Goal: Task Accomplishment & Management: Manage account settings

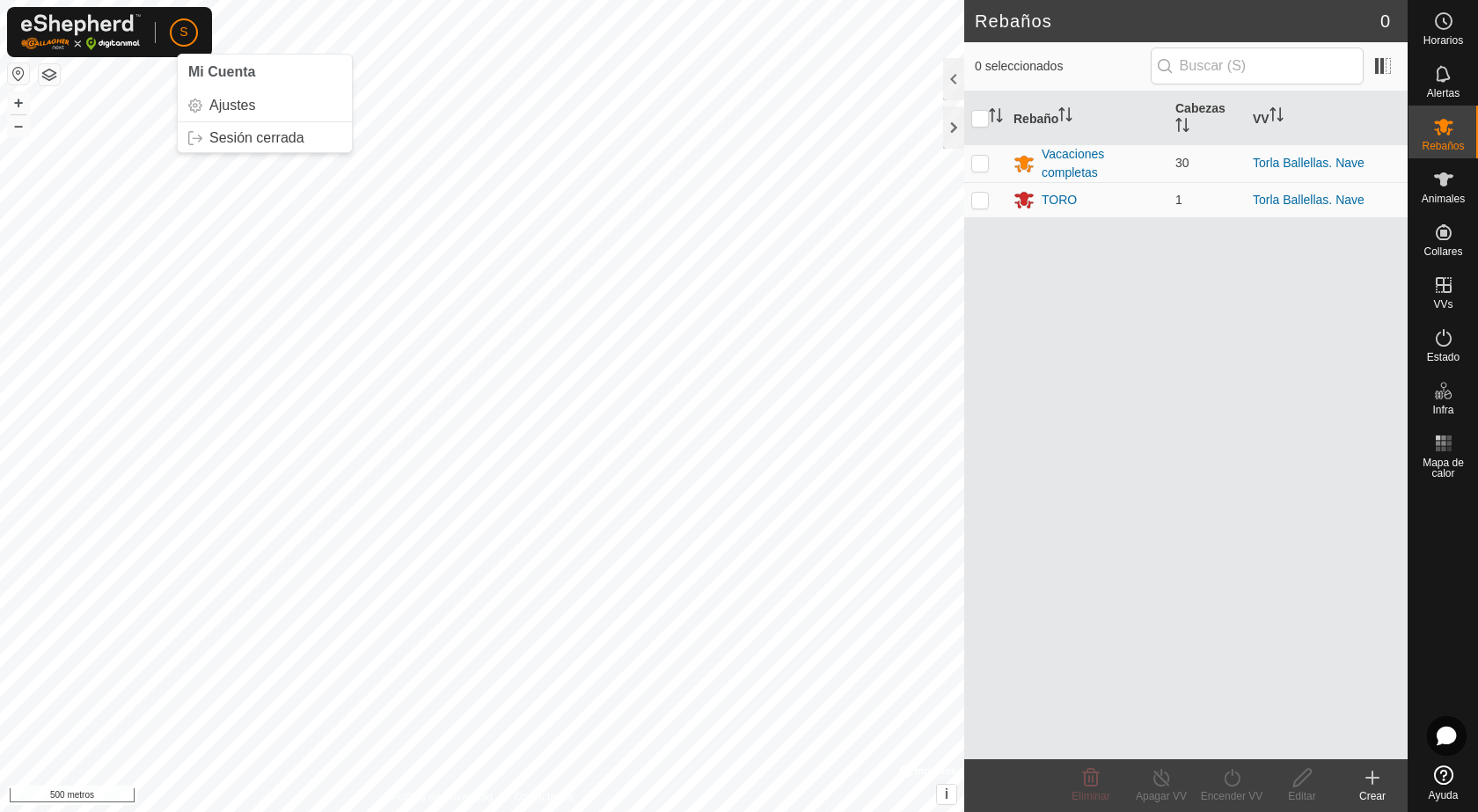
click at [11, 80] on button "button" at bounding box center [18, 74] width 21 height 21
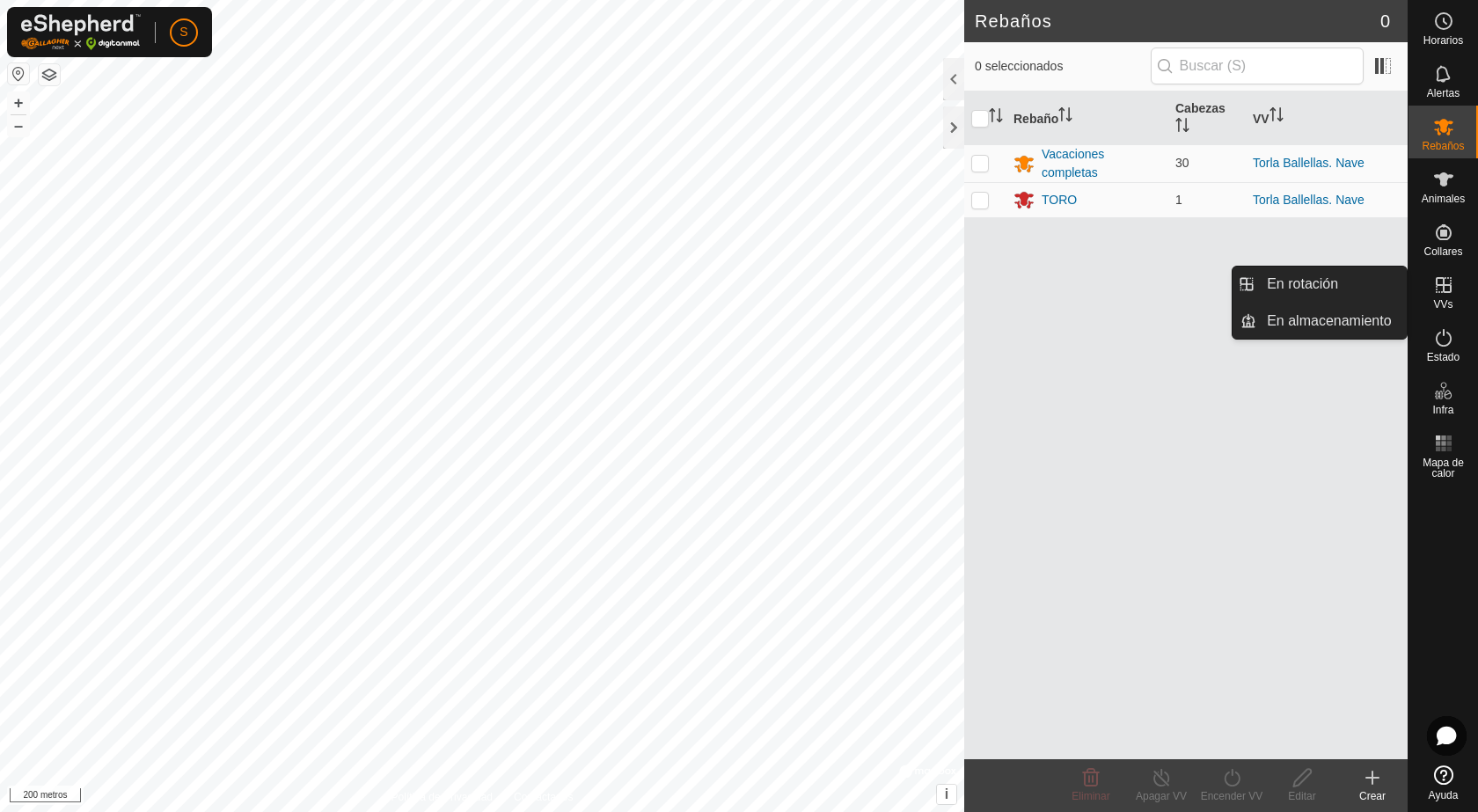
click at [1445, 286] on icon at bounding box center [1444, 285] width 16 height 16
click at [1441, 290] on icon at bounding box center [1443, 285] width 21 height 21
click at [1337, 286] on link "En rotación" at bounding box center [1332, 284] width 150 height 35
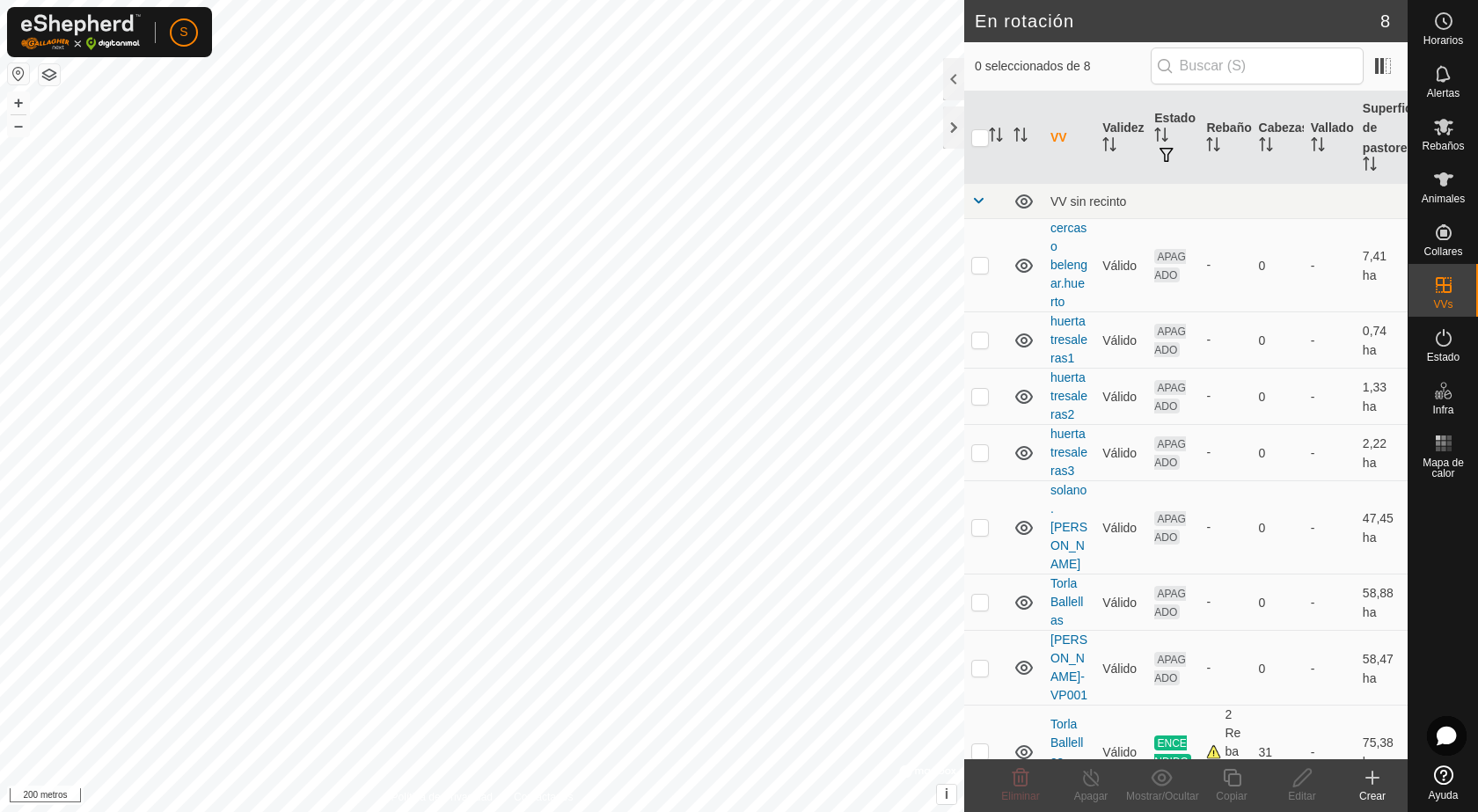
click at [1370, 772] on icon at bounding box center [1372, 777] width 21 height 21
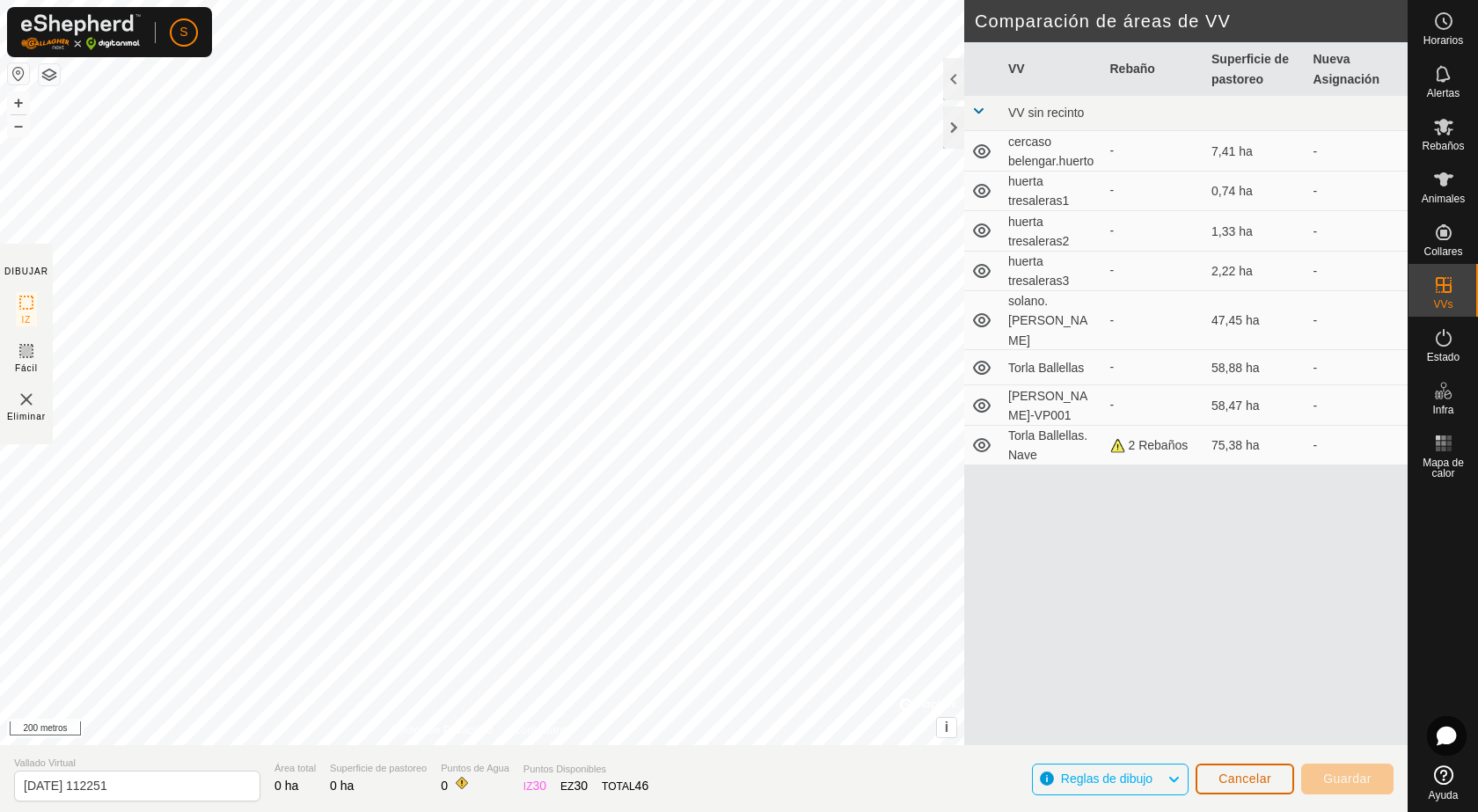
click at [1253, 776] on font "Cancelar" at bounding box center [1245, 778] width 53 height 14
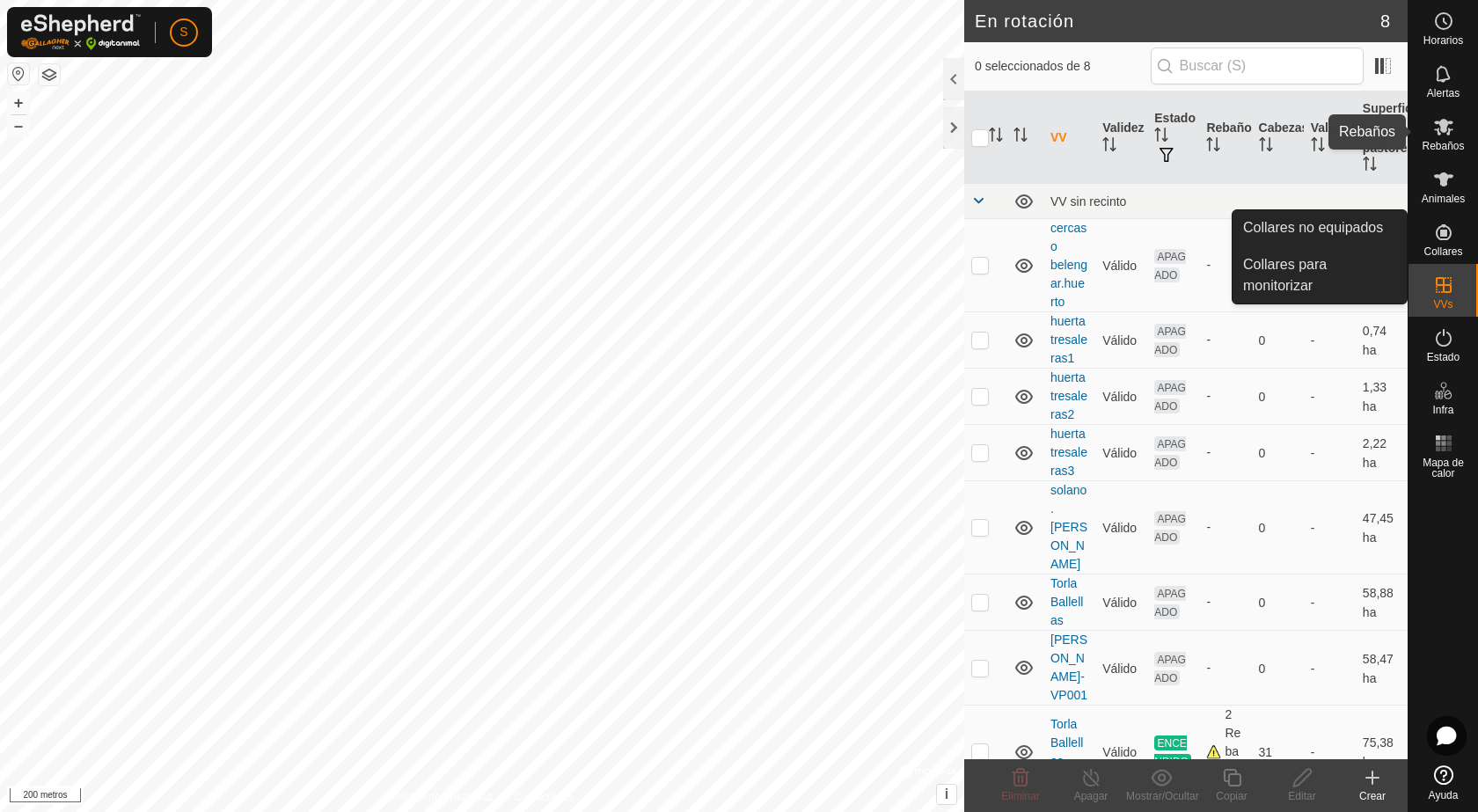
click at [1441, 144] on font "Rebaños" at bounding box center [1443, 146] width 42 height 12
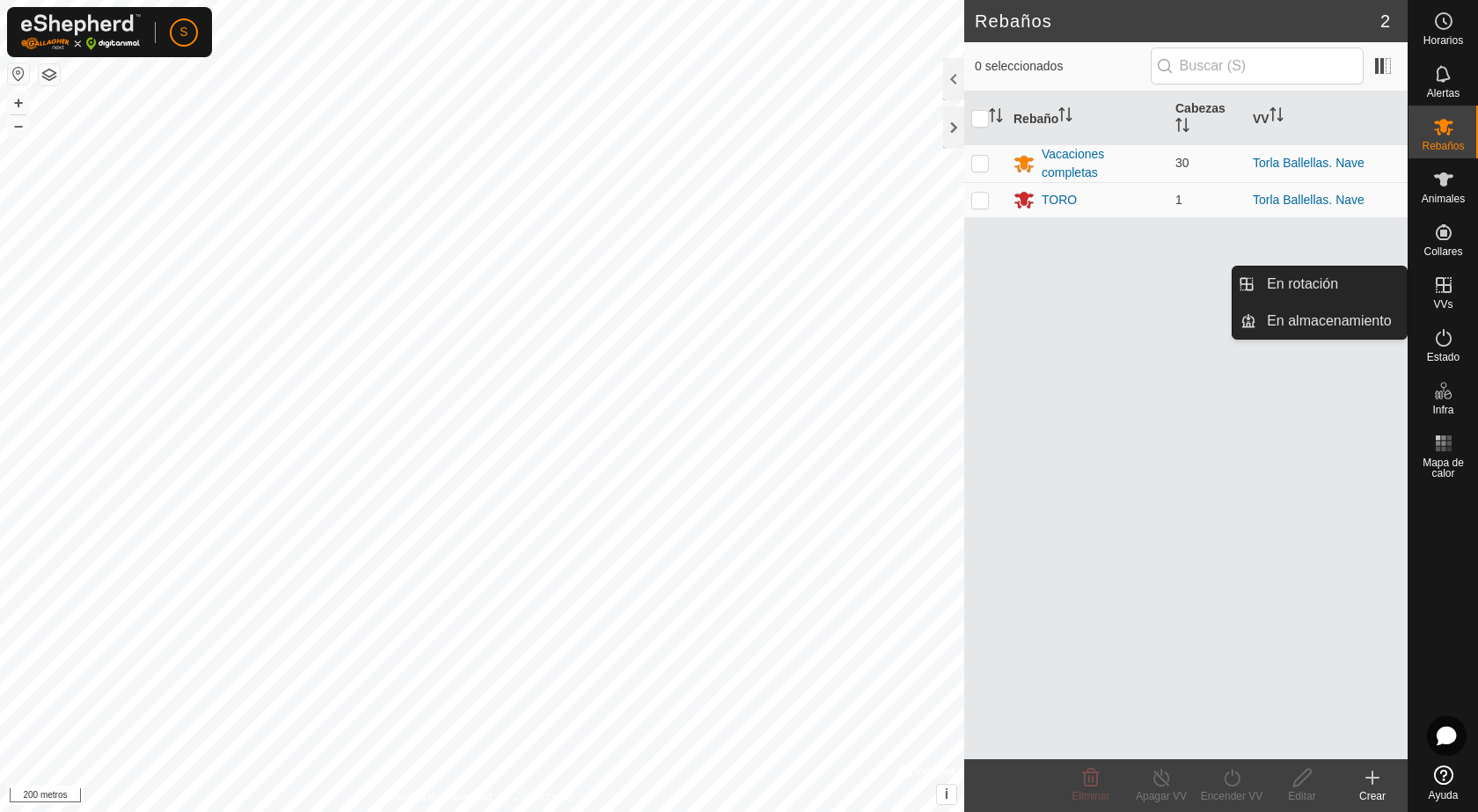
click at [1446, 282] on icon at bounding box center [1443, 285] width 21 height 21
click at [1343, 280] on link "En rotación" at bounding box center [1332, 284] width 150 height 35
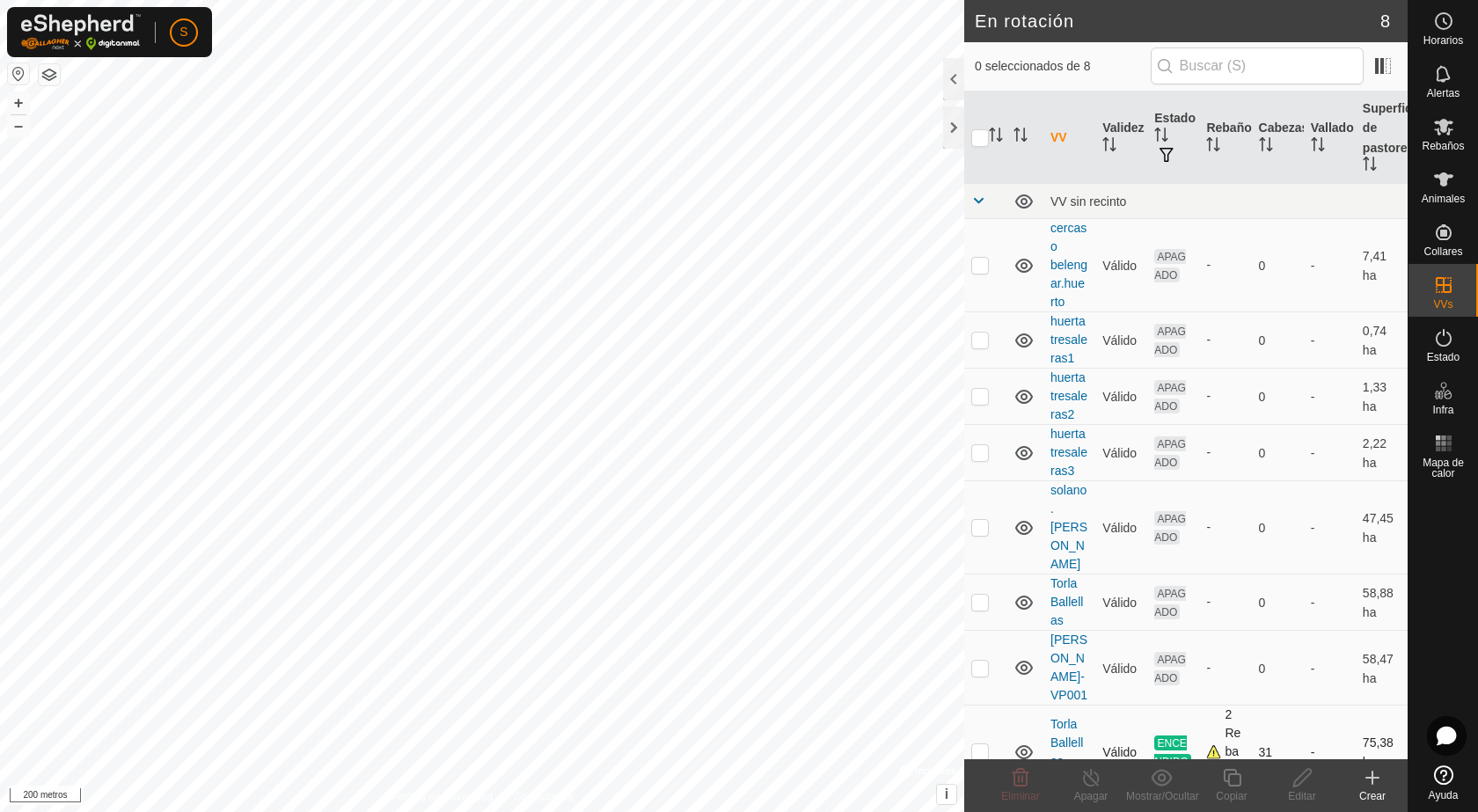
click at [972, 744] on p-checkbox at bounding box center [980, 751] width 18 height 14
checkbox input "true"
click at [1226, 783] on icon at bounding box center [1232, 777] width 22 height 21
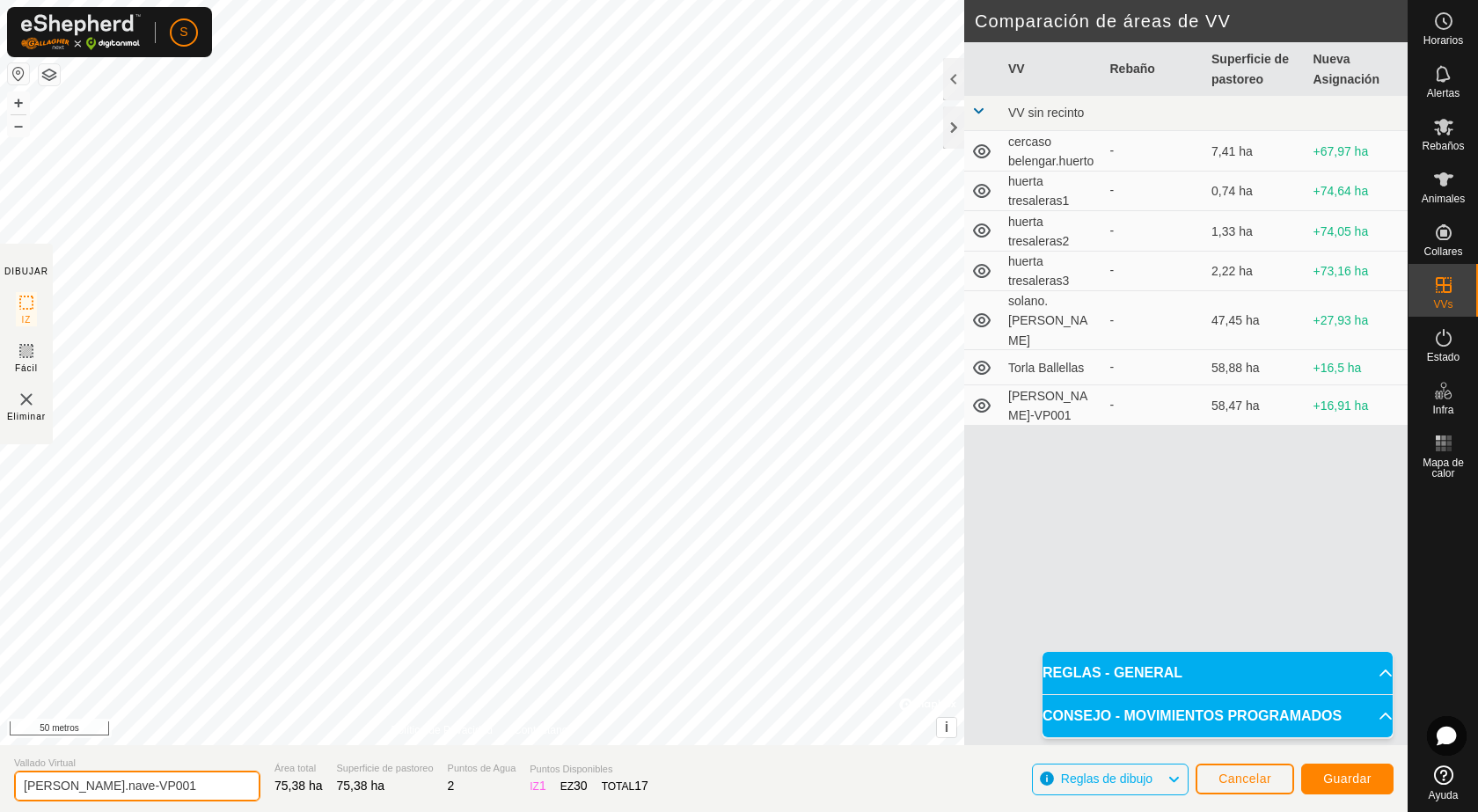
click at [166, 781] on input "torla balellas.nave-VP001" at bounding box center [137, 785] width 247 height 31
type input "[PERSON_NAME].nave2"
click at [1356, 781] on font "Guardar" at bounding box center [1348, 778] width 49 height 14
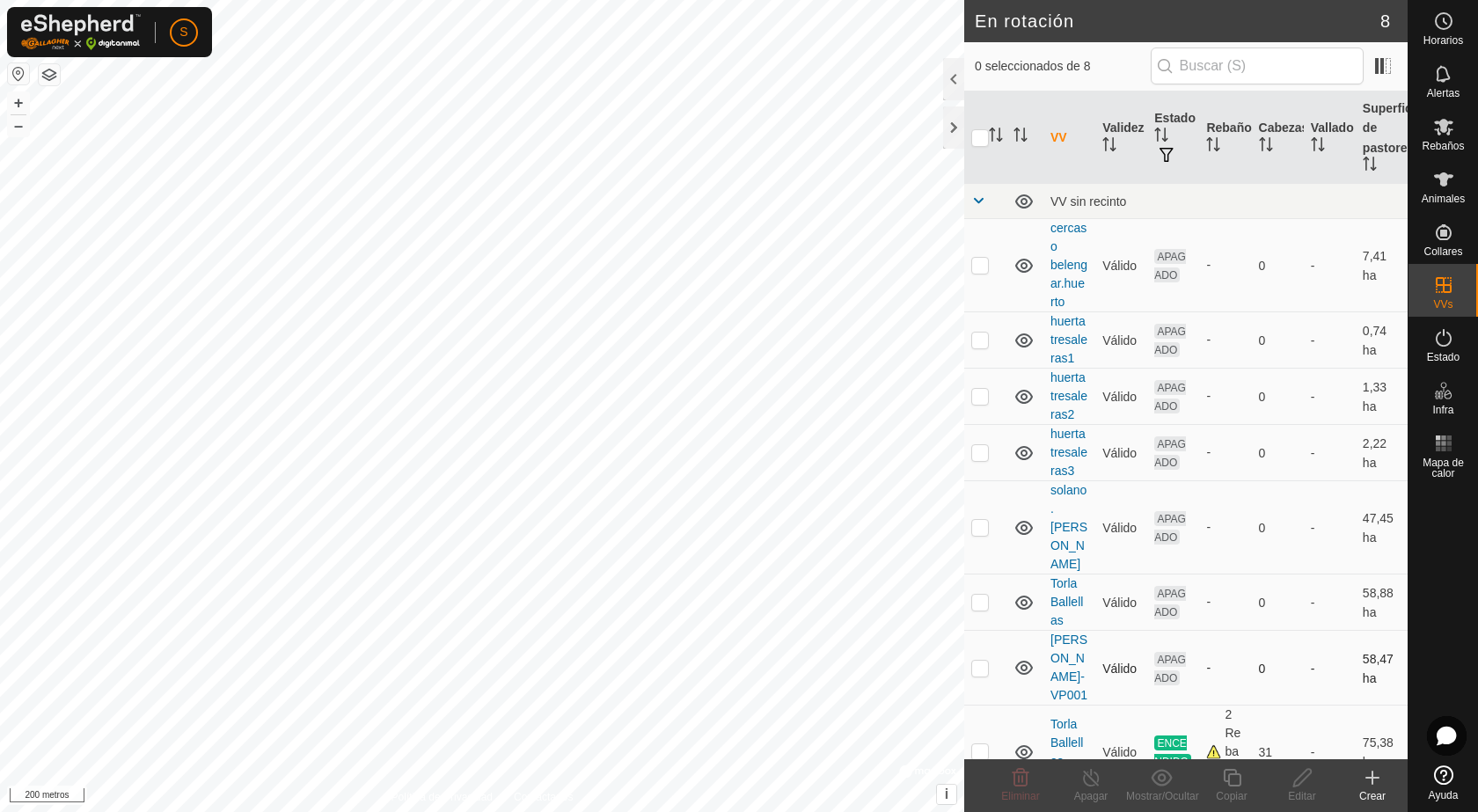
scroll to position [81, 0]
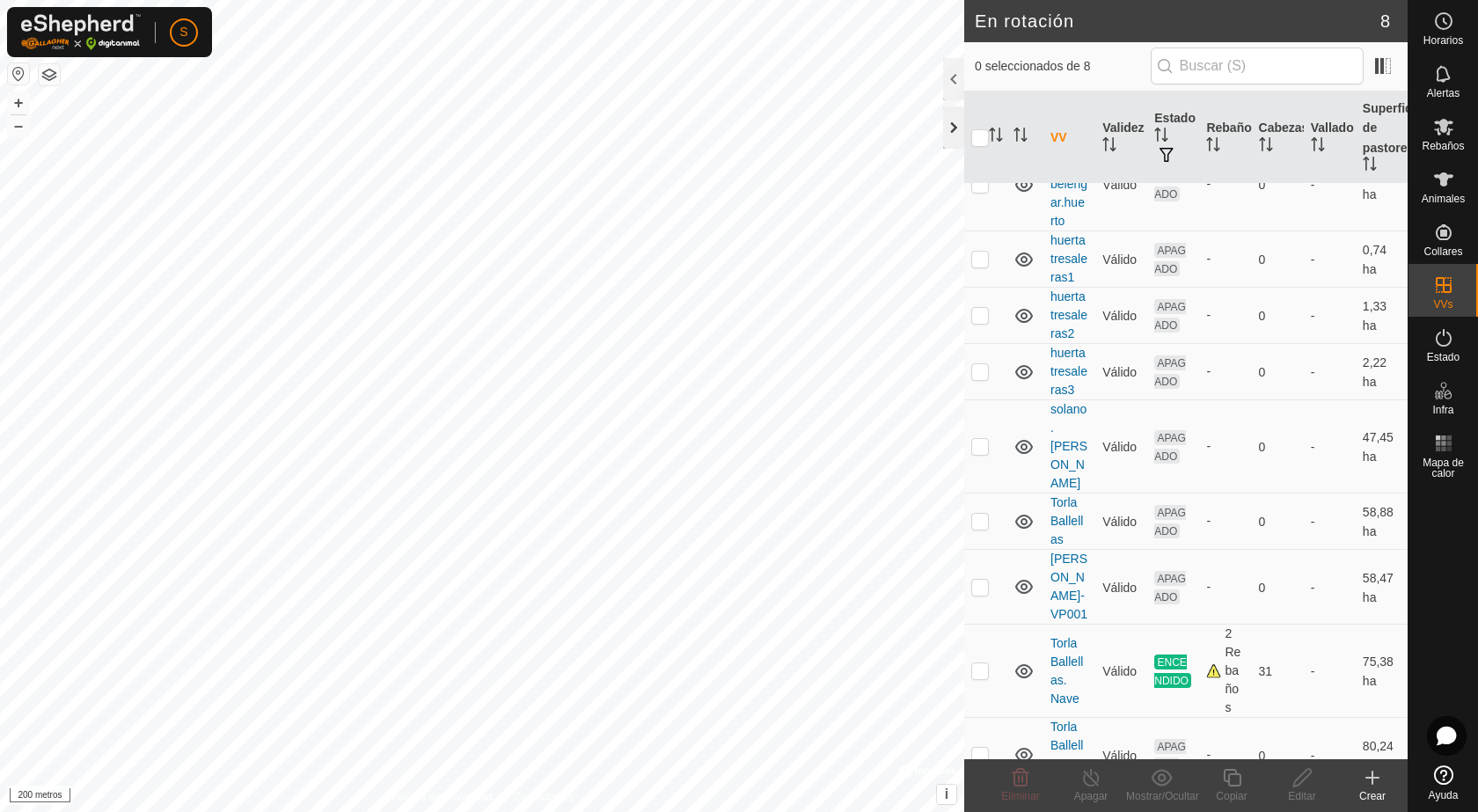
click at [956, 133] on div at bounding box center [953, 127] width 21 height 42
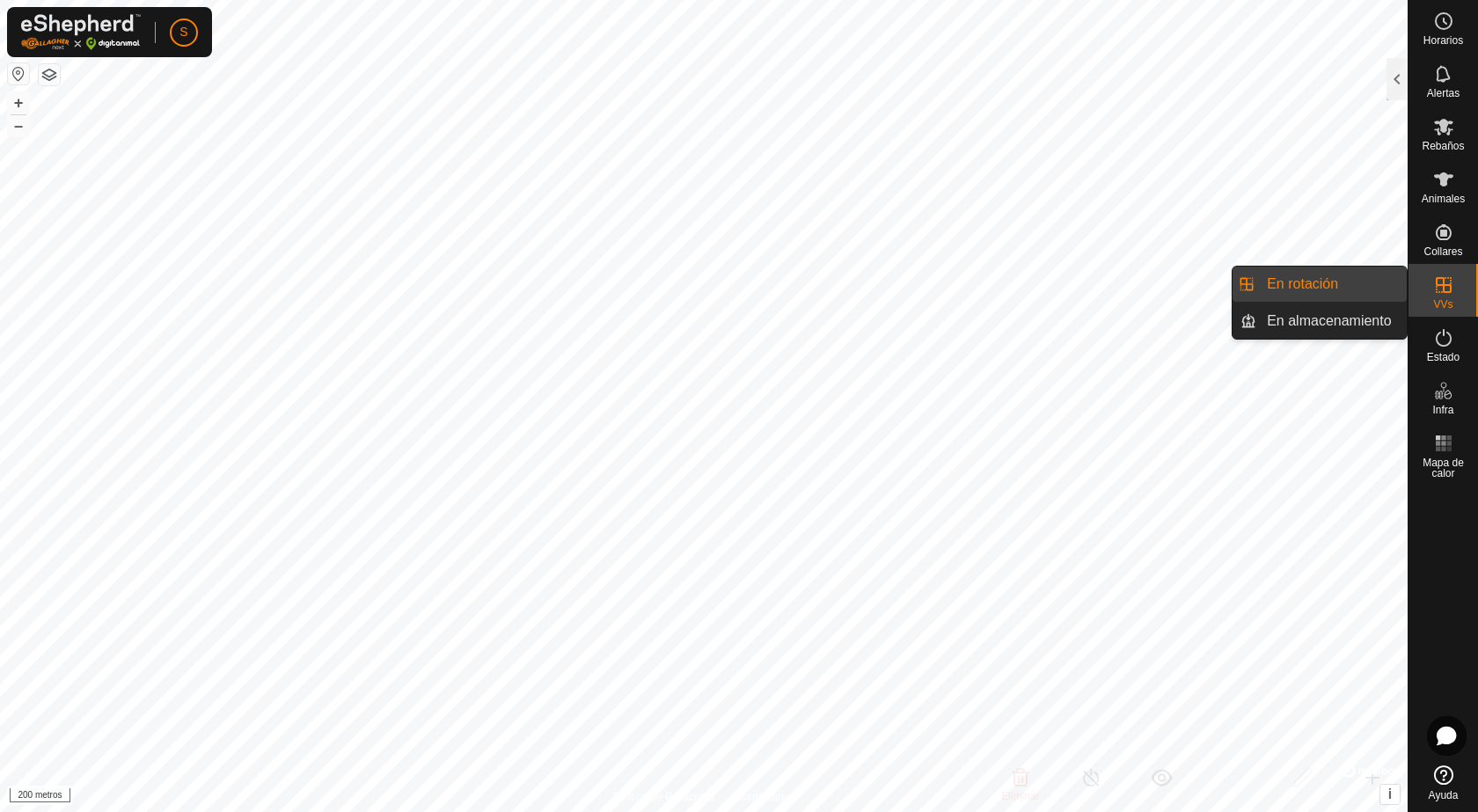
click at [1454, 278] on icon at bounding box center [1443, 285] width 21 height 21
click at [1341, 281] on link "En rotación" at bounding box center [1332, 284] width 150 height 35
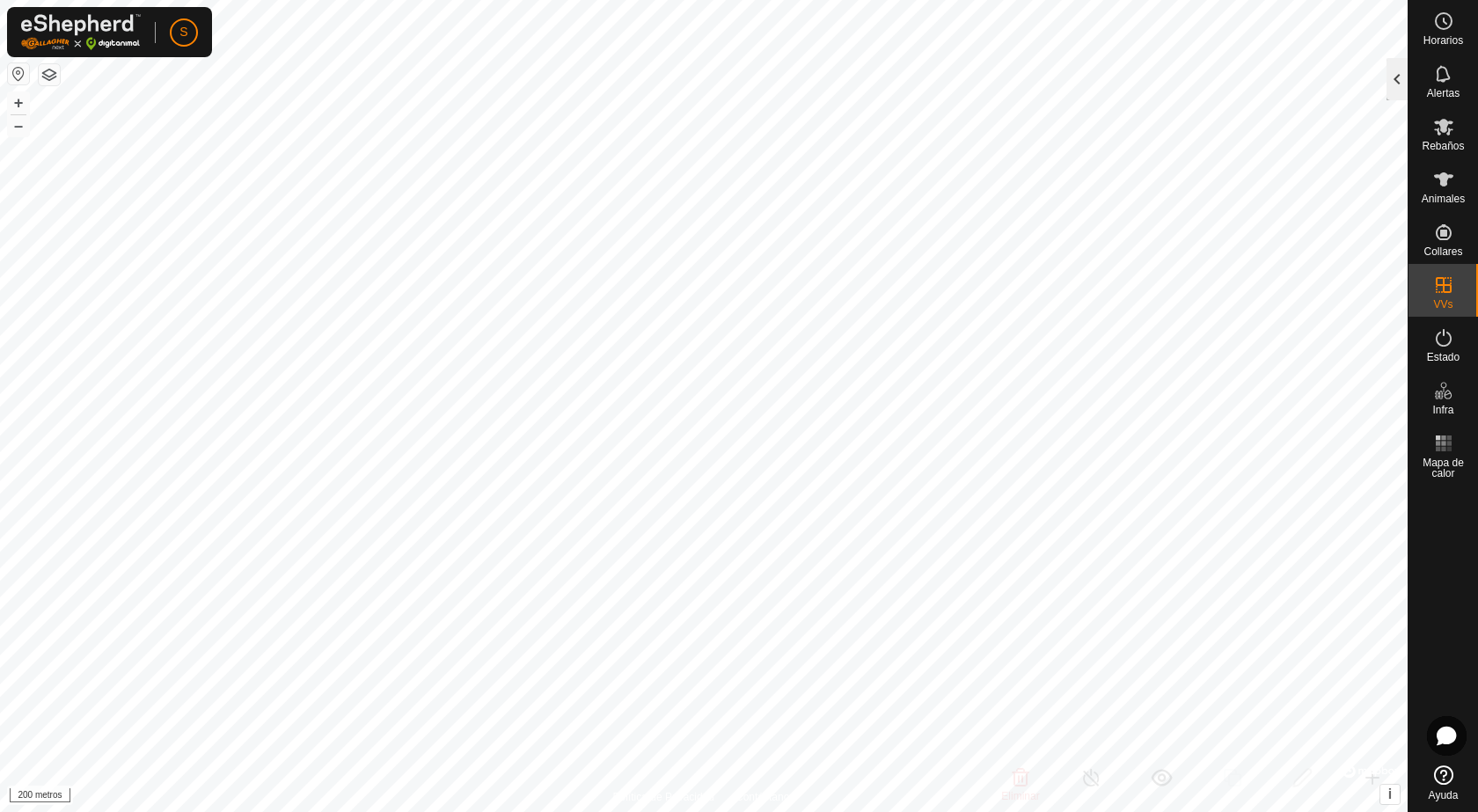
click at [1391, 72] on div at bounding box center [1396, 79] width 21 height 42
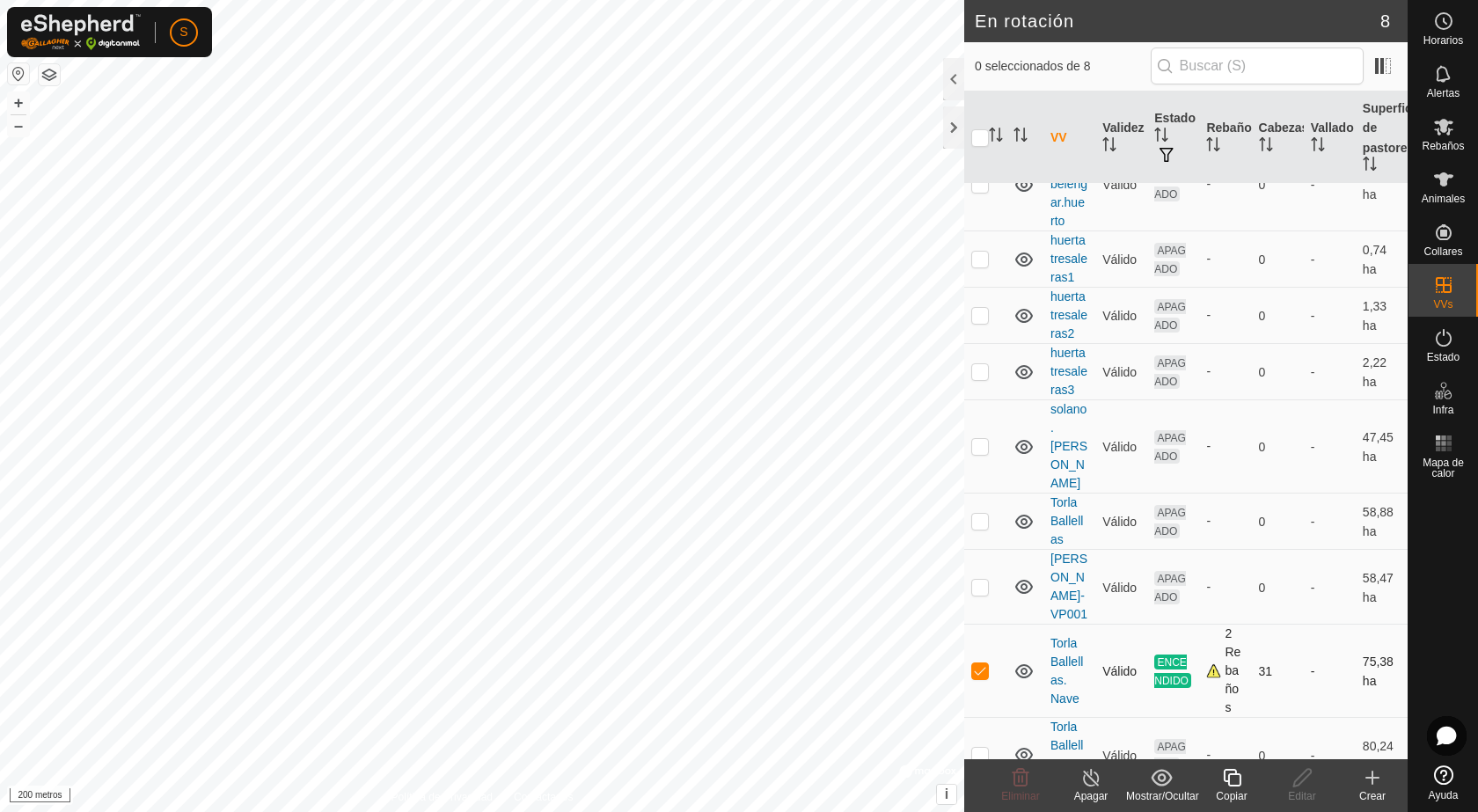
click at [984, 664] on p-checkbox at bounding box center [980, 671] width 18 height 14
checkbox input "false"
click at [955, 123] on div at bounding box center [953, 127] width 21 height 42
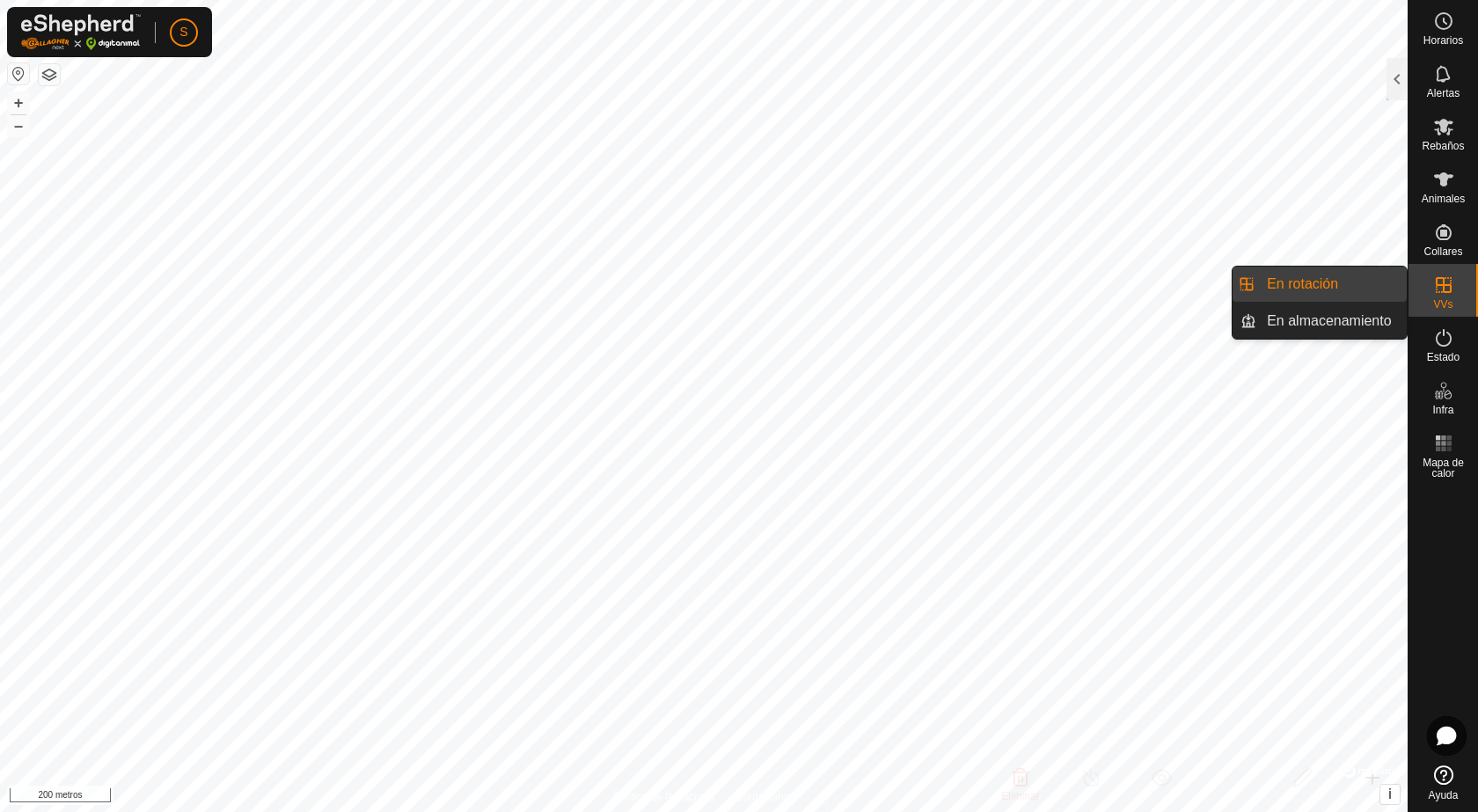
click at [1444, 290] on icon at bounding box center [1444, 285] width 16 height 16
click at [1322, 288] on link "En rotación" at bounding box center [1332, 284] width 150 height 35
click at [1293, 286] on link "En rotación" at bounding box center [1332, 284] width 150 height 35
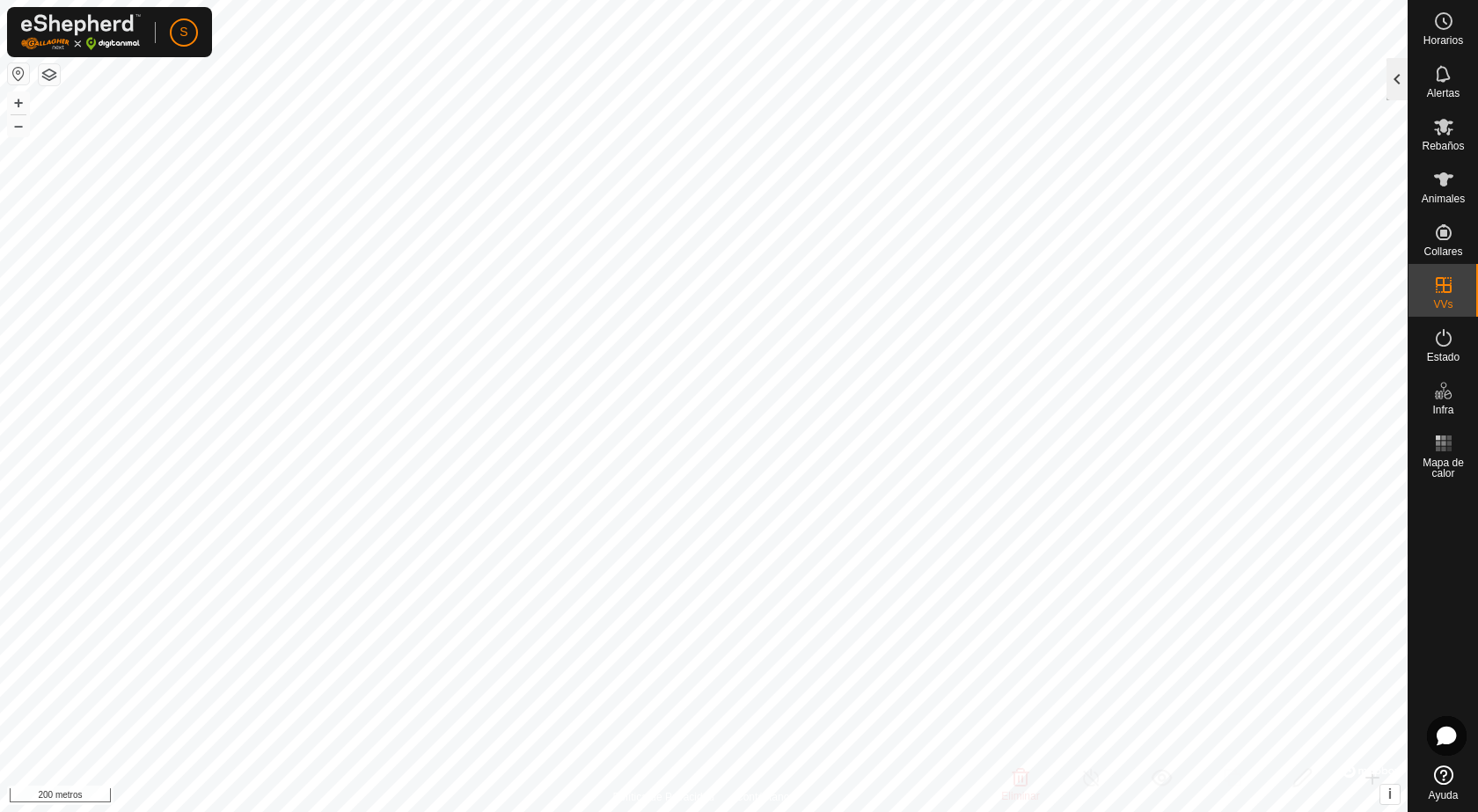
click at [1398, 78] on div at bounding box center [1396, 79] width 21 height 42
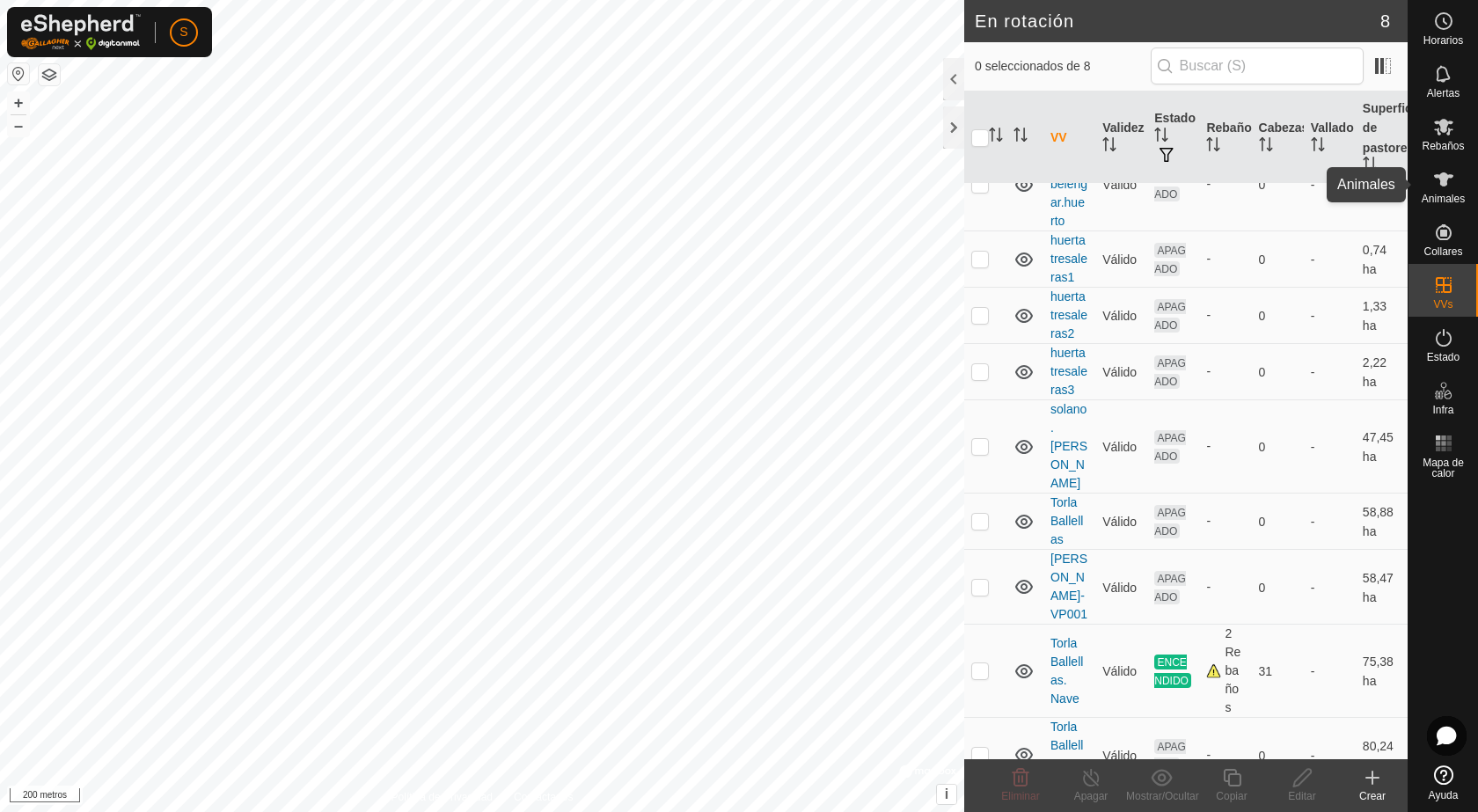
click at [1445, 190] on es-animals-svg-icon at bounding box center [1444, 179] width 32 height 28
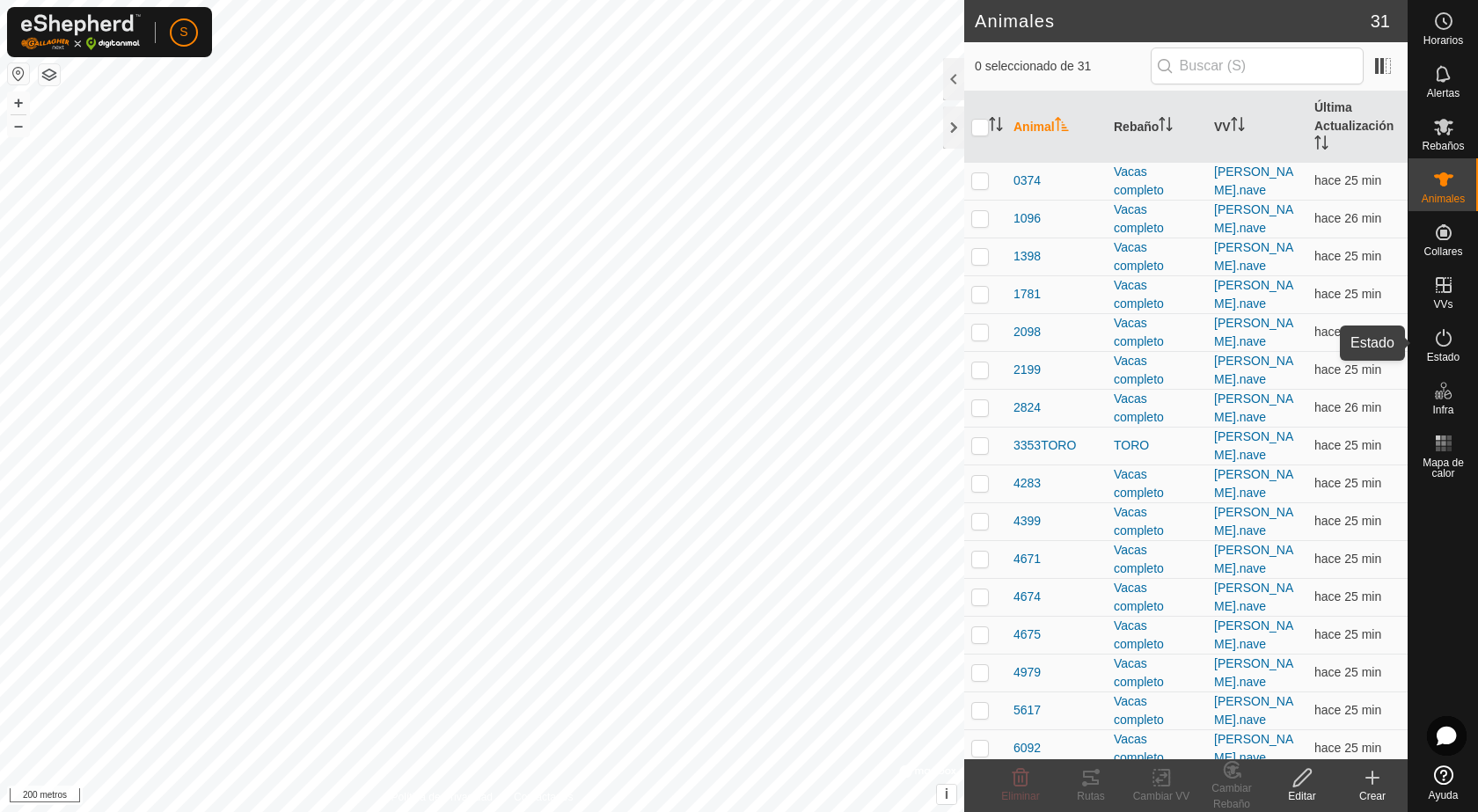
click at [1441, 338] on icon at bounding box center [1443, 337] width 21 height 21
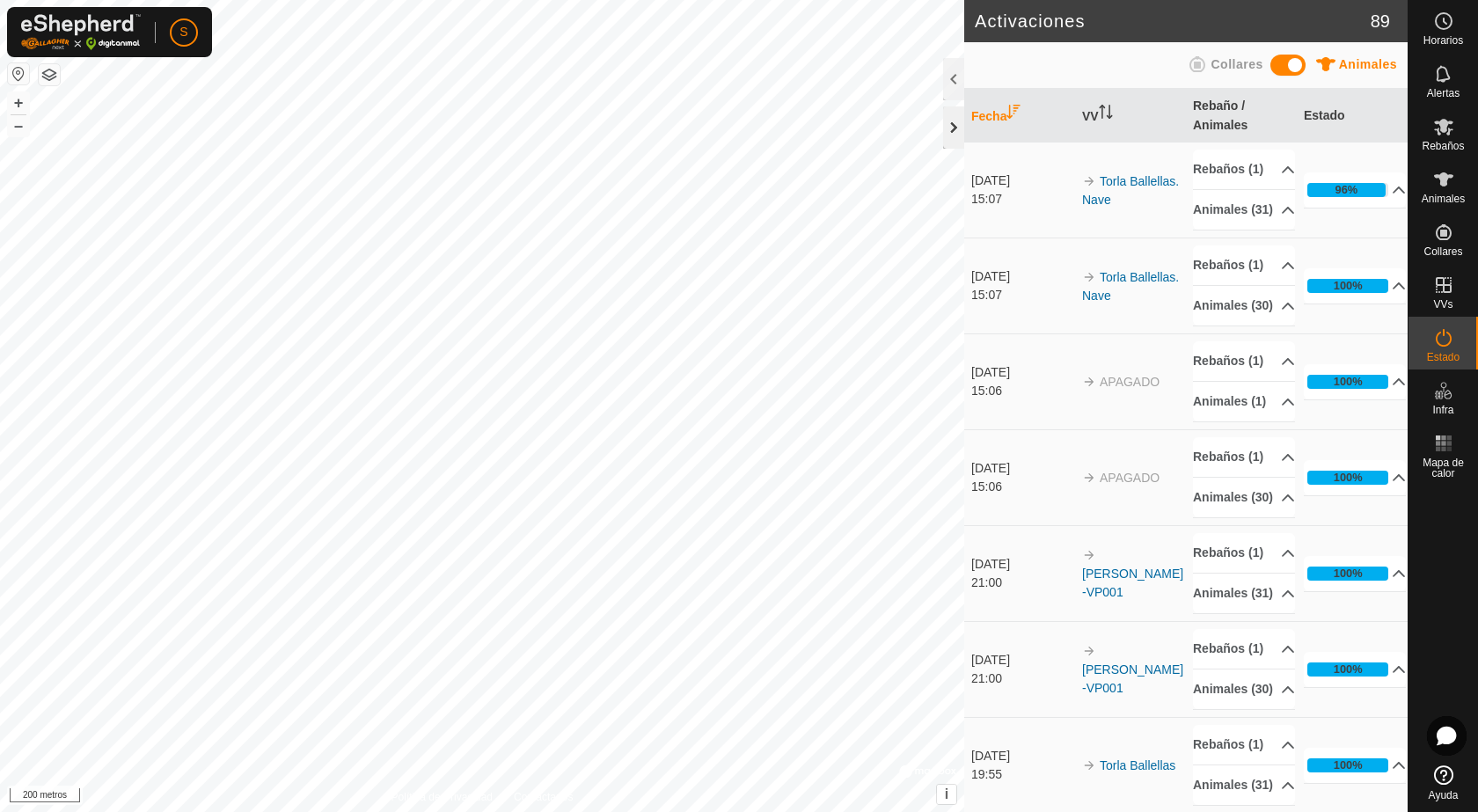
click at [955, 120] on div at bounding box center [953, 127] width 21 height 42
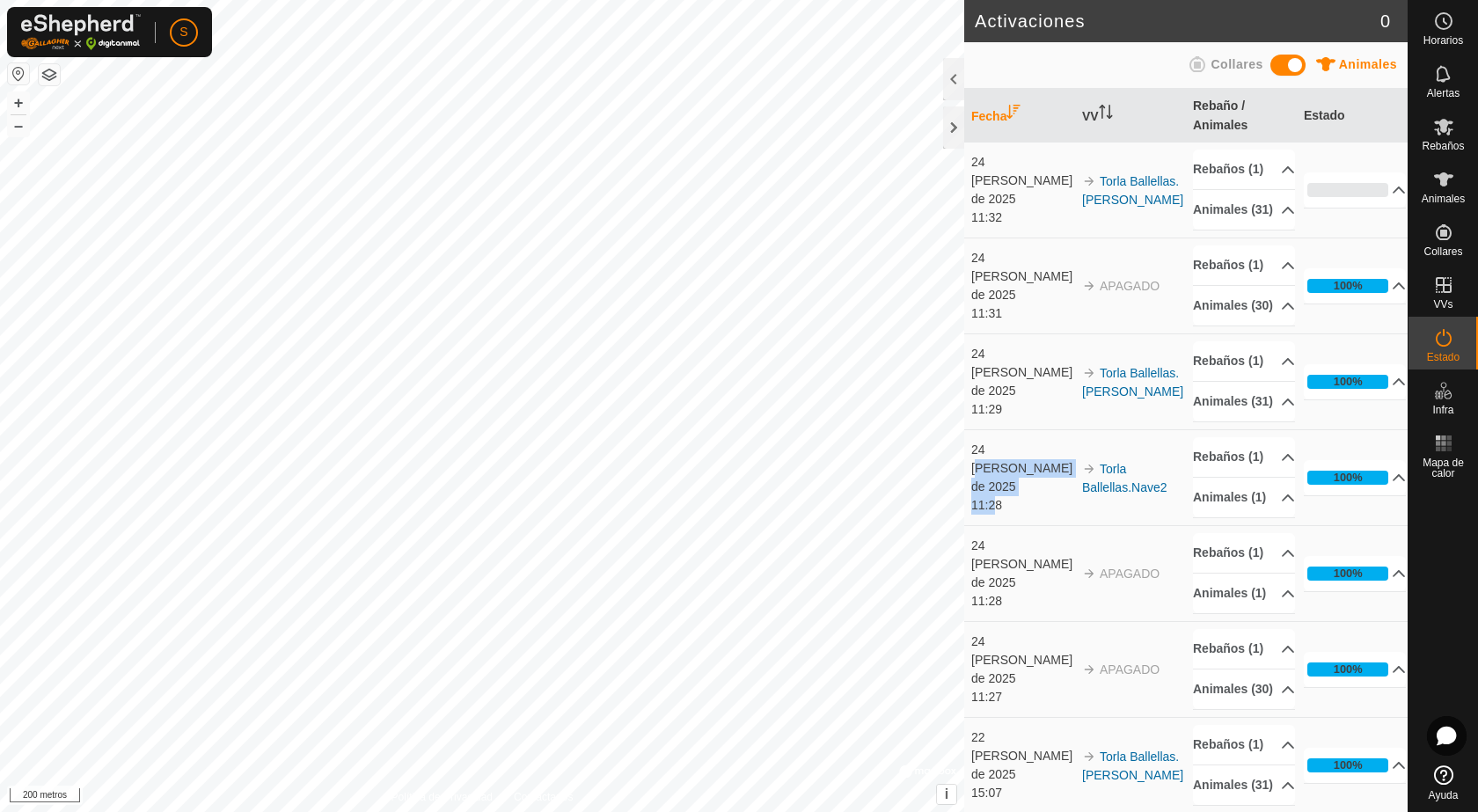
drag, startPoint x: 998, startPoint y: 631, endPoint x: 992, endPoint y: 588, distance: 43.4
click at [992, 526] on td "24 de agosto de 2025 11:28" at bounding box center [1019, 478] width 110 height 96
click at [997, 514] on div "11:28" at bounding box center [1022, 506] width 103 height 19
click at [1467, 549] on div at bounding box center [1443, 622] width 70 height 273
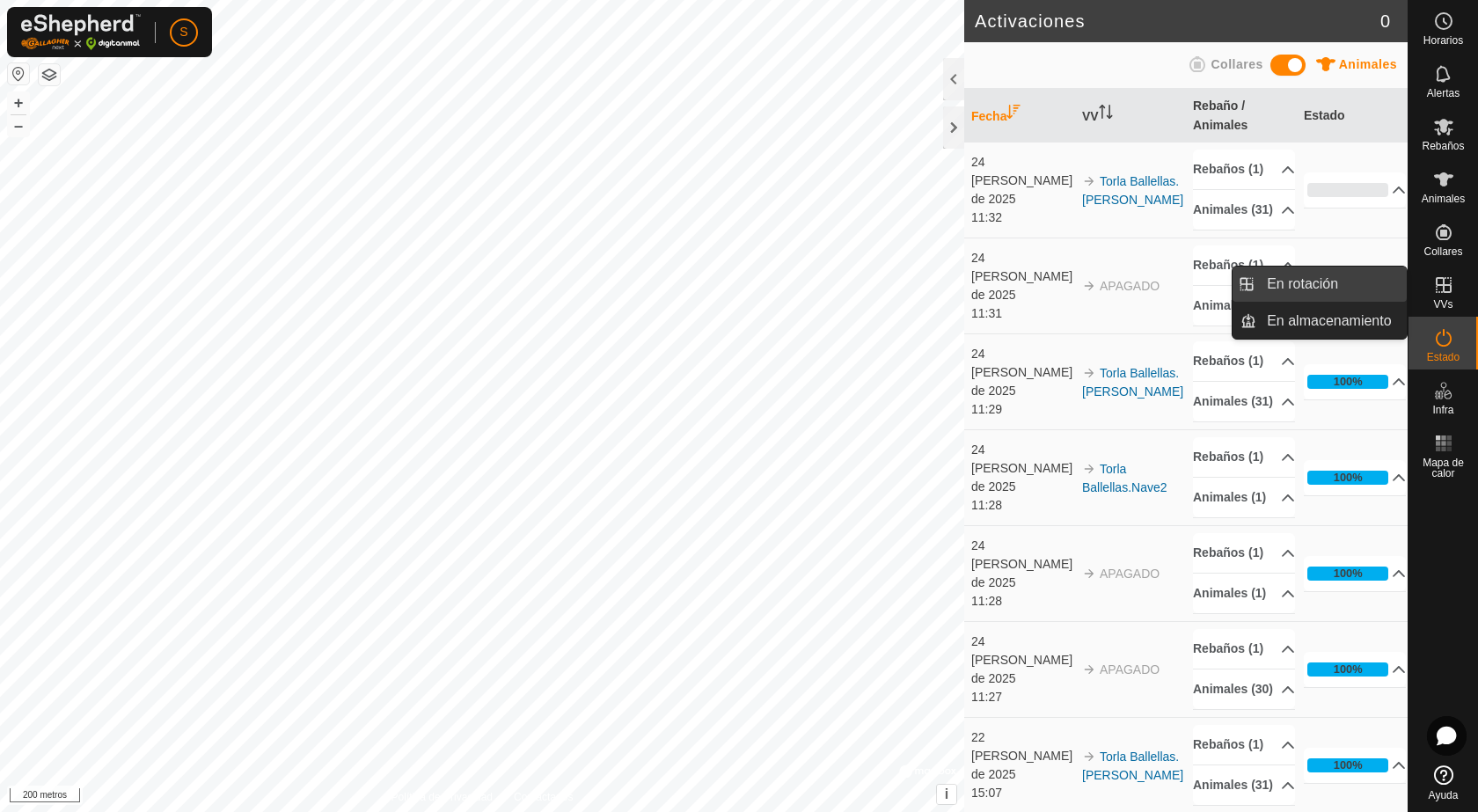
click at [1371, 289] on link "En rotación" at bounding box center [1332, 284] width 150 height 35
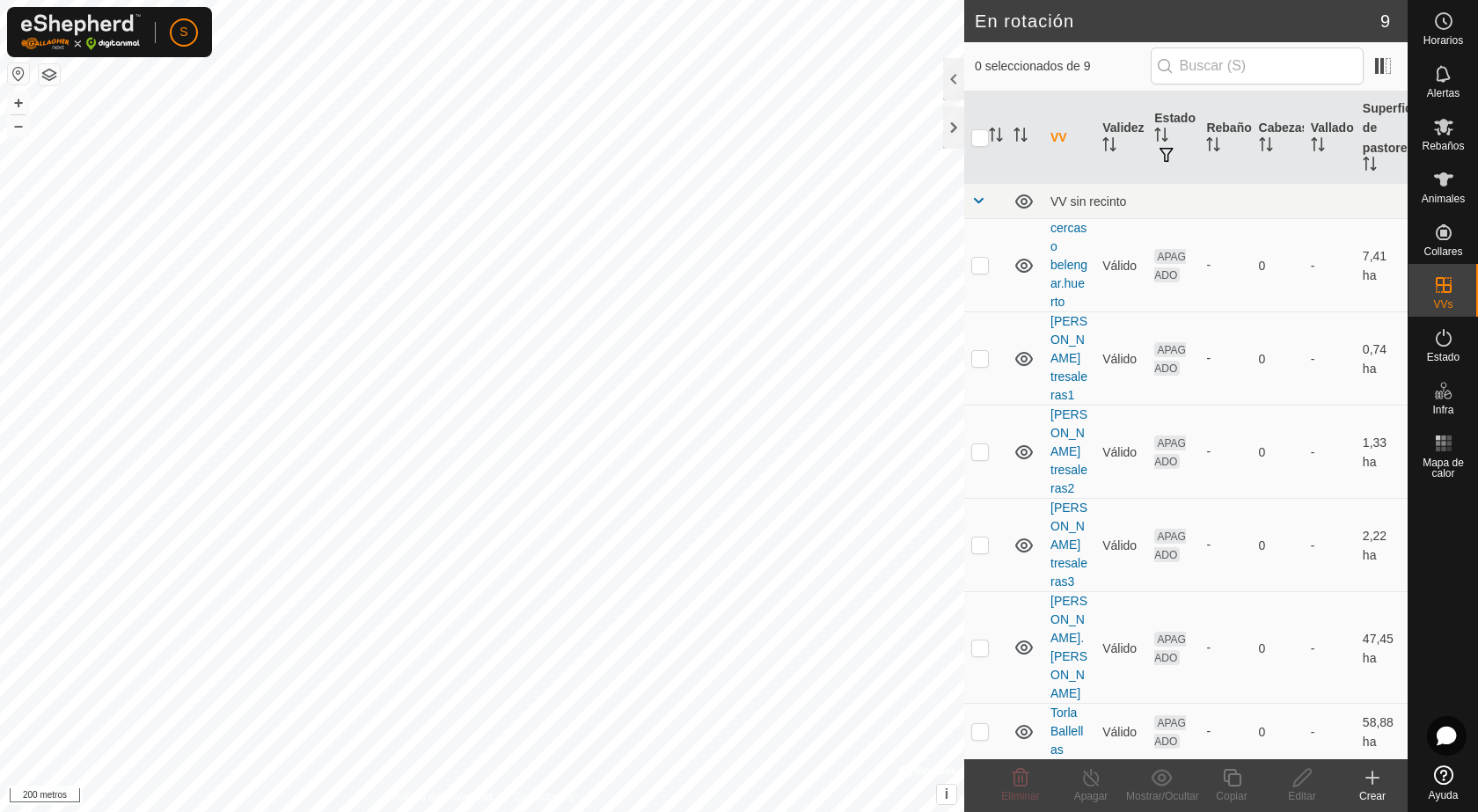
scroll to position [81, 0]
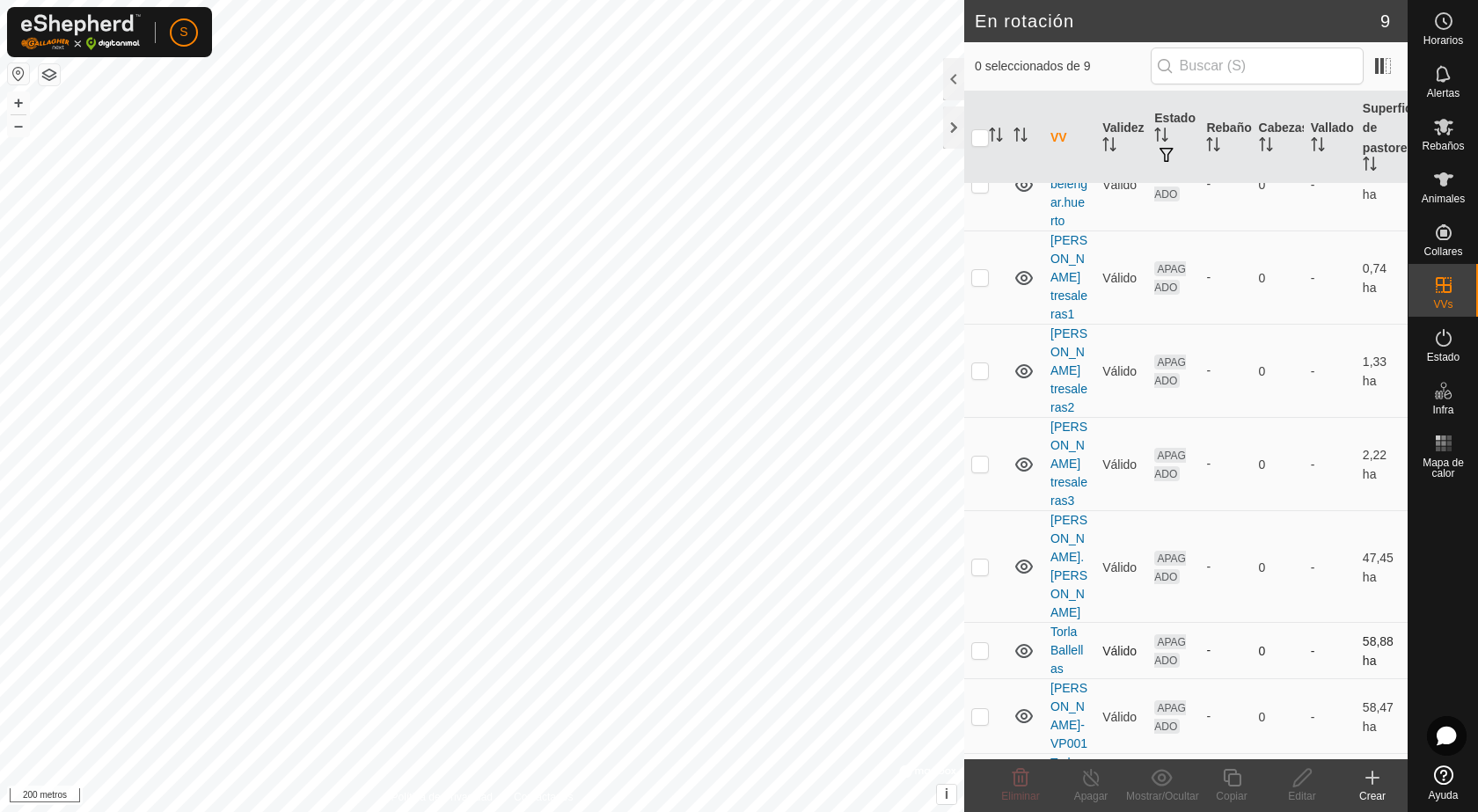
click at [983, 643] on p-checkbox at bounding box center [980, 650] width 18 height 14
click at [1023, 779] on icon at bounding box center [1021, 778] width 17 height 18
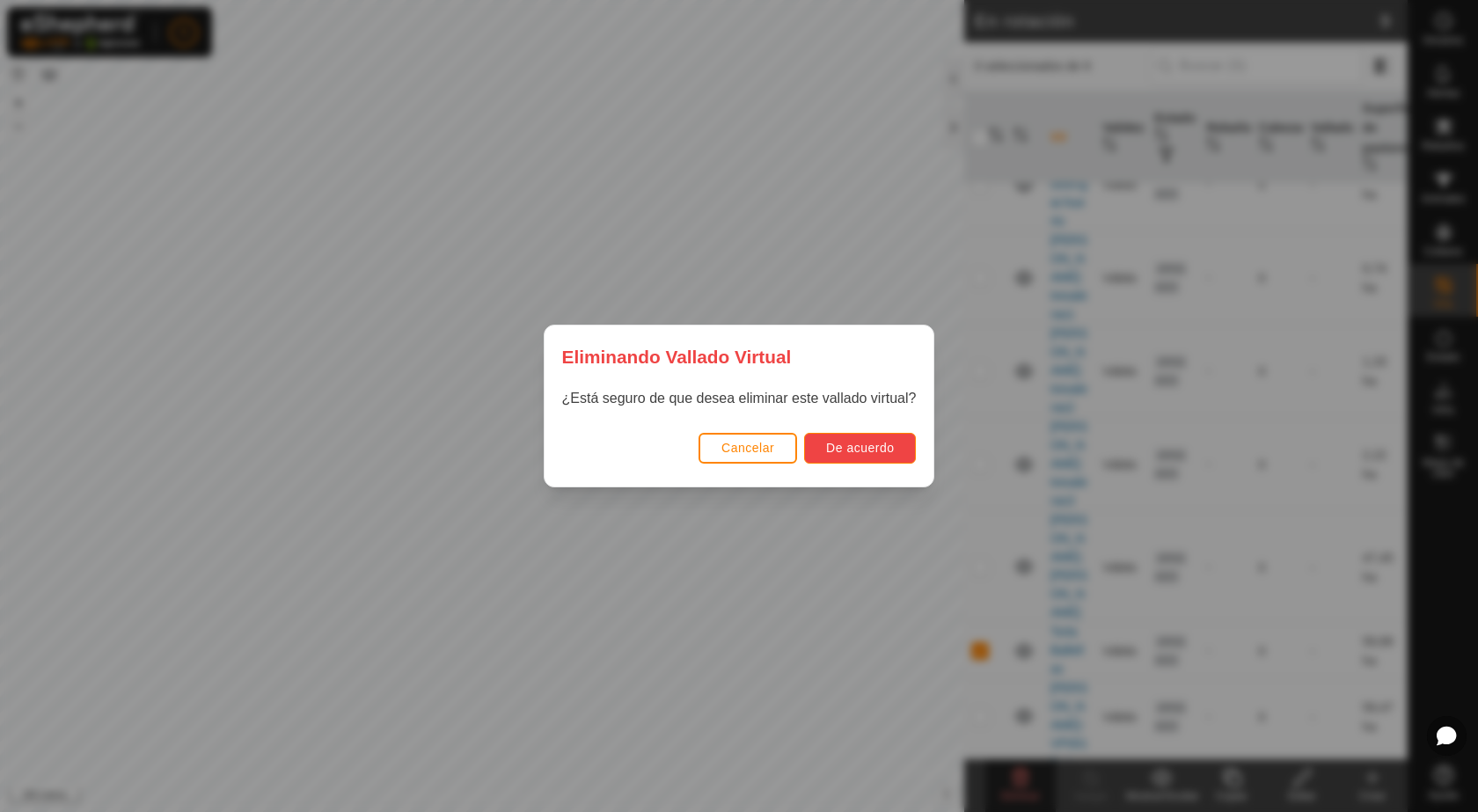
click at [841, 460] on button "De acuerdo" at bounding box center [860, 448] width 111 height 31
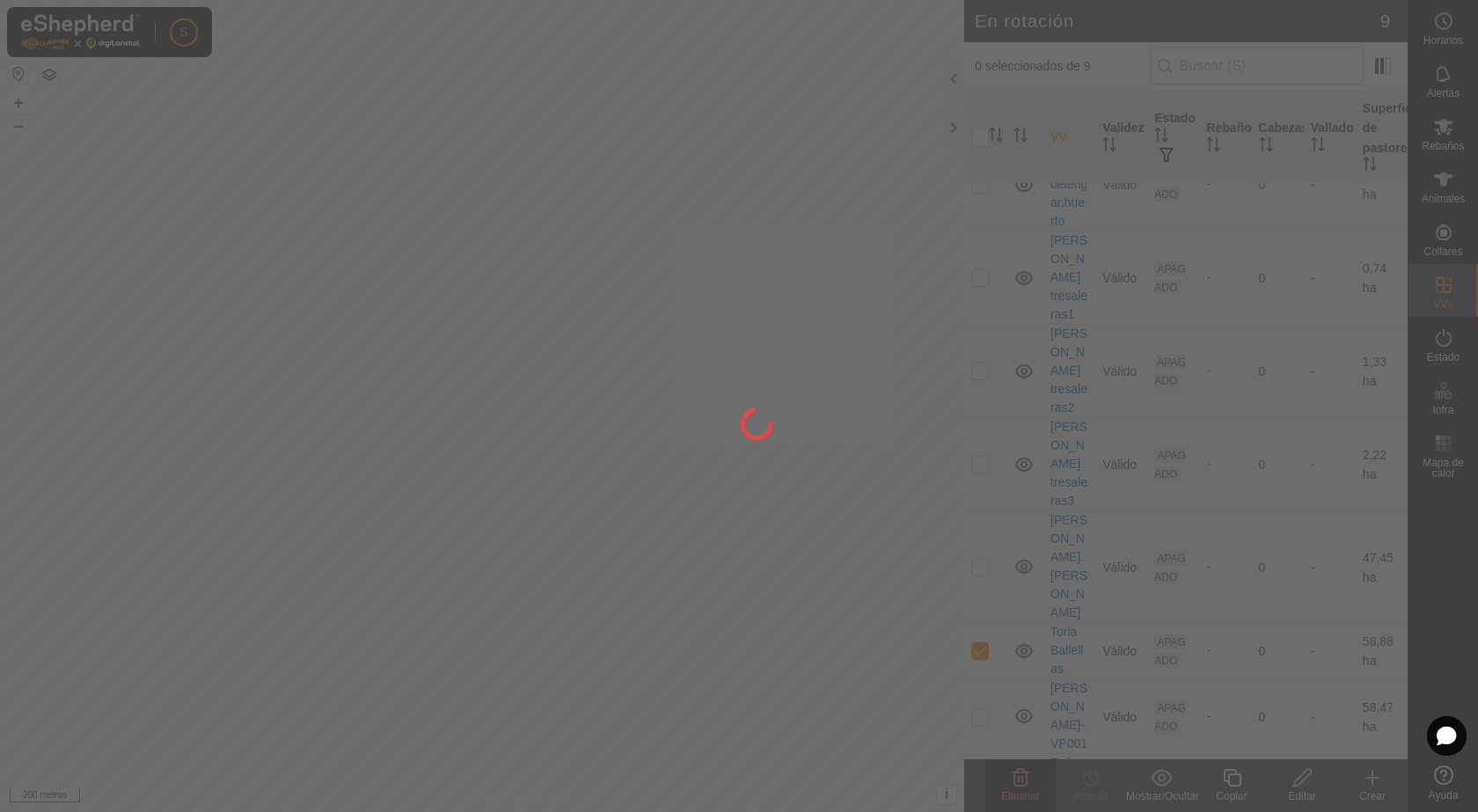
checkbox input "false"
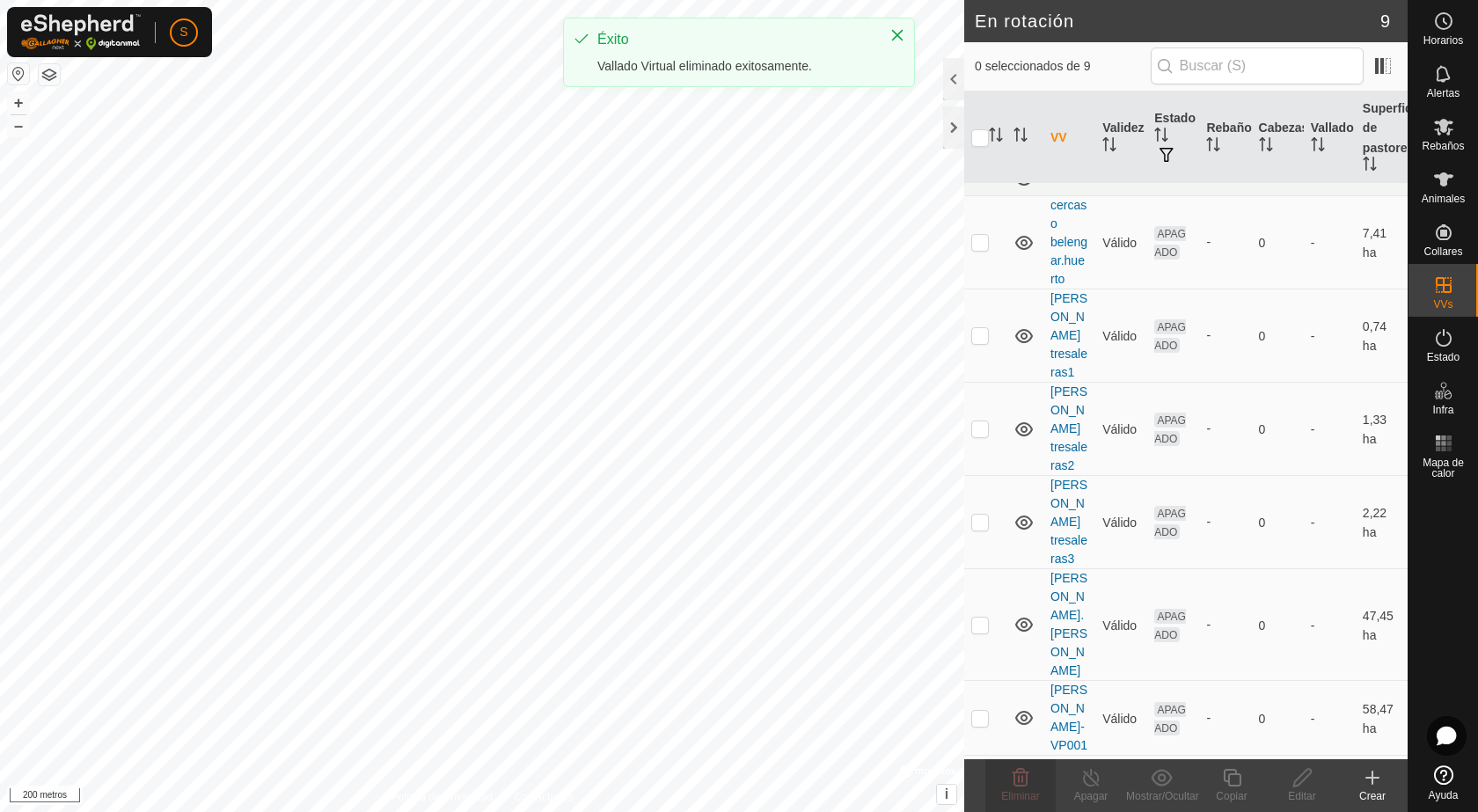
scroll to position [26, 0]
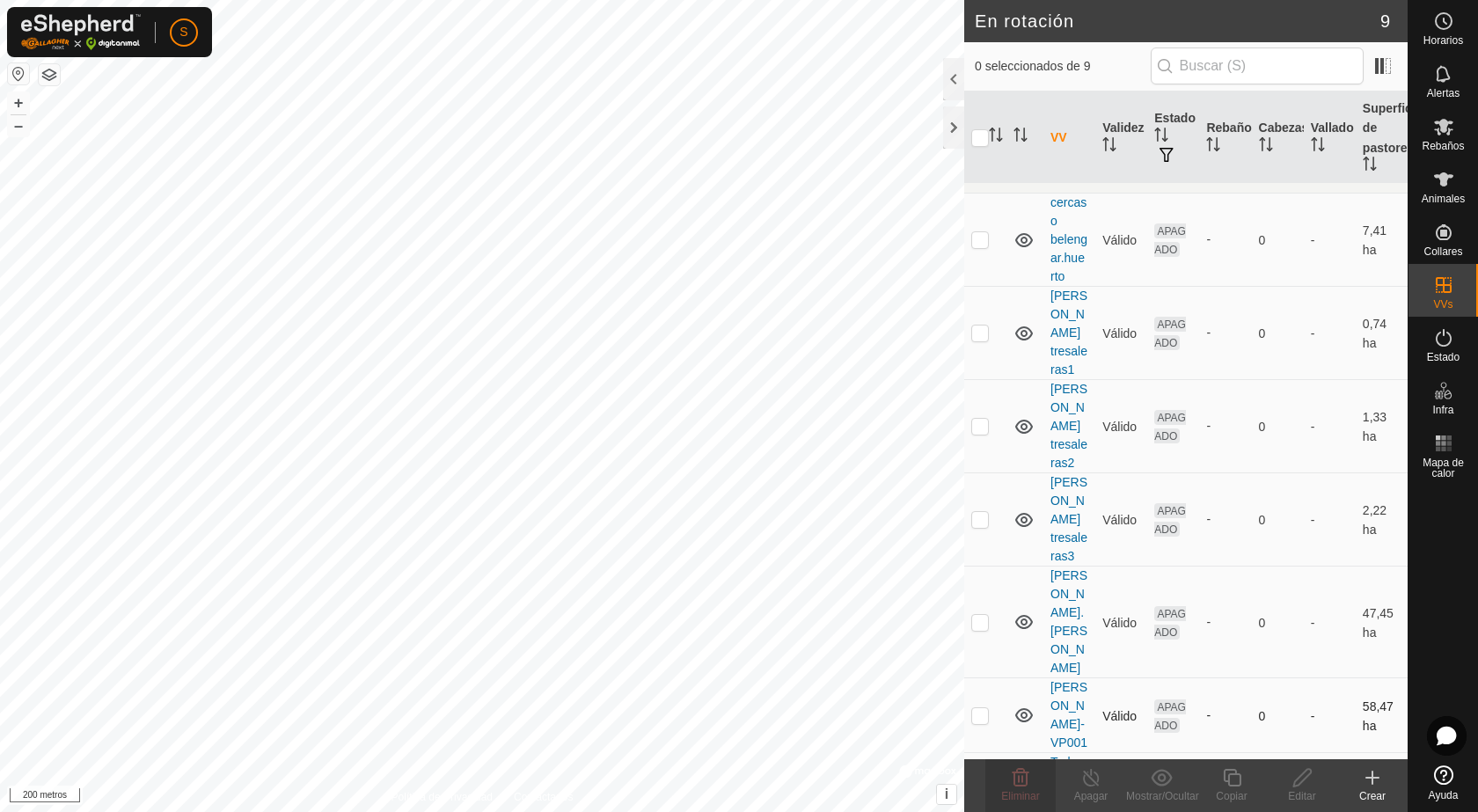
click at [979, 709] on p-checkbox at bounding box center [980, 715] width 18 height 14
checkbox input "true"
click at [1029, 792] on font "Eliminar" at bounding box center [1020, 796] width 38 height 12
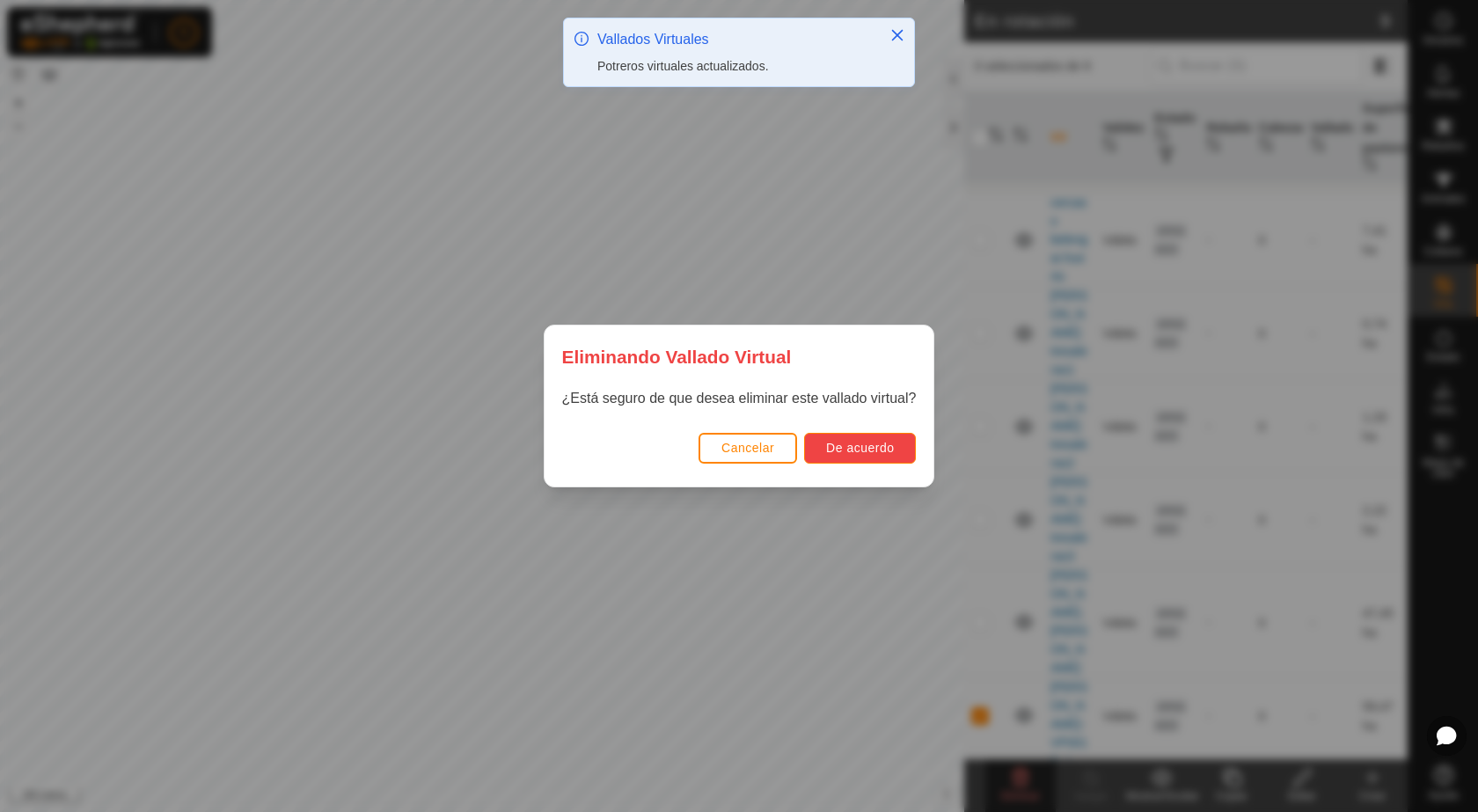
click at [850, 451] on font "De acuerdo" at bounding box center [860, 448] width 68 height 14
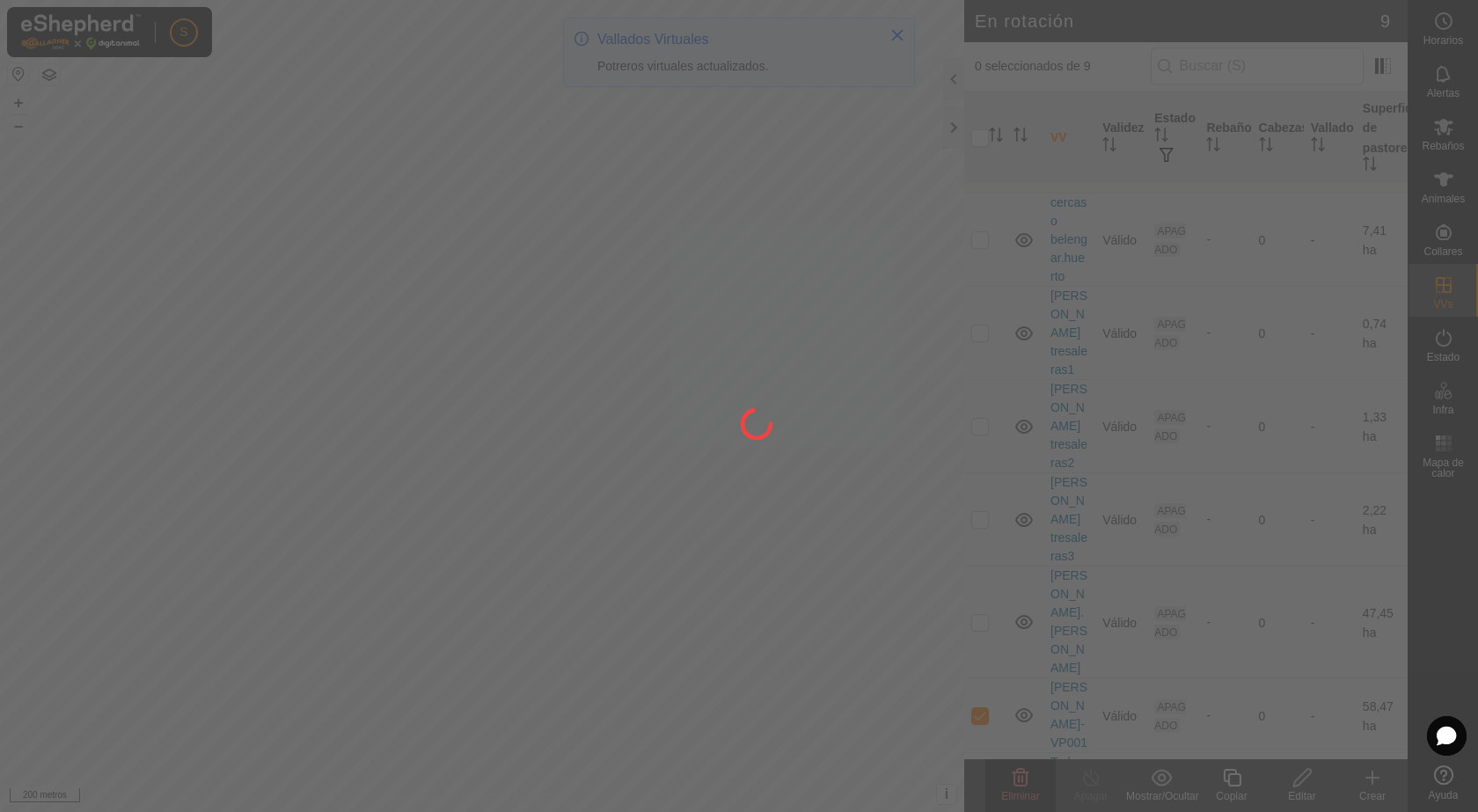
checkbox input "false"
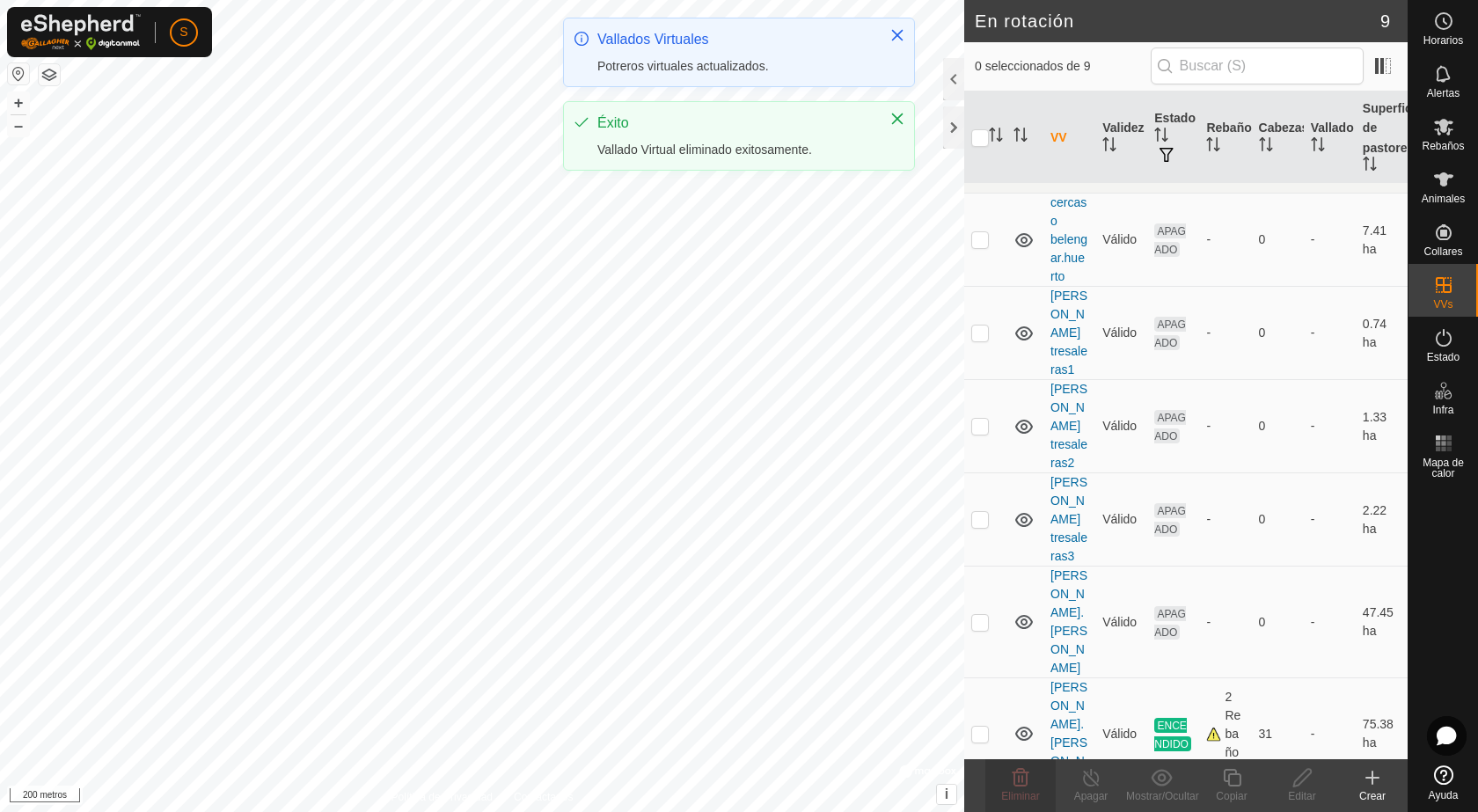
scroll to position [0, 0]
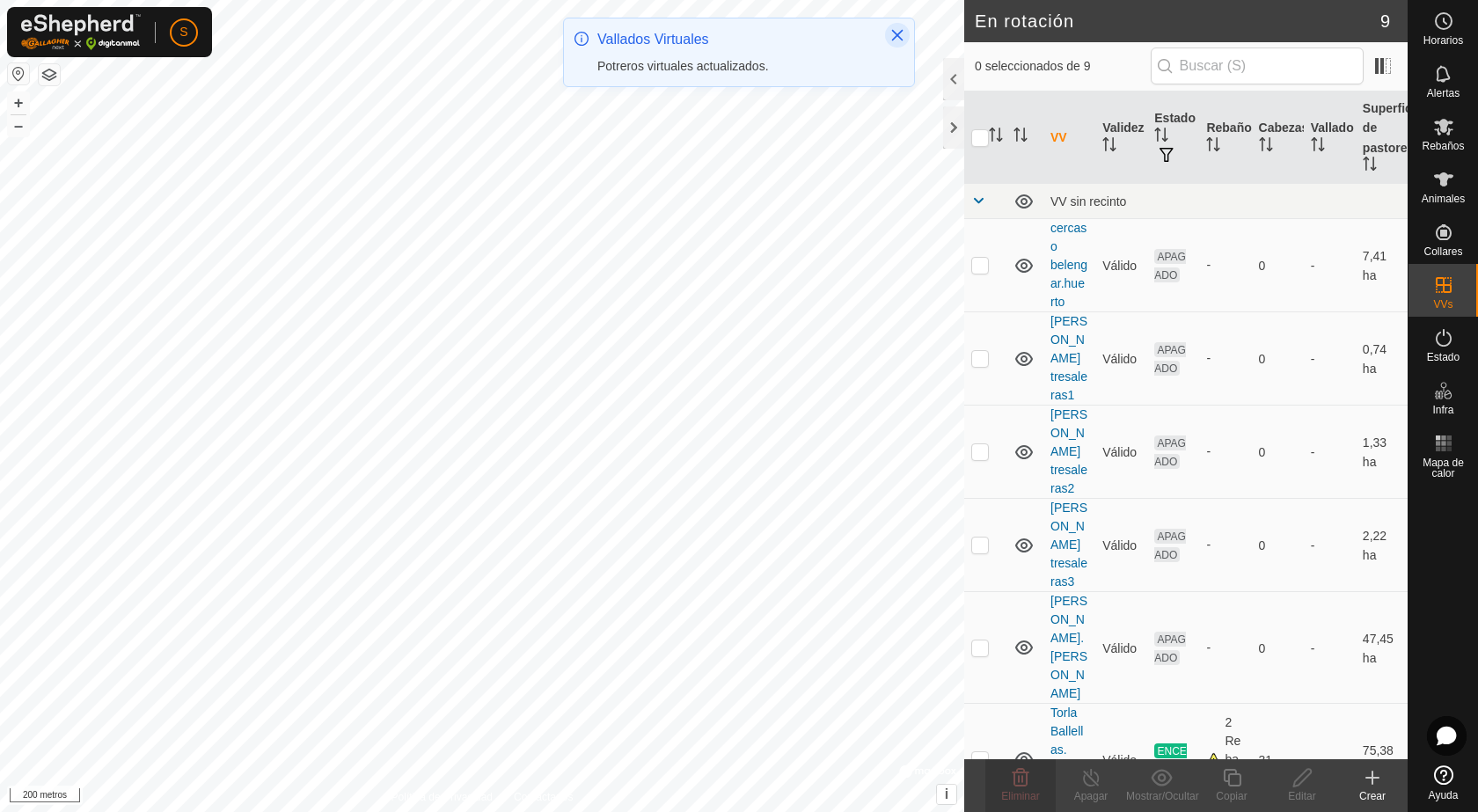
click at [894, 38] on icon "Cerca" at bounding box center [897, 35] width 11 height 11
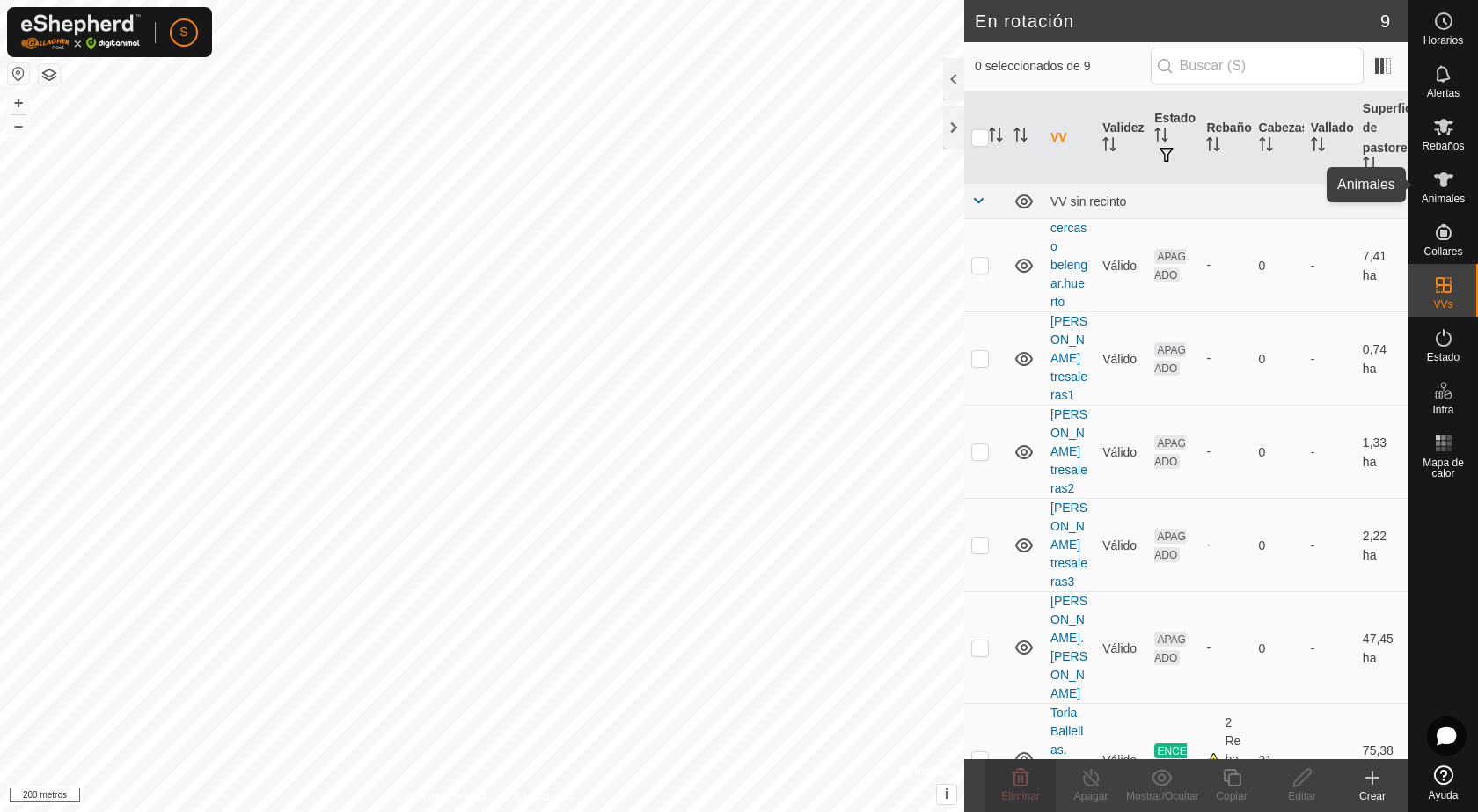
click at [1442, 180] on icon at bounding box center [1443, 179] width 19 height 14
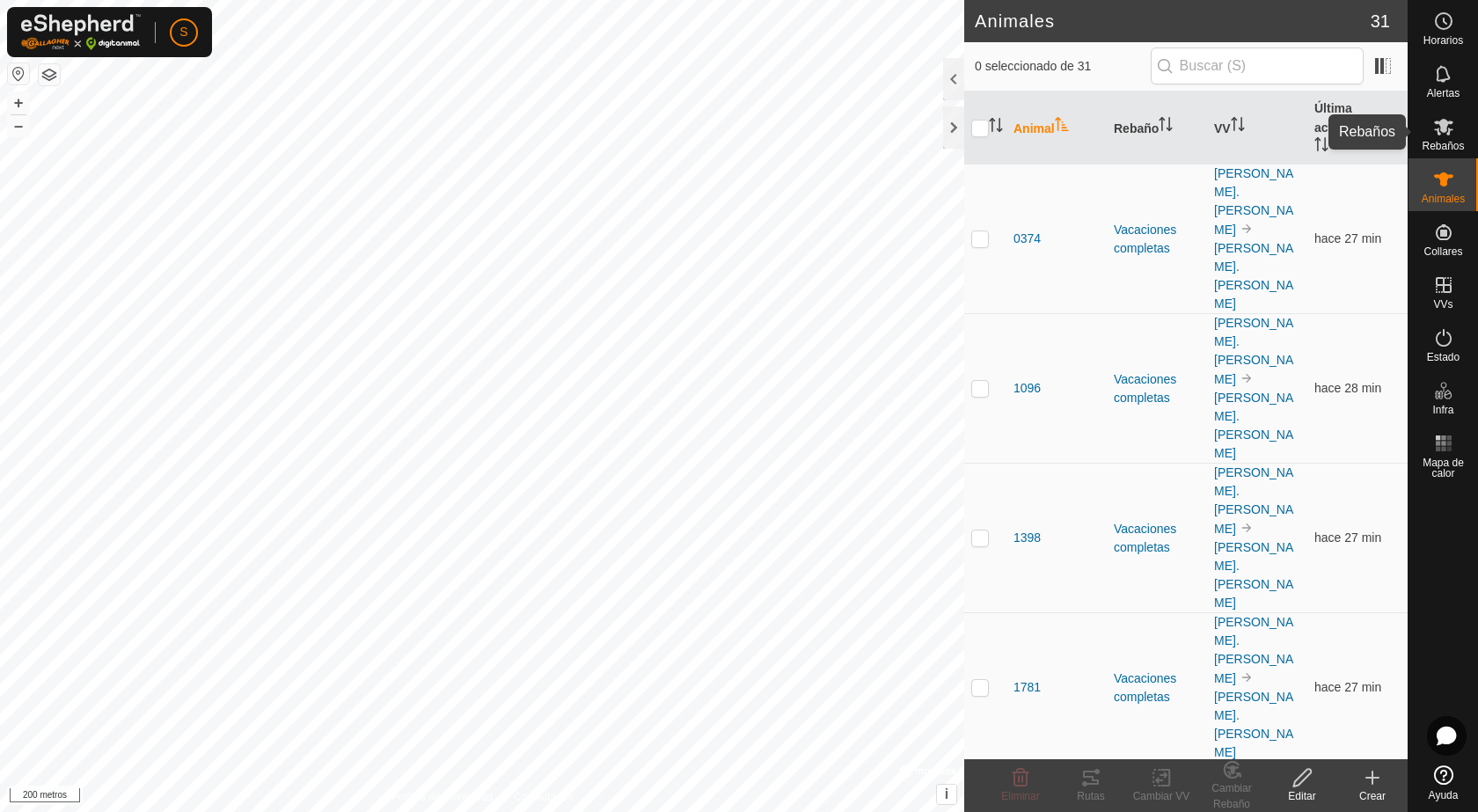
click at [1433, 133] on icon at bounding box center [1443, 126] width 21 height 21
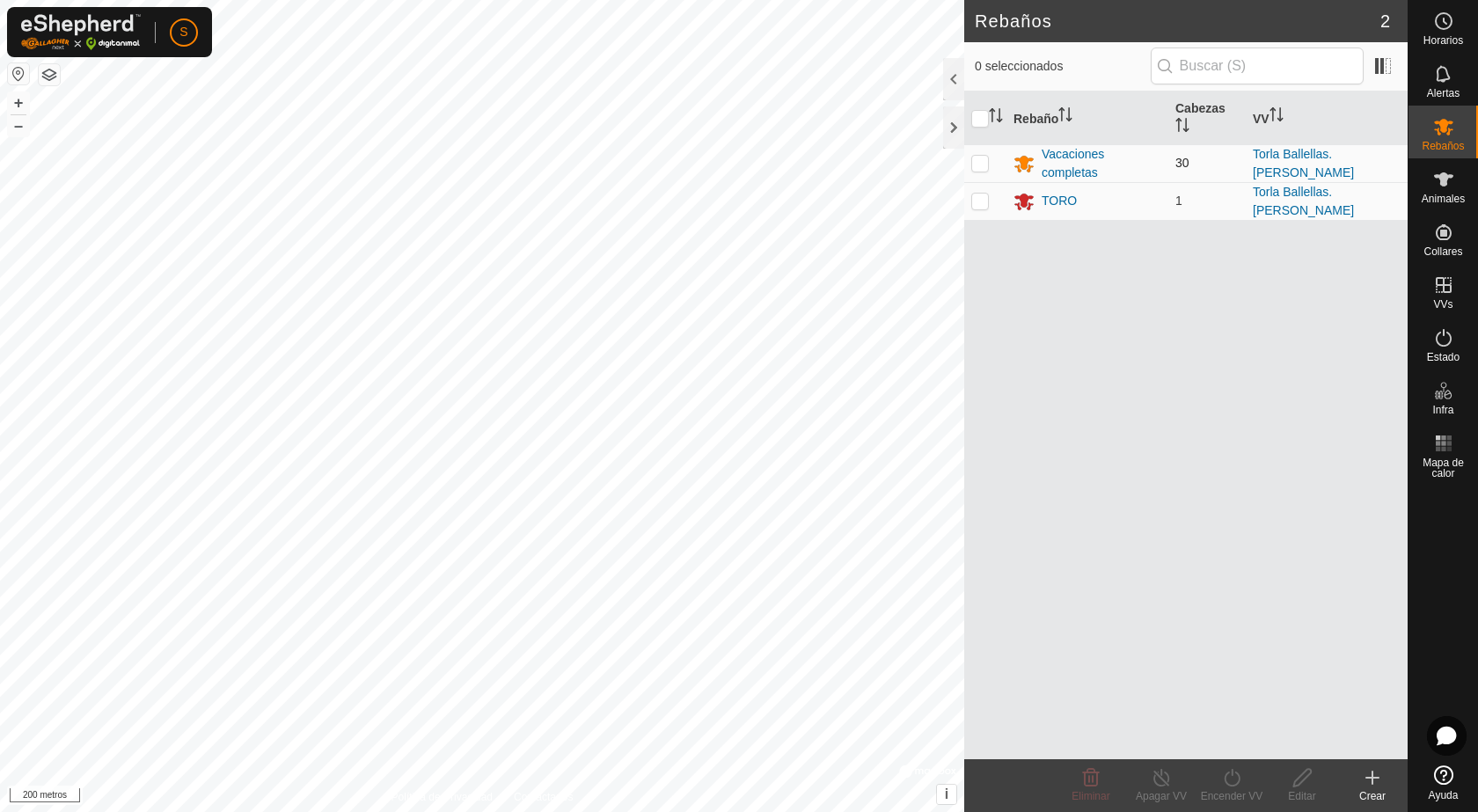
click at [979, 162] on p-checkbox at bounding box center [980, 162] width 18 height 14
checkbox input "true"
click at [955, 130] on div at bounding box center [953, 127] width 21 height 42
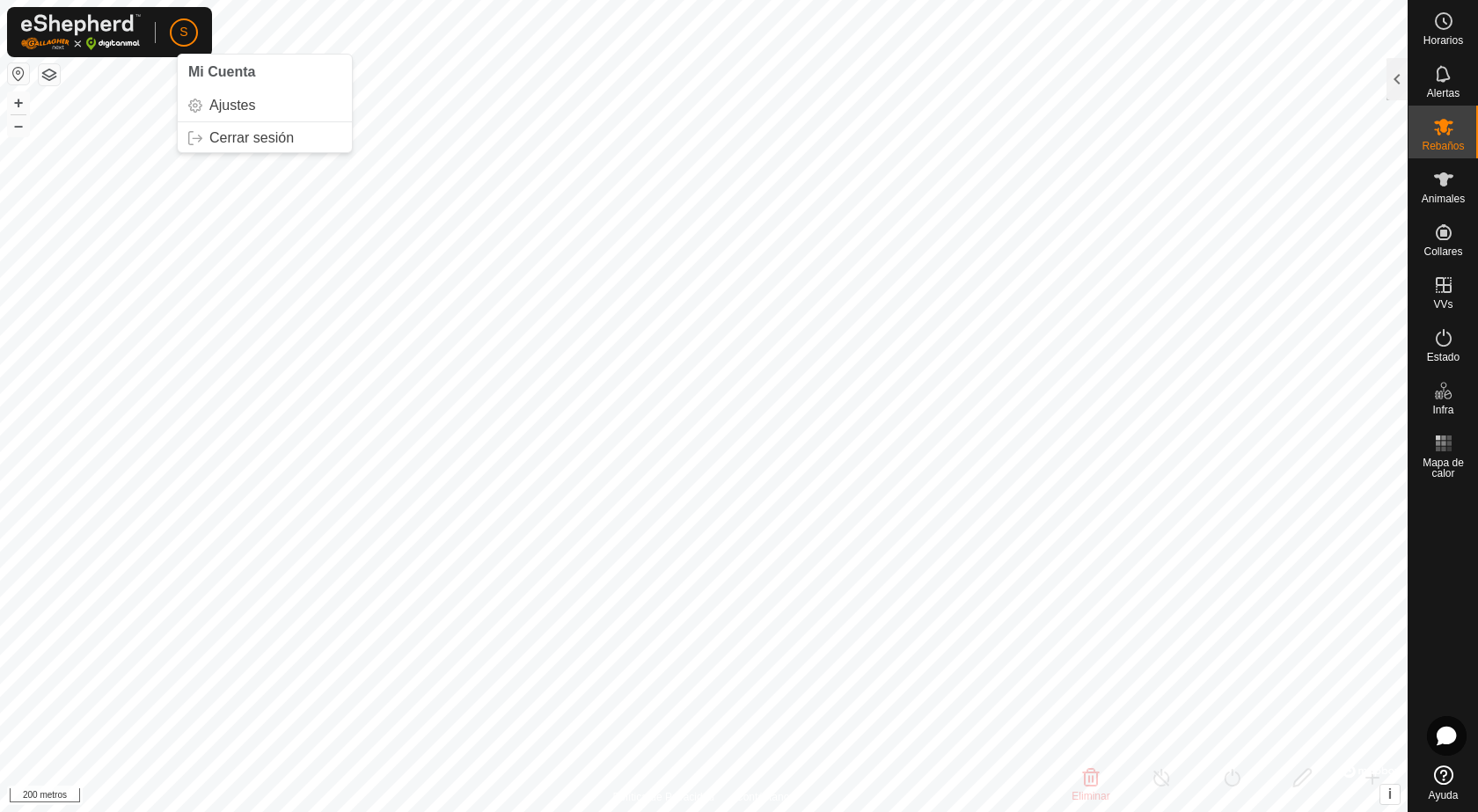
click at [172, 31] on p-avatar "S" at bounding box center [184, 33] width 28 height 28
click at [199, 130] on link "Sesión cerrada" at bounding box center [265, 138] width 174 height 28
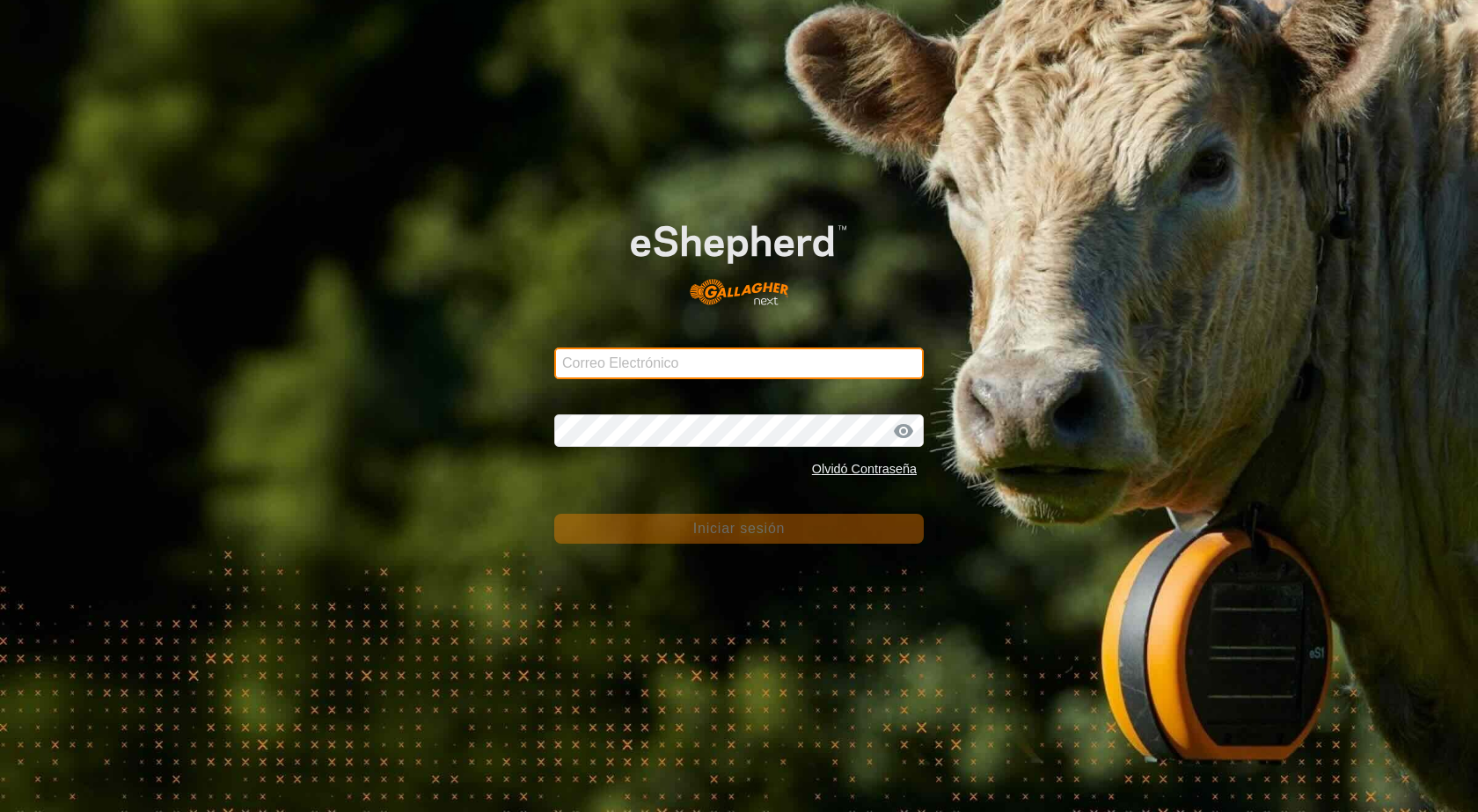
type input "[PERSON_NAME][EMAIL_ADDRESS][DOMAIN_NAME]"
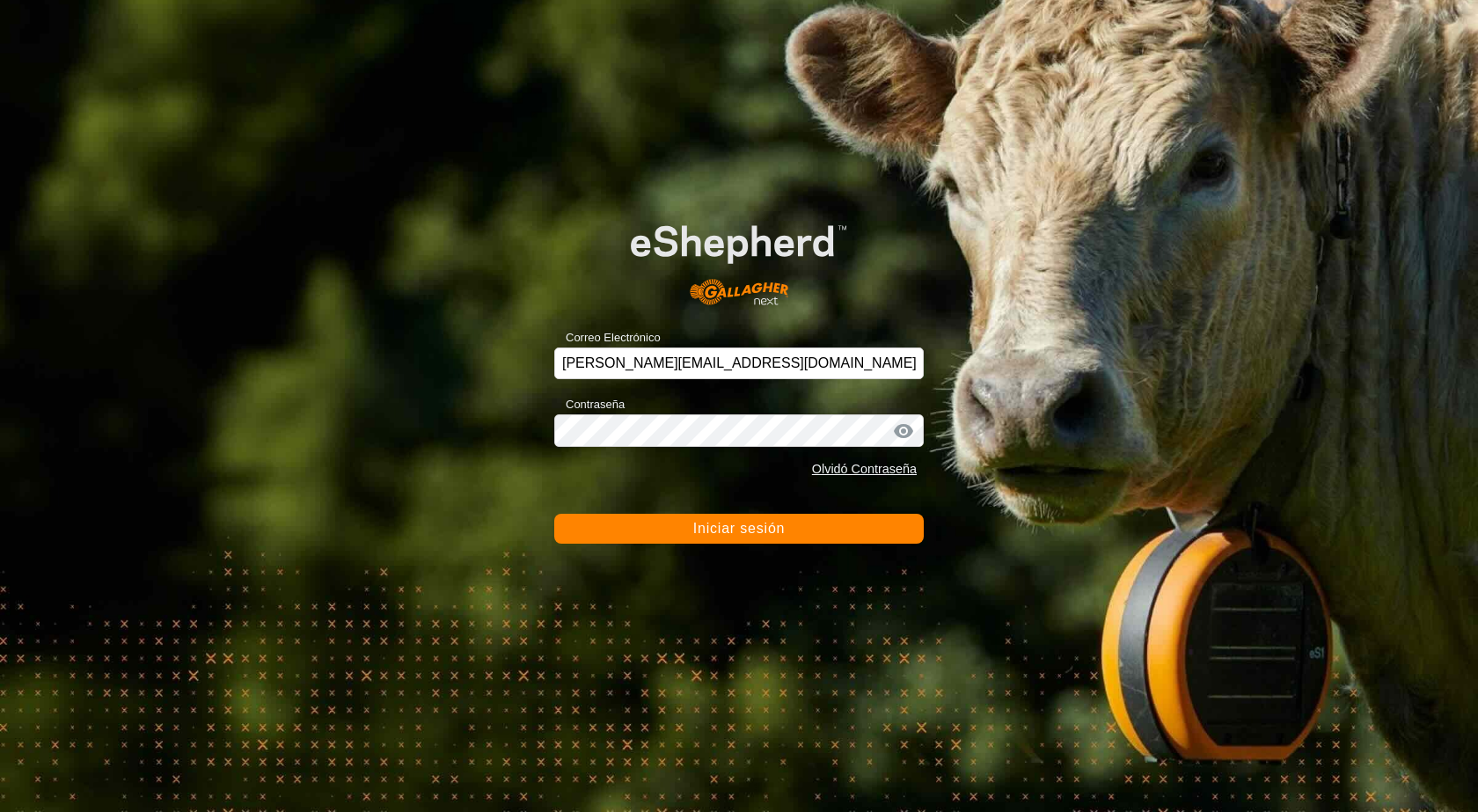
click at [791, 531] on button "Iniciar sesión" at bounding box center [739, 528] width 369 height 30
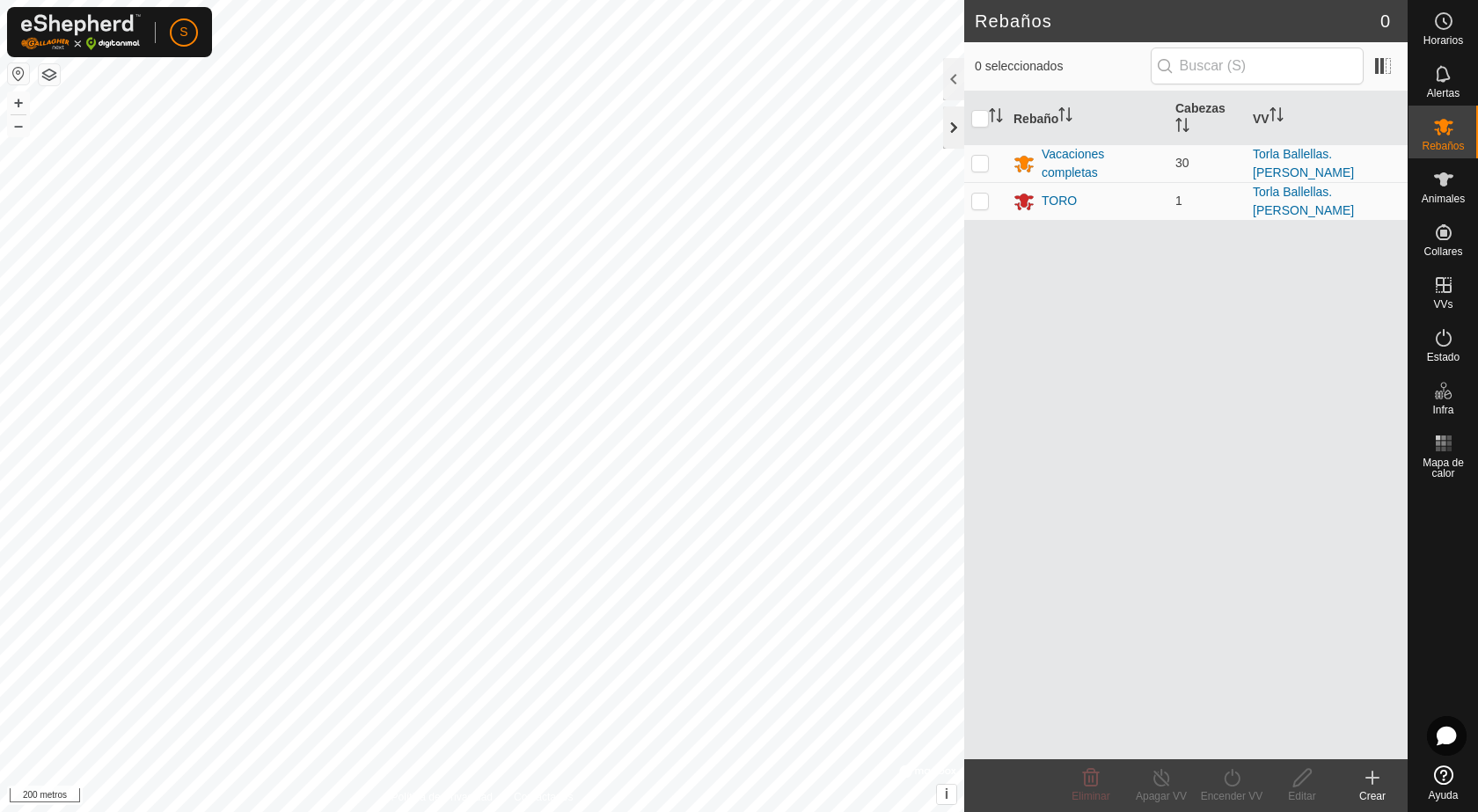
click at [948, 125] on div at bounding box center [953, 127] width 21 height 42
click at [953, 124] on div at bounding box center [953, 127] width 21 height 42
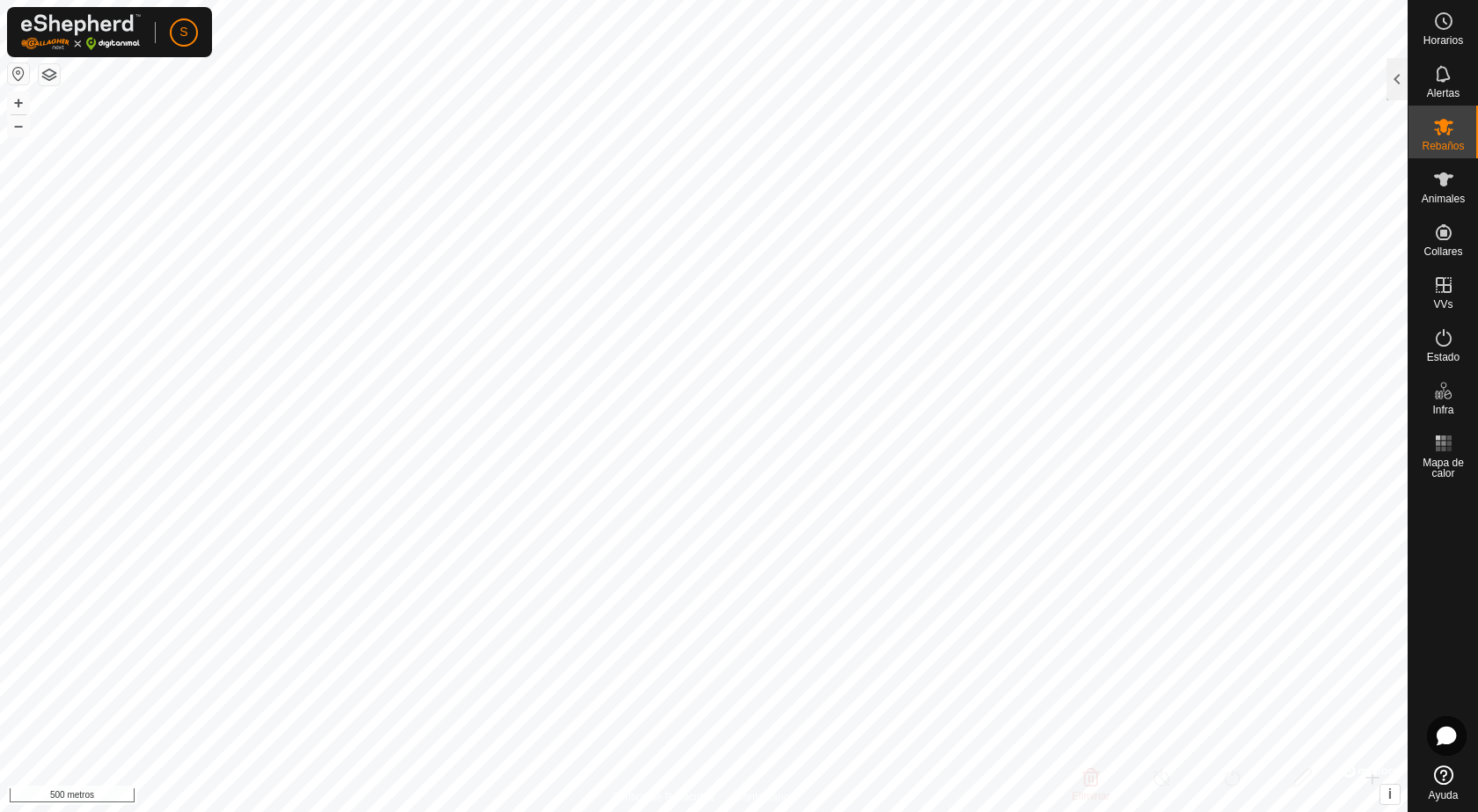
click at [13, 78] on button "button" at bounding box center [18, 74] width 21 height 21
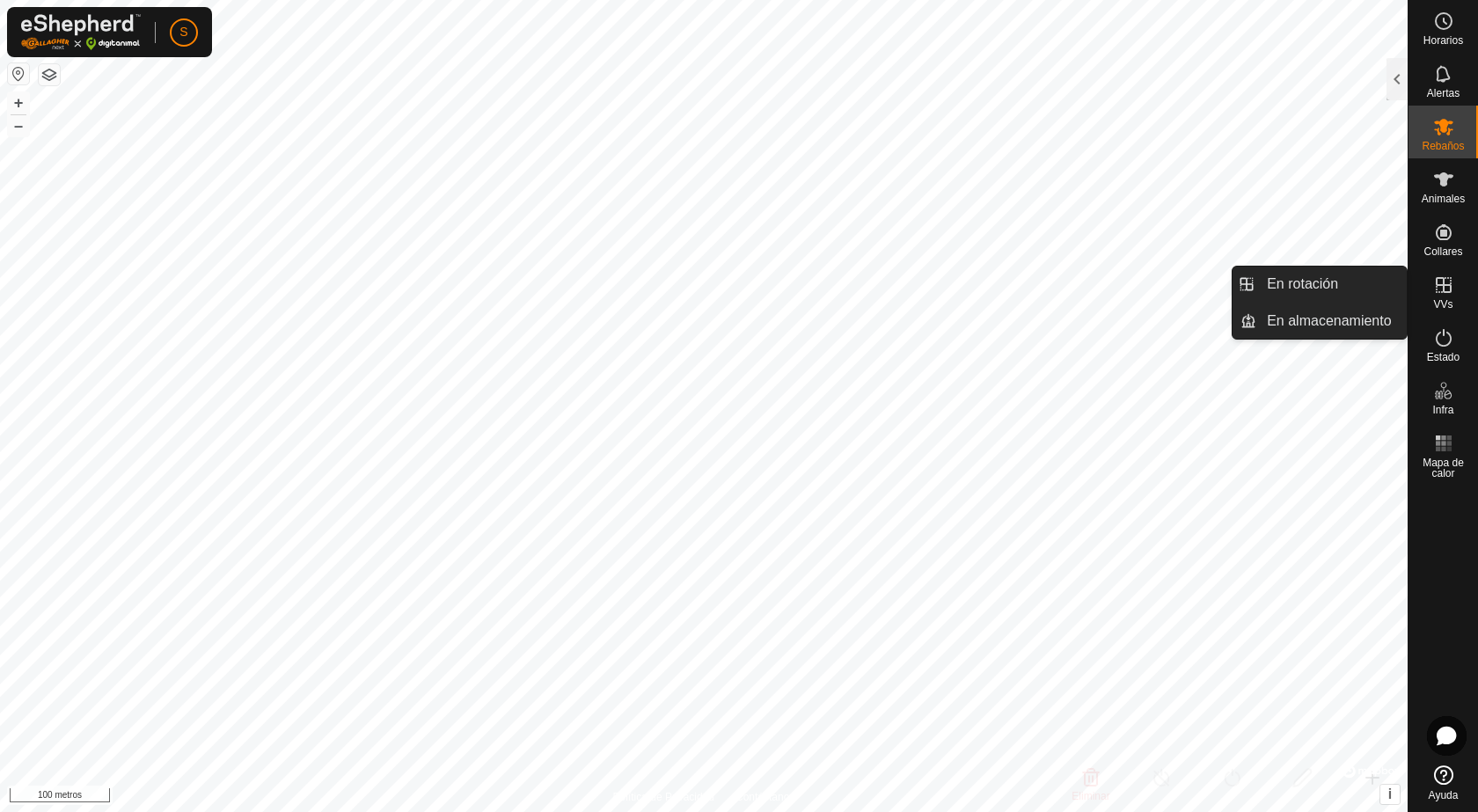
click at [1446, 293] on icon at bounding box center [1444, 285] width 16 height 16
click at [1344, 277] on link "En rotación" at bounding box center [1332, 284] width 150 height 35
click at [1330, 283] on link "En rotación" at bounding box center [1332, 284] width 150 height 35
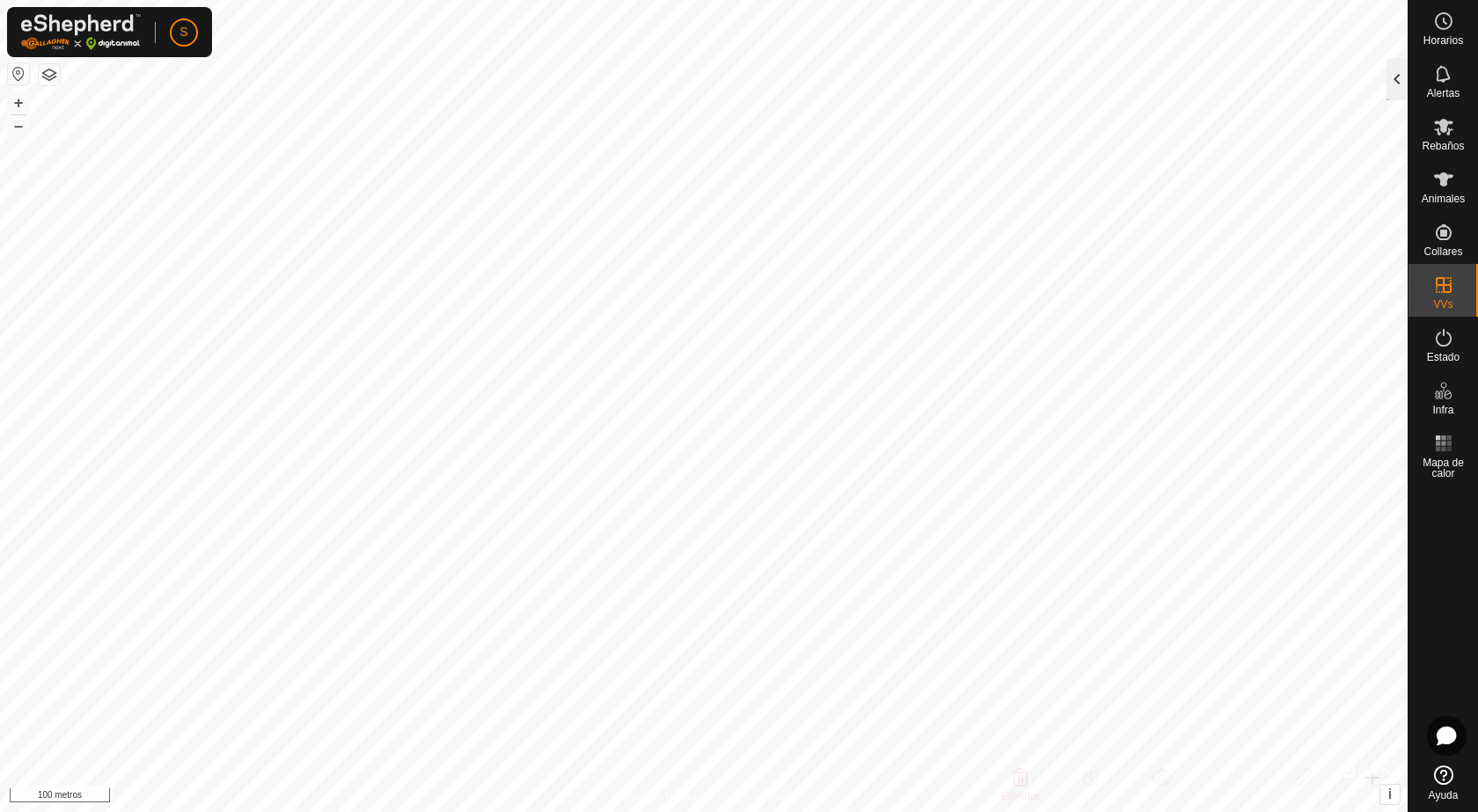
click at [1401, 72] on div at bounding box center [1396, 79] width 21 height 42
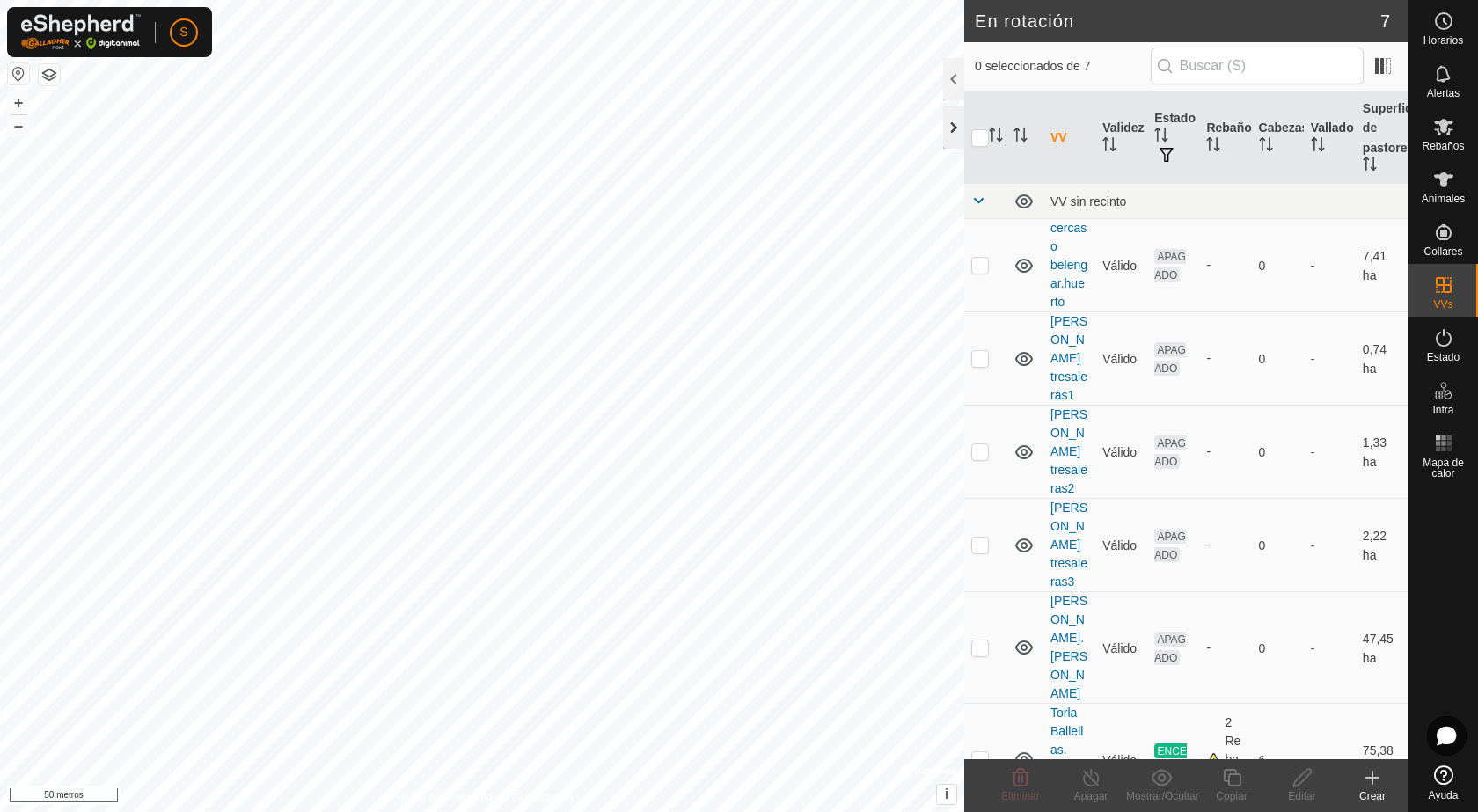
click at [954, 117] on div at bounding box center [953, 127] width 21 height 42
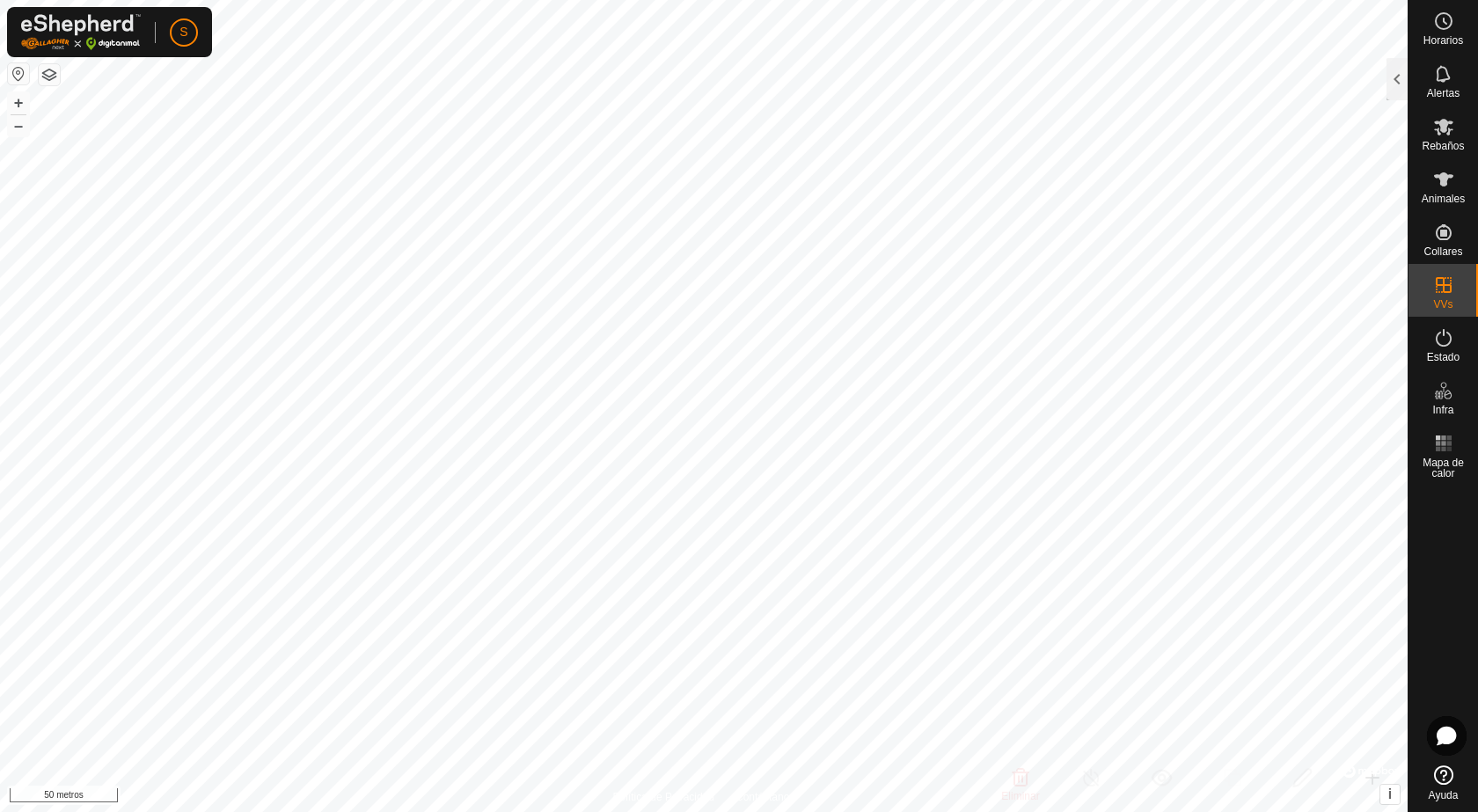
click at [46, 79] on button "button" at bounding box center [49, 75] width 21 height 21
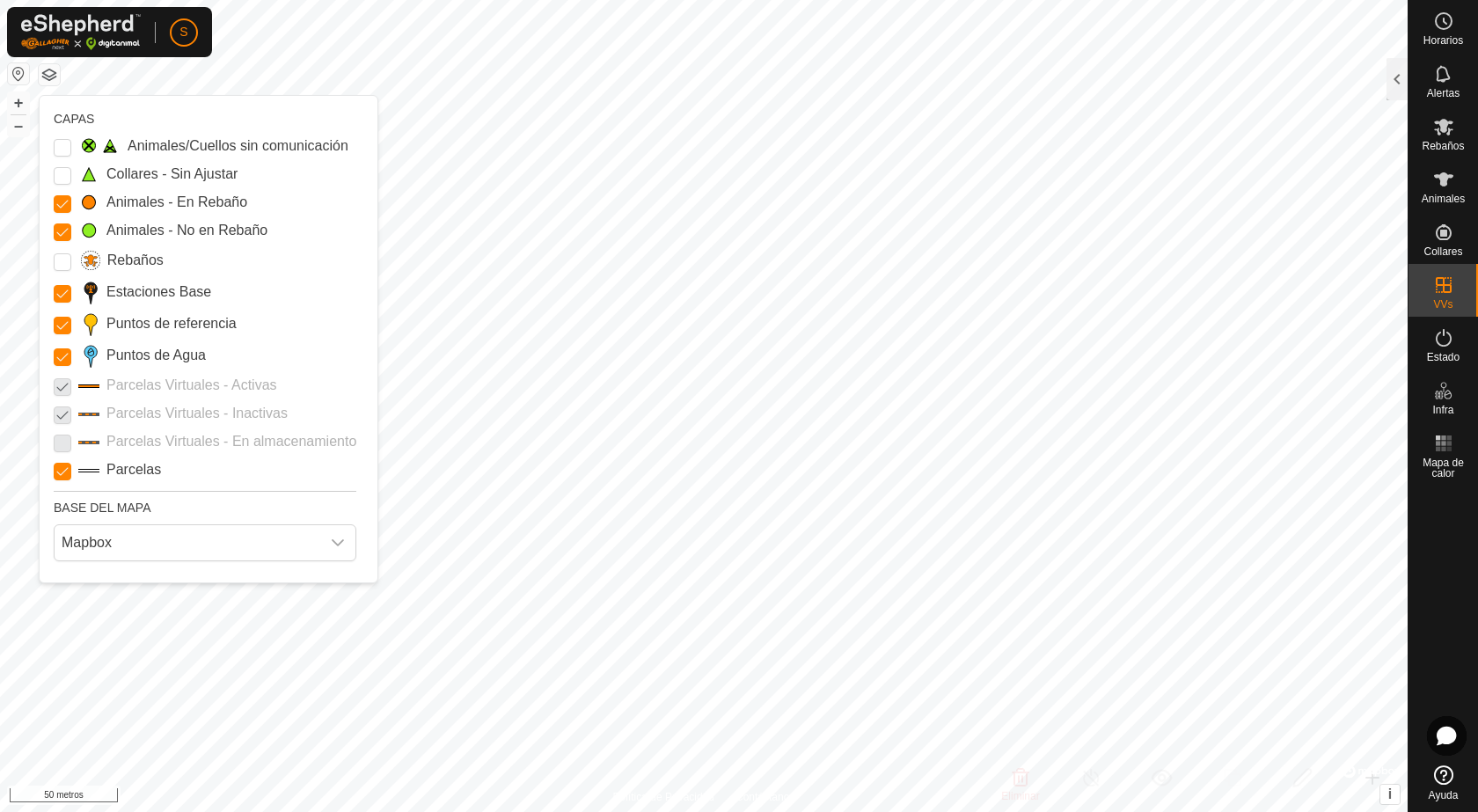
click at [46, 79] on button "button" at bounding box center [49, 75] width 21 height 21
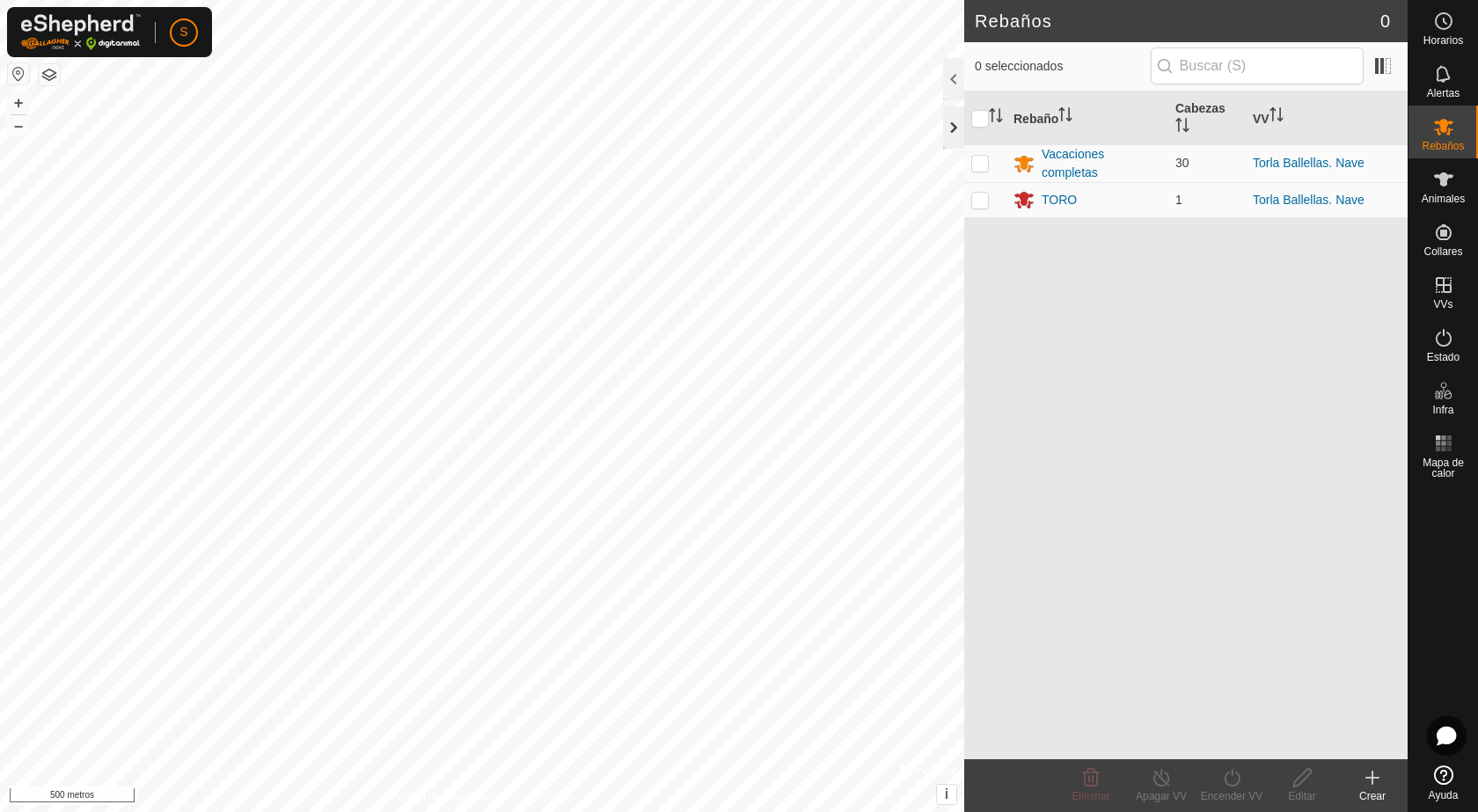
click at [951, 136] on div at bounding box center [953, 127] width 21 height 42
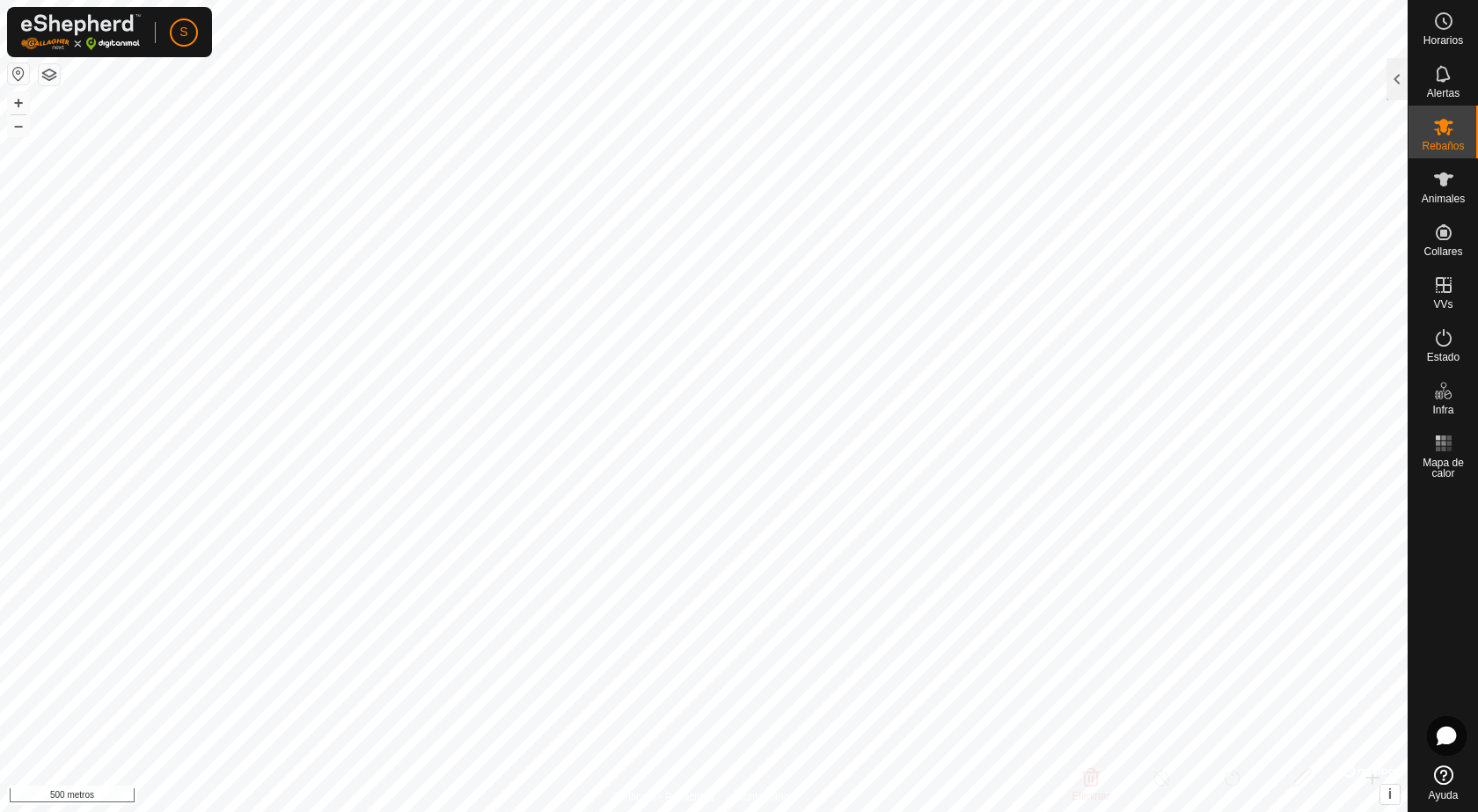
click at [19, 69] on button "button" at bounding box center [18, 74] width 21 height 21
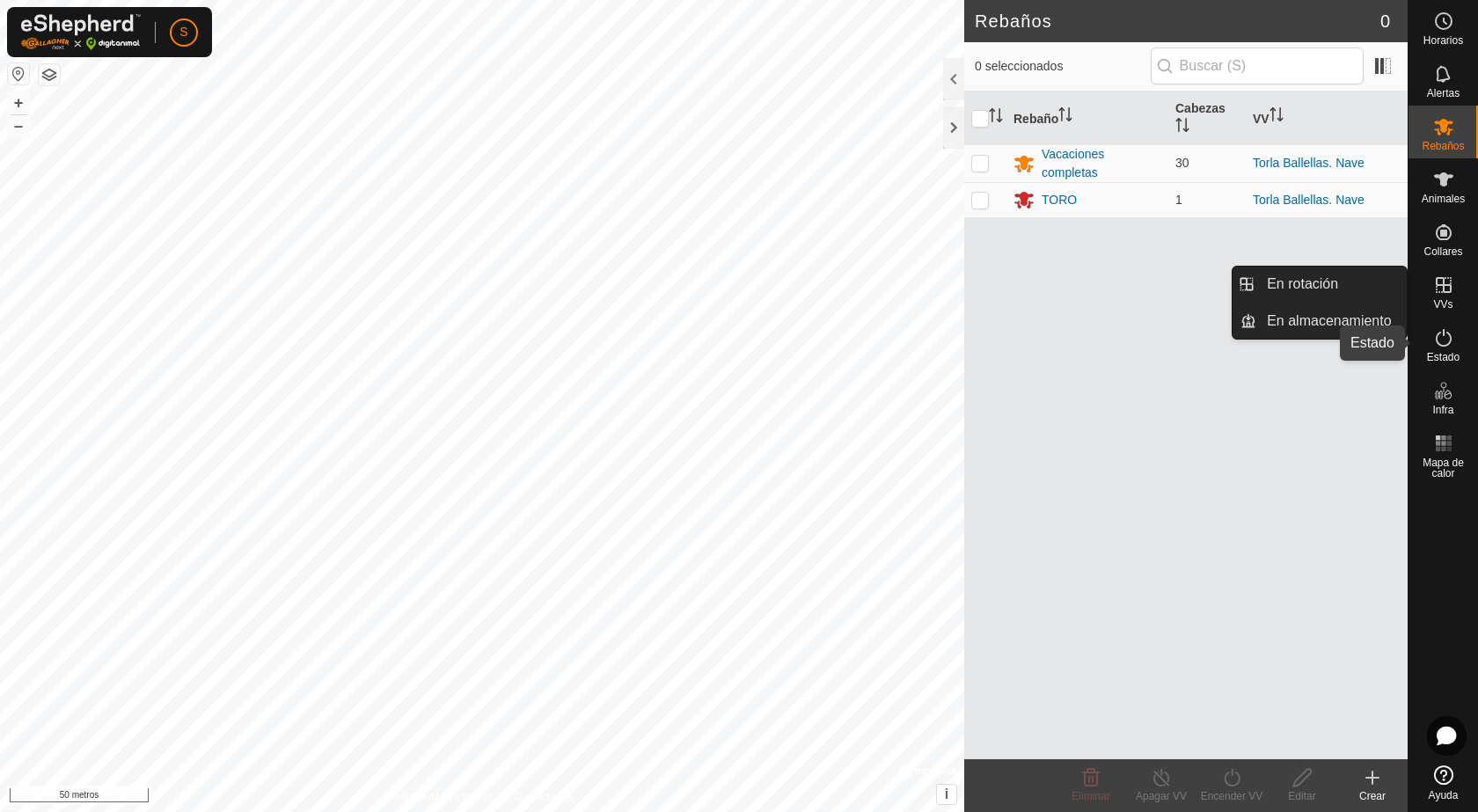
click at [1444, 333] on icon at bounding box center [1444, 338] width 16 height 18
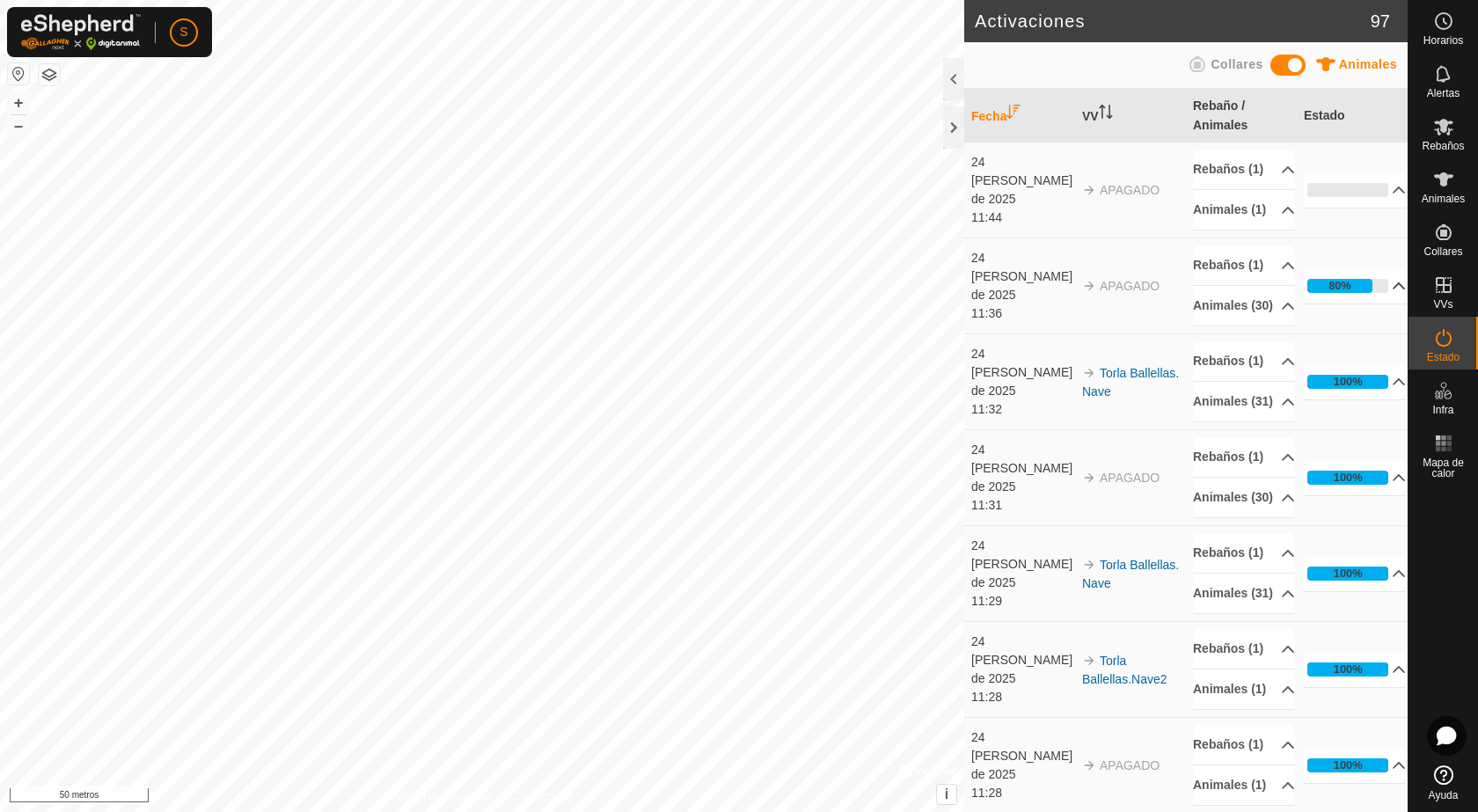
click at [1392, 293] on icon at bounding box center [1399, 286] width 14 height 14
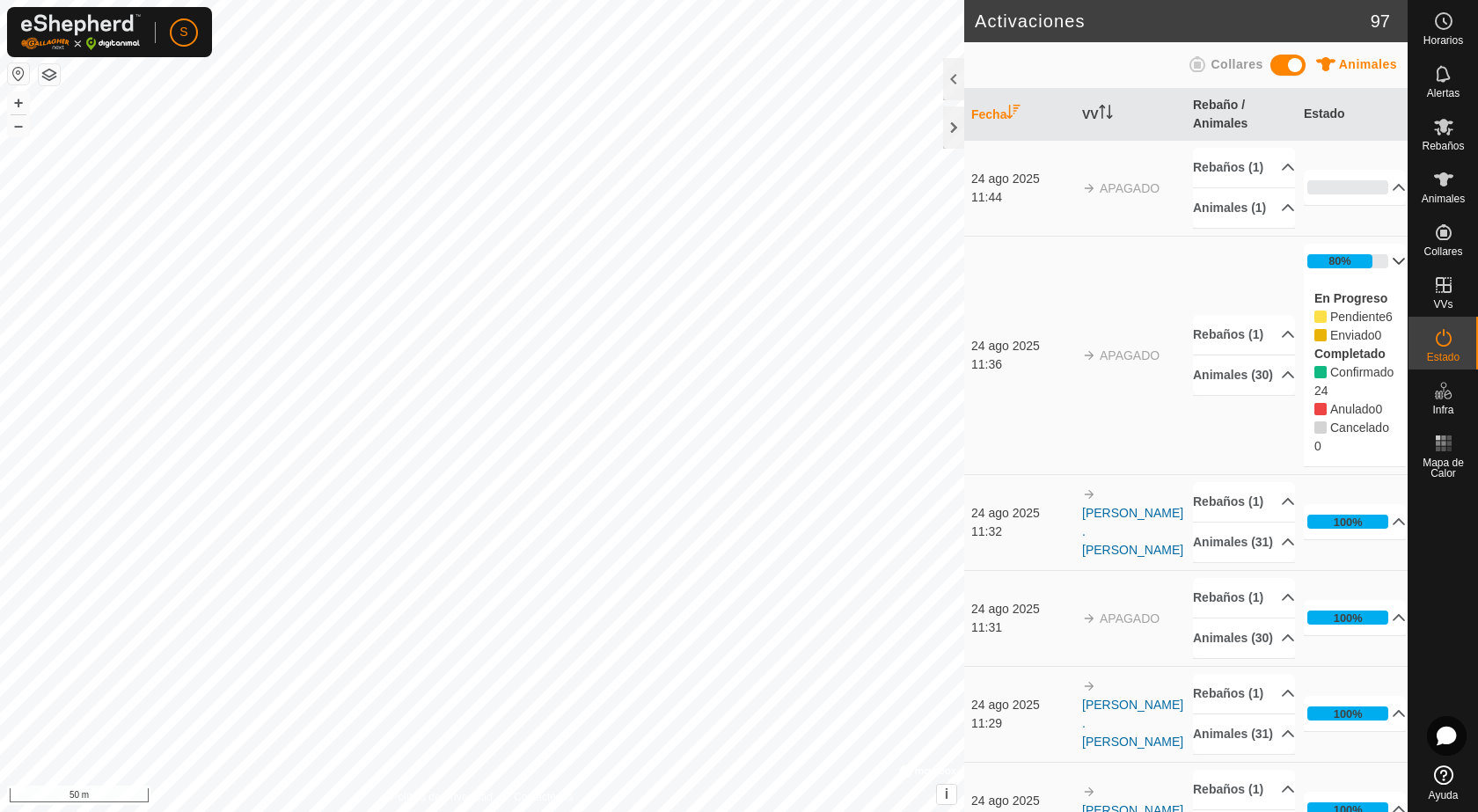
click at [1373, 279] on p-accordion-header "80%" at bounding box center [1355, 261] width 103 height 35
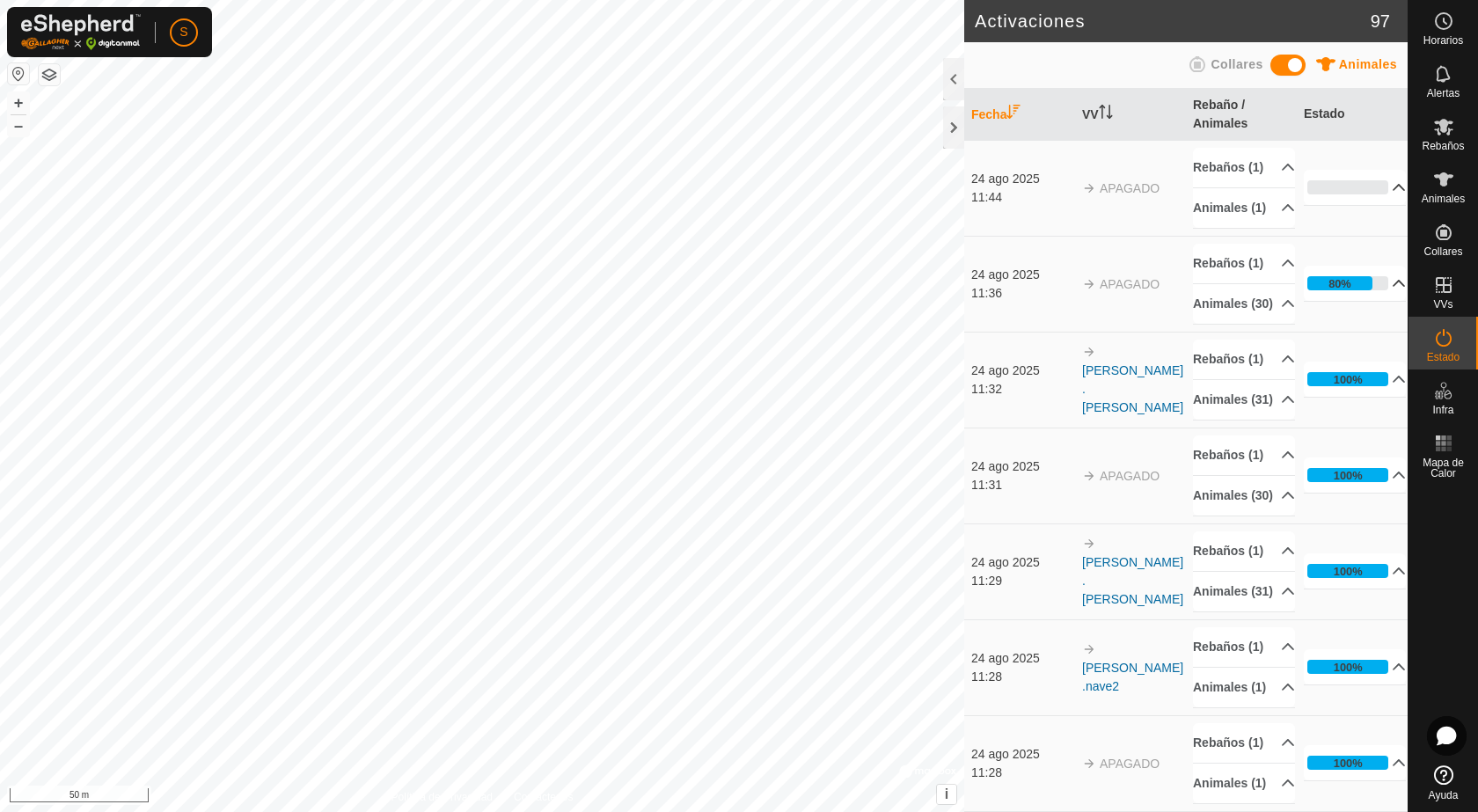
click at [1372, 202] on p-accordion-header "0%" at bounding box center [1355, 187] width 103 height 35
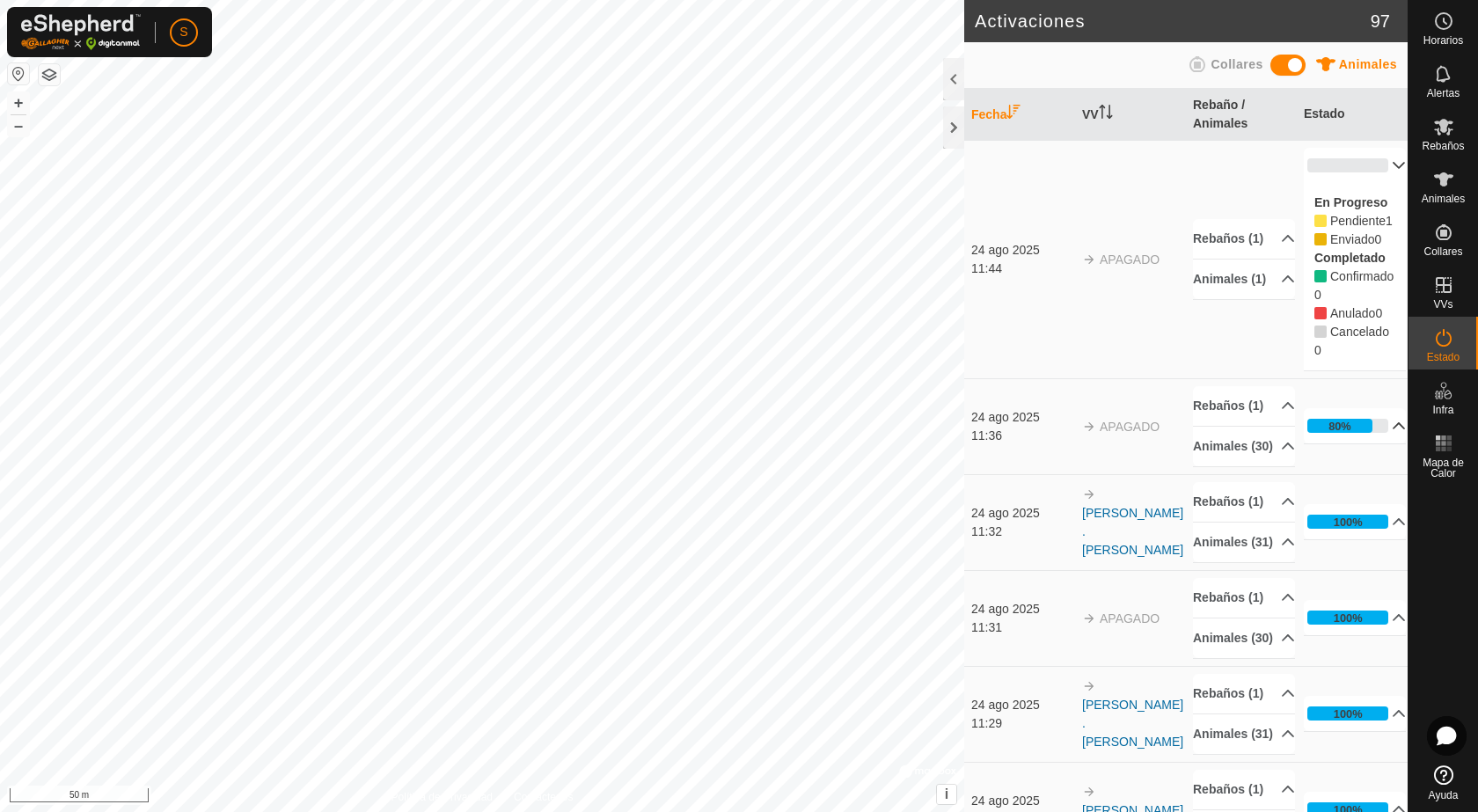
click at [1380, 164] on p-accordion-header "0%" at bounding box center [1355, 165] width 103 height 35
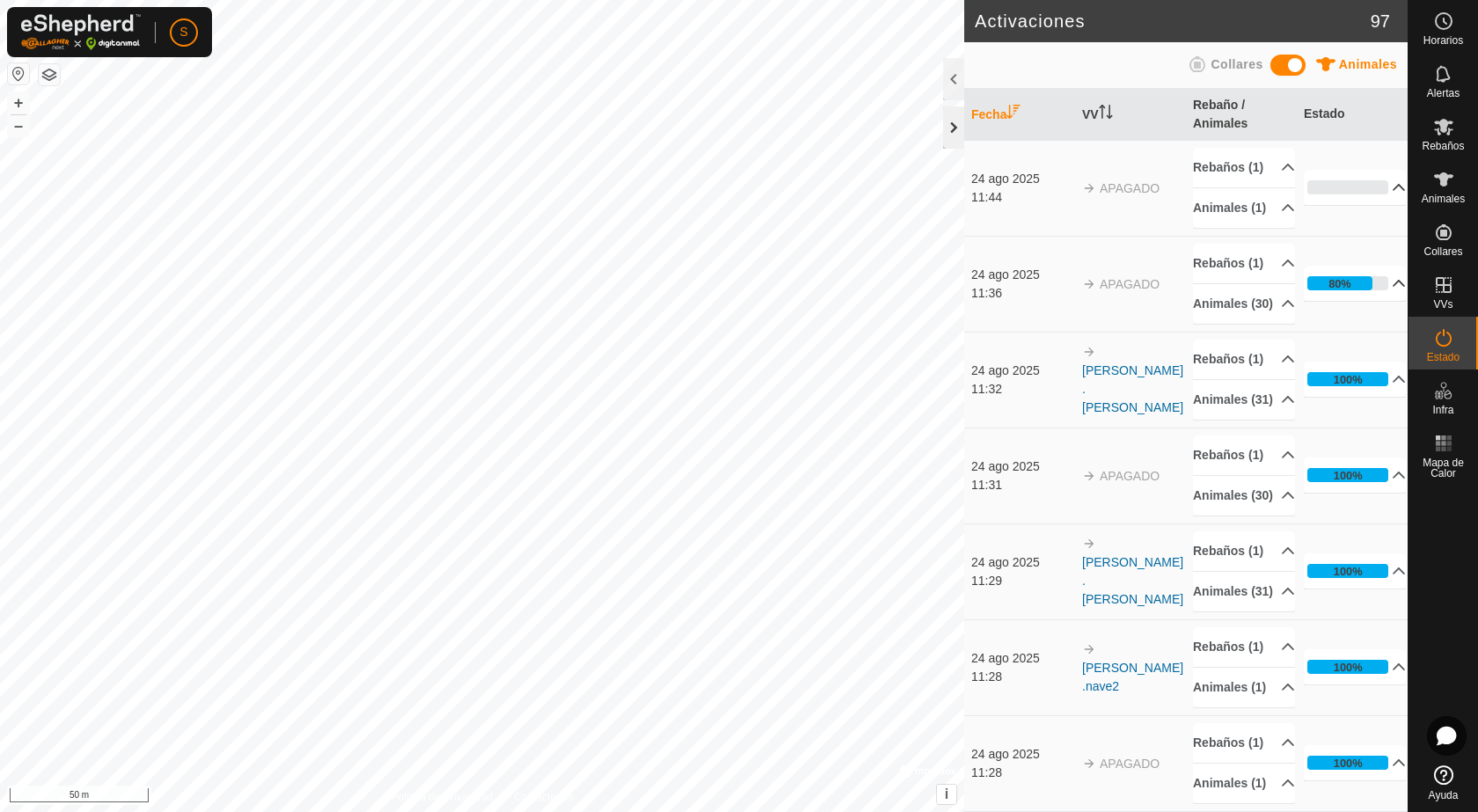
click at [950, 118] on div at bounding box center [953, 127] width 21 height 42
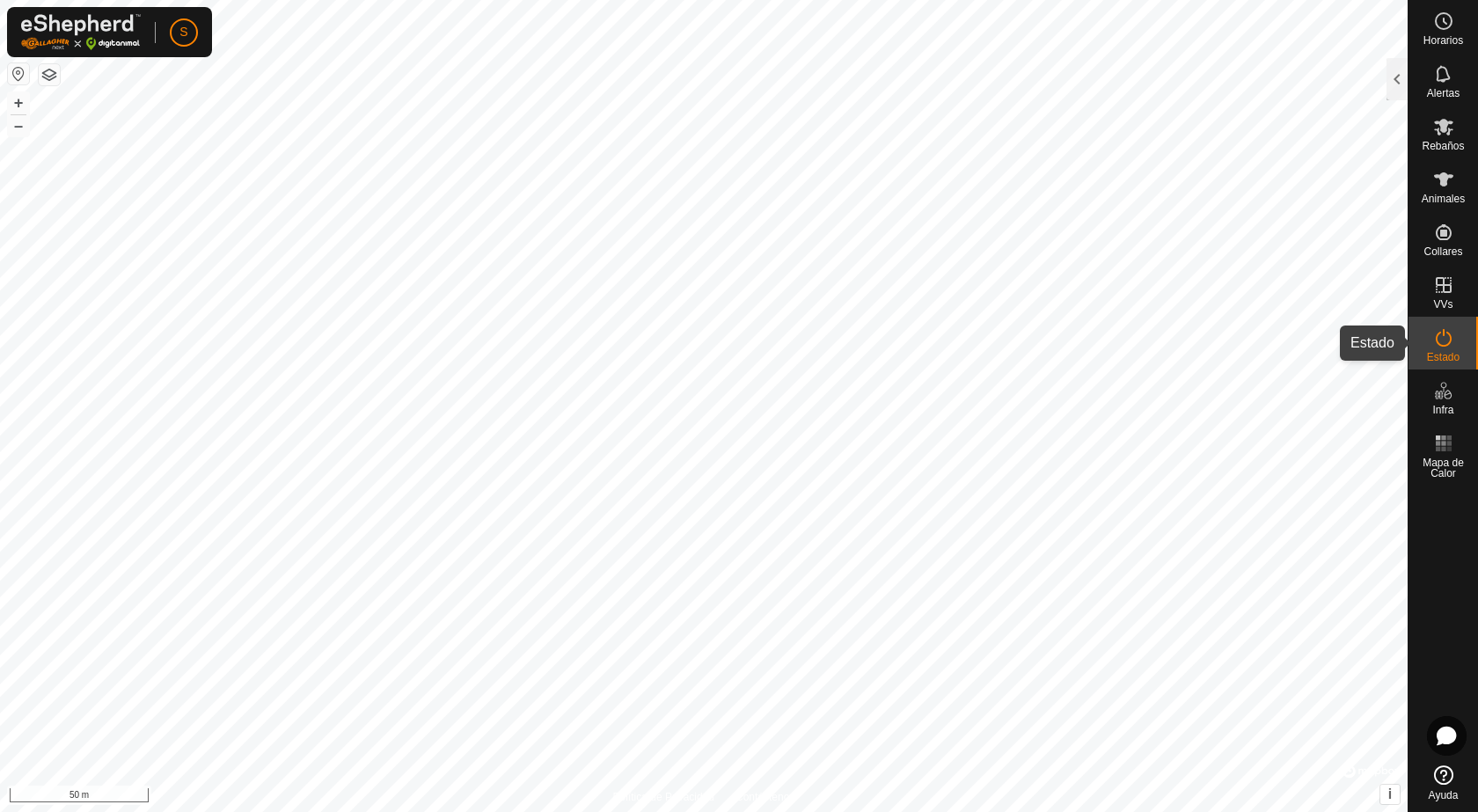
click at [1436, 337] on icon at bounding box center [1444, 338] width 16 height 18
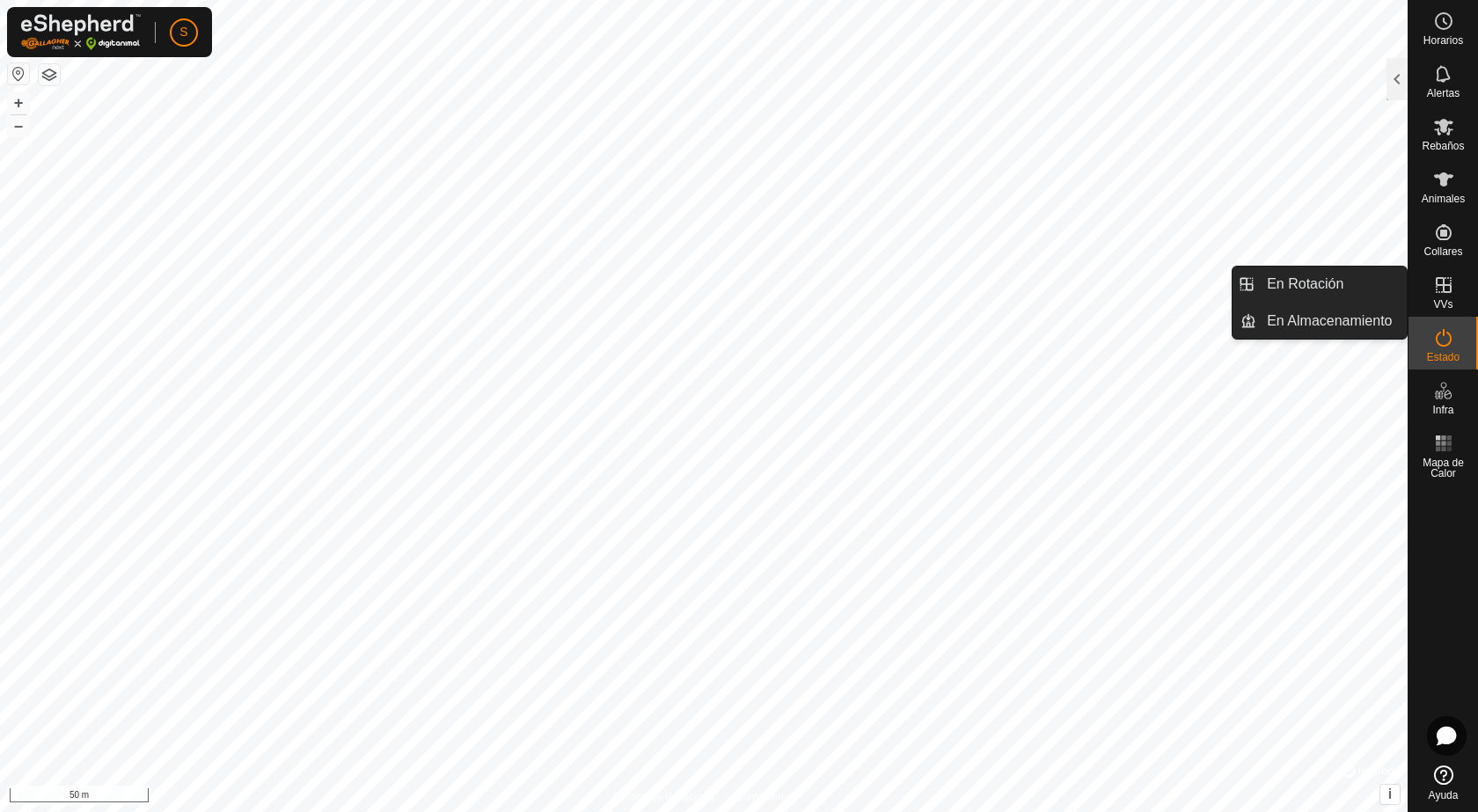
click at [1433, 299] on es-virtualpaddocks-svg-icon at bounding box center [1444, 285] width 32 height 28
click at [1331, 297] on link "En Rotación" at bounding box center [1332, 284] width 150 height 35
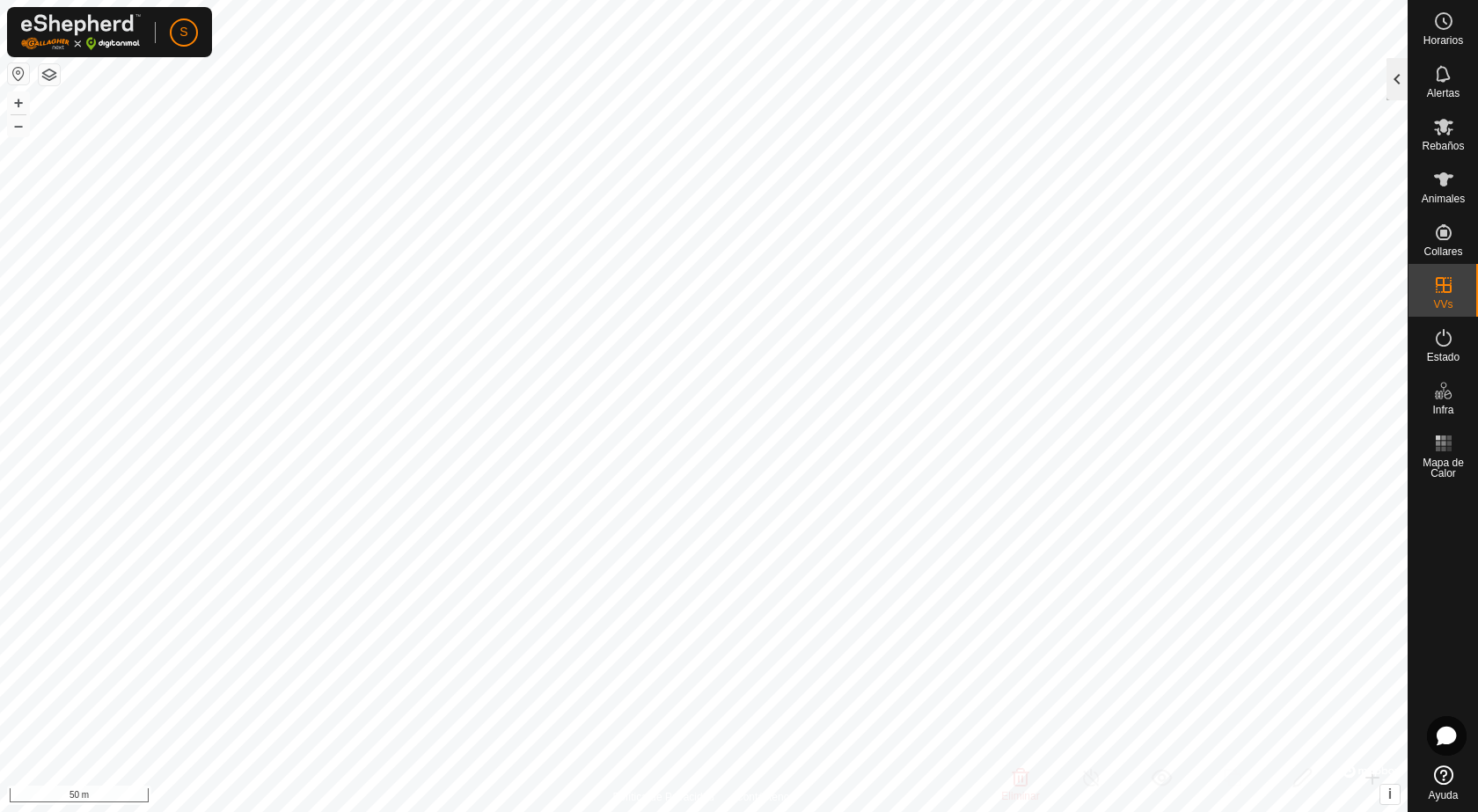
click at [1394, 85] on div at bounding box center [1396, 79] width 21 height 42
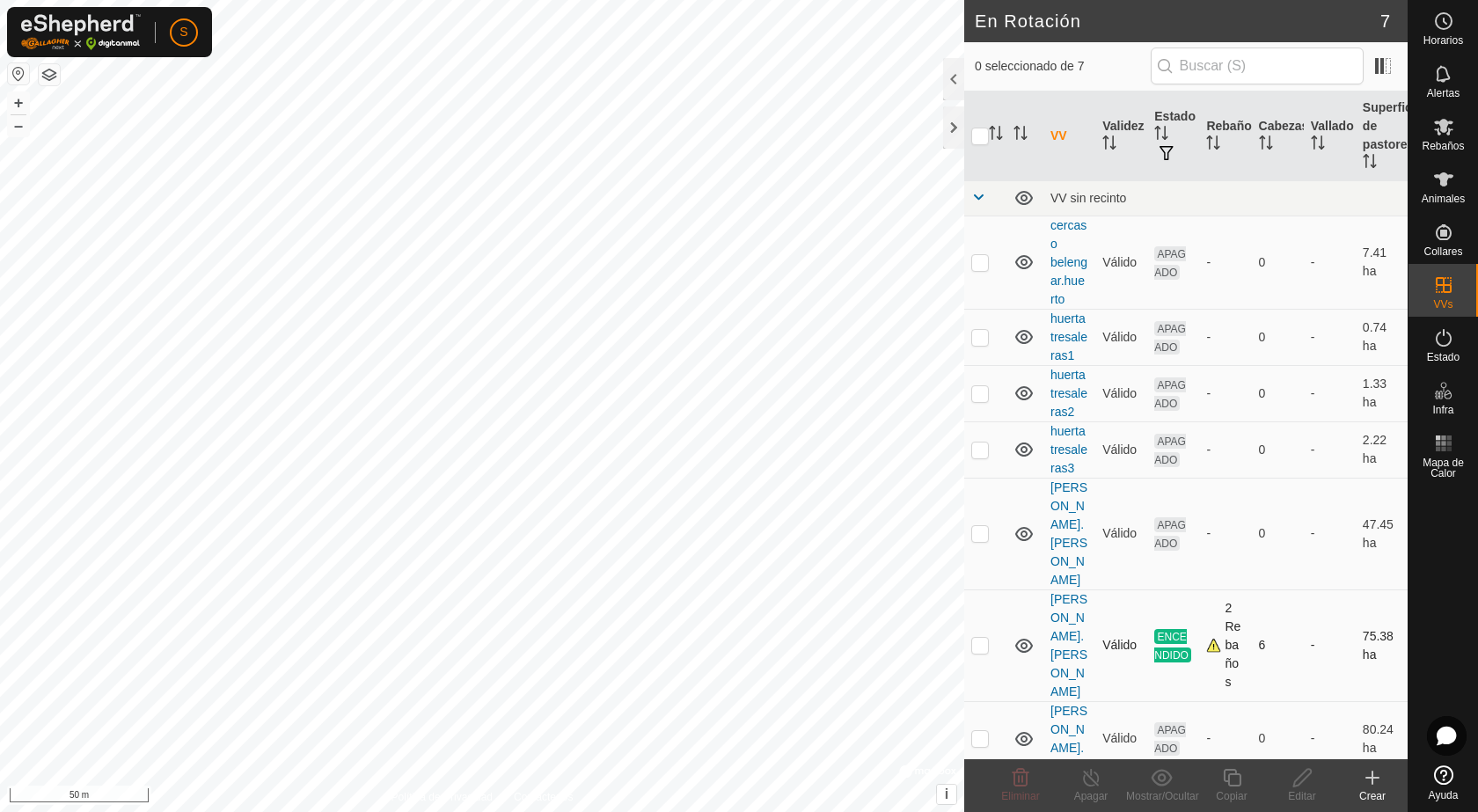
click at [981, 638] on p-checkbox at bounding box center [980, 645] width 18 height 14
click at [979, 638] on p-checkbox at bounding box center [980, 645] width 18 height 14
checkbox input "true"
click at [1086, 775] on icon at bounding box center [1092, 777] width 22 height 21
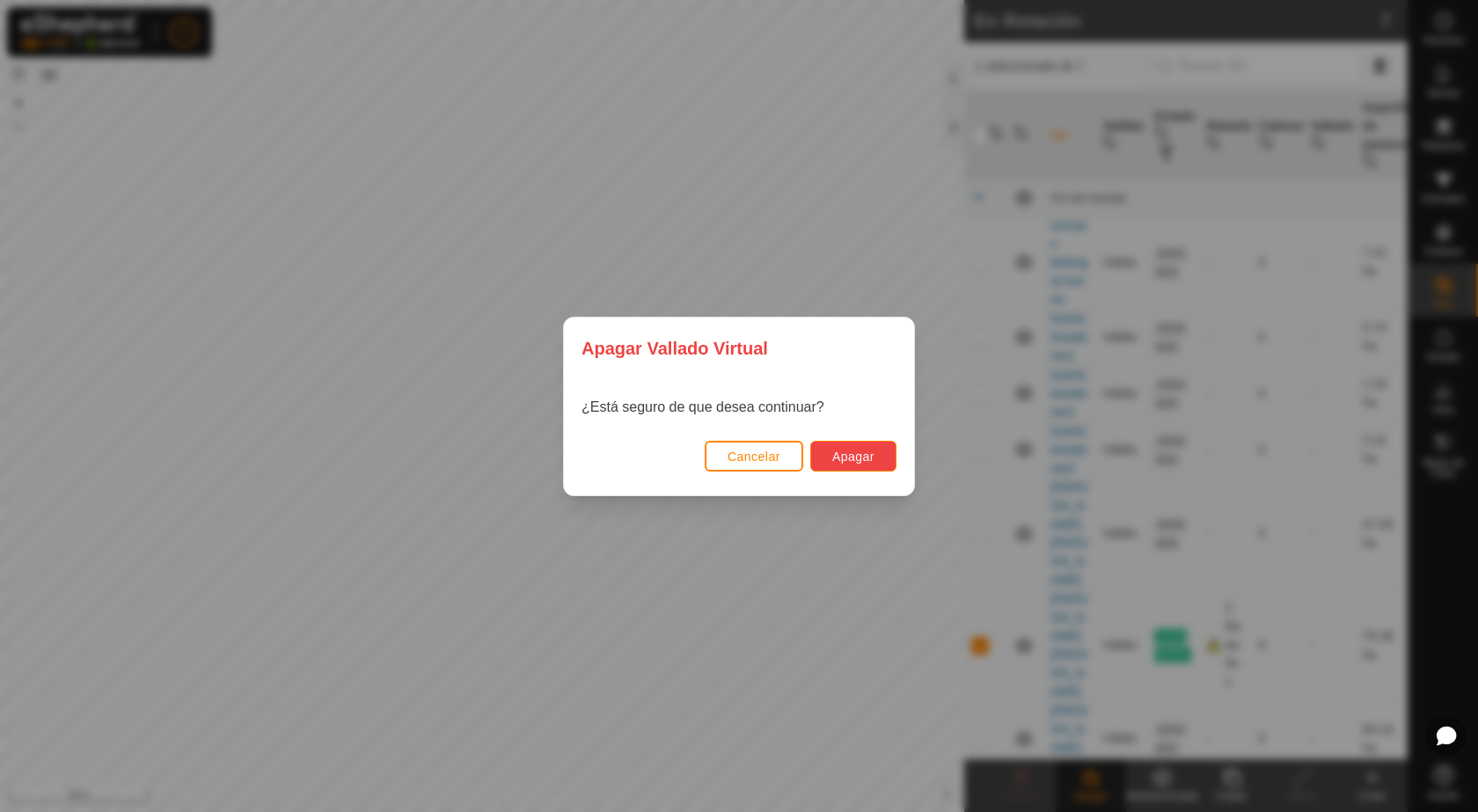
click at [817, 460] on button "Apagar" at bounding box center [853, 456] width 87 height 31
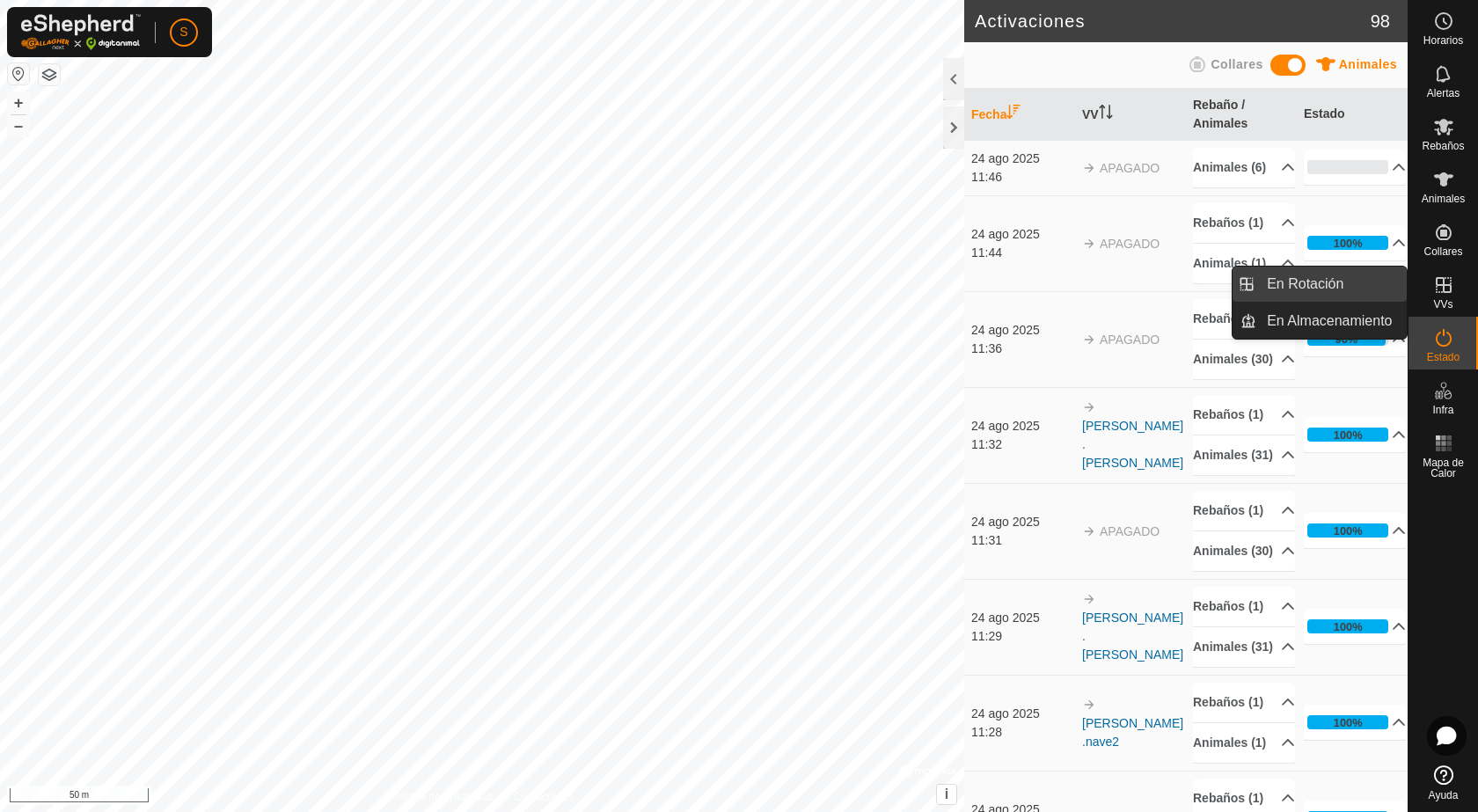
click at [1369, 285] on link "En Rotación" at bounding box center [1332, 284] width 150 height 35
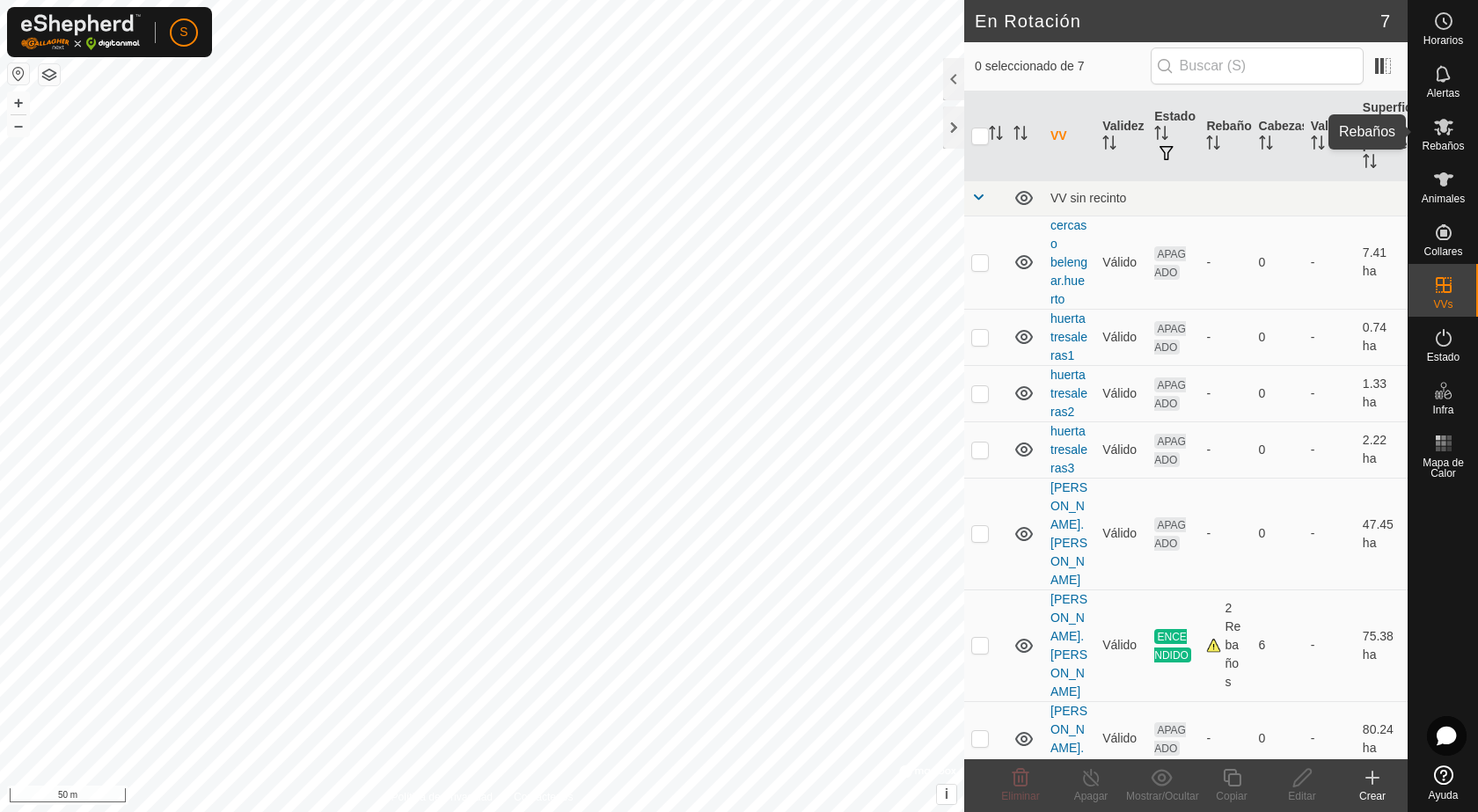
click at [1444, 119] on icon at bounding box center [1443, 126] width 19 height 17
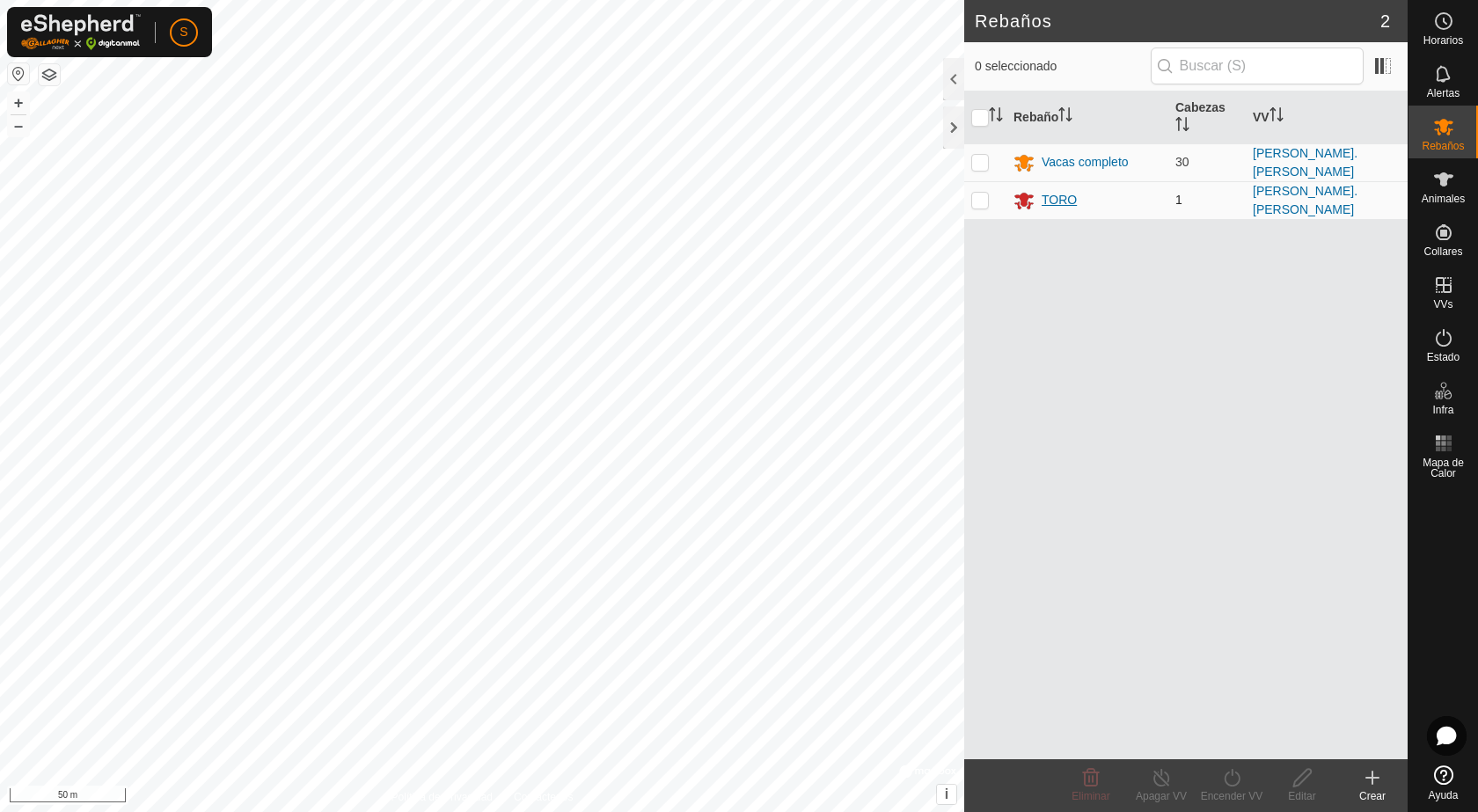
click at [1057, 195] on div "TORO" at bounding box center [1059, 200] width 35 height 19
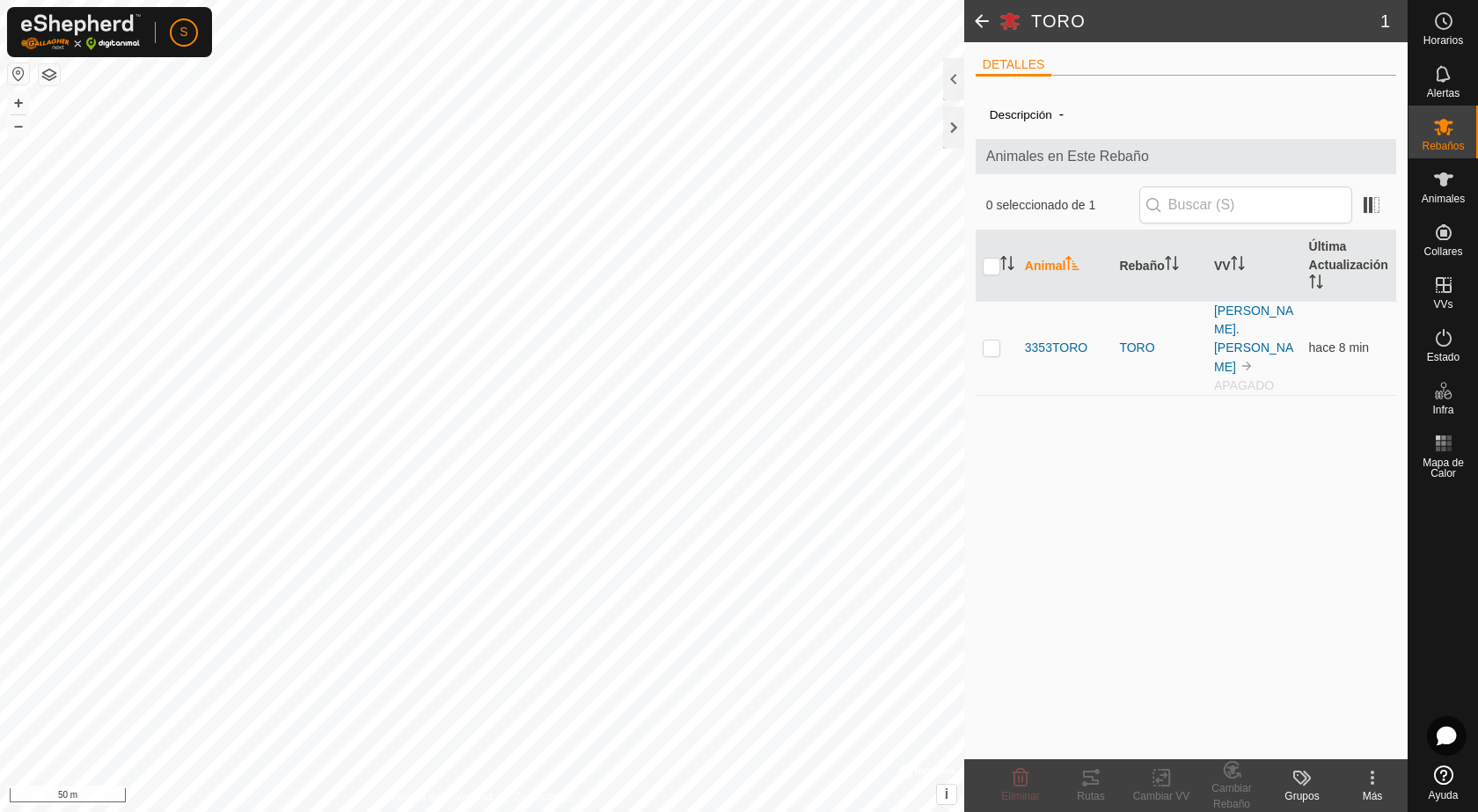
click at [1113, 566] on div "Descripción - Animales en Este Rebaño 0 seleccionado de 1 Animal Rebaño VV Últi…" at bounding box center [1185, 424] width 421 height 670
click at [953, 125] on div at bounding box center [953, 127] width 21 height 42
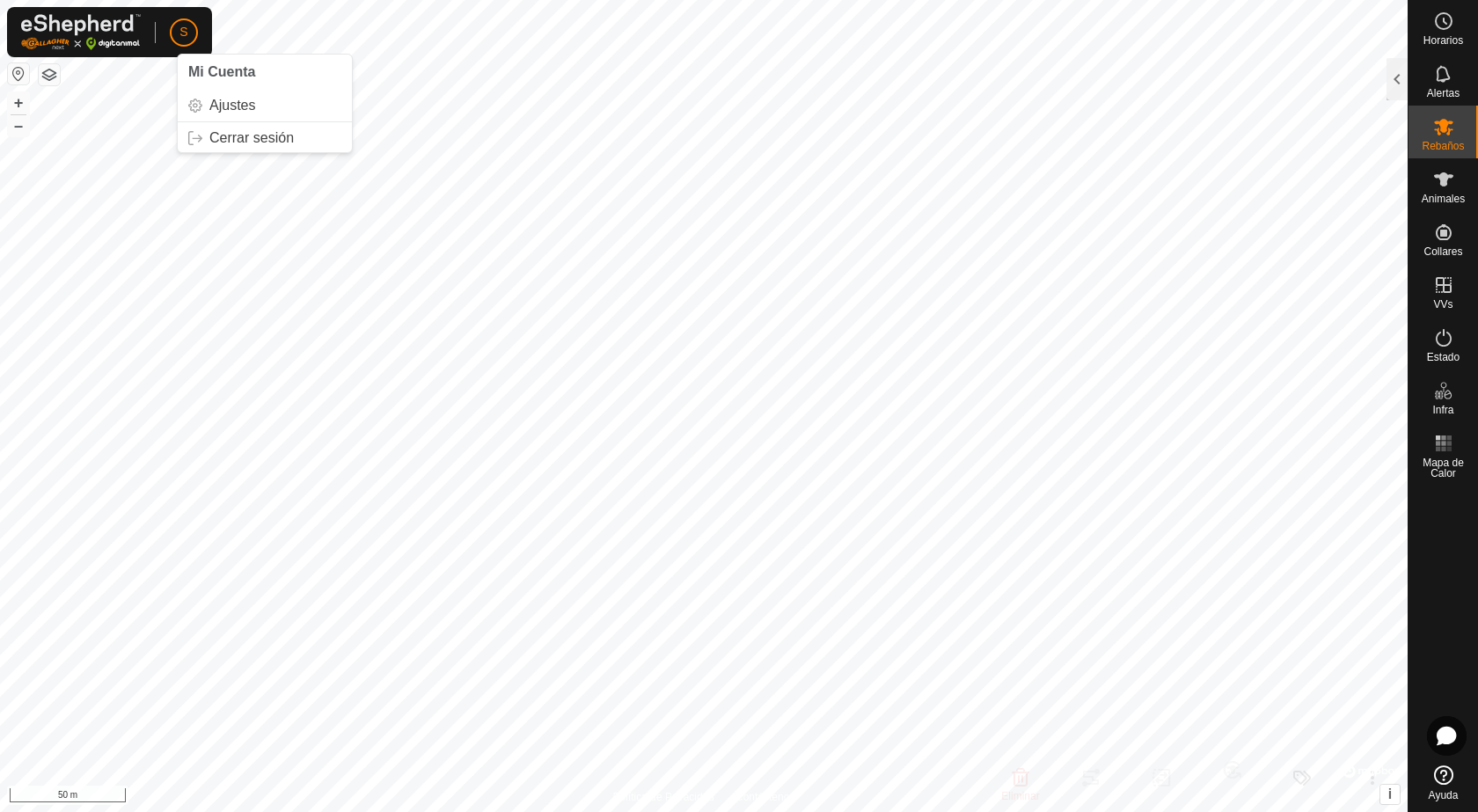
click at [16, 79] on button "button" at bounding box center [18, 74] width 21 height 21
click at [237, 108] on link "Ajustes" at bounding box center [265, 105] width 174 height 28
click at [1443, 341] on icon at bounding box center [1443, 337] width 21 height 21
click at [1396, 81] on div at bounding box center [1396, 79] width 21 height 42
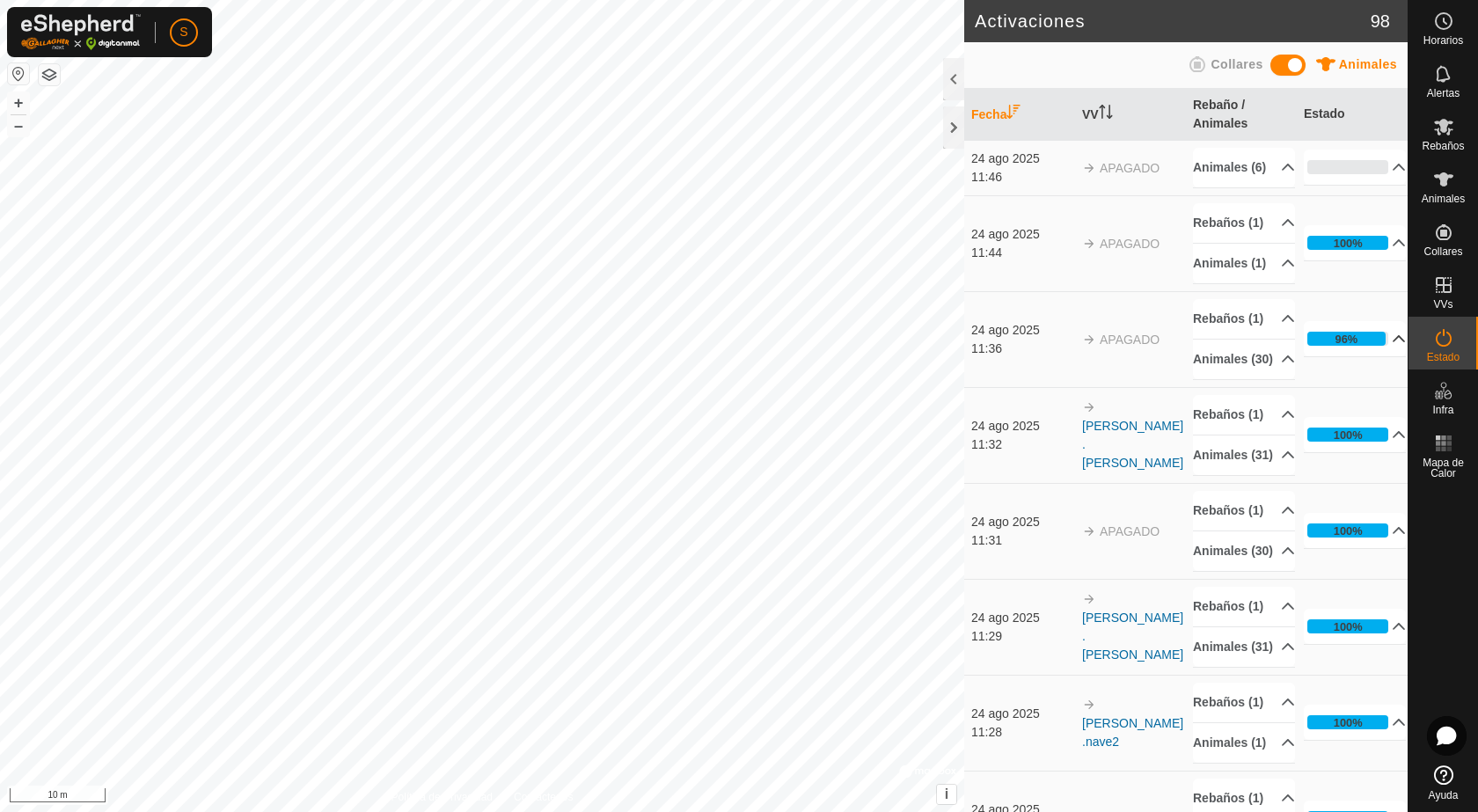
click at [1374, 356] on p-accordion-header "96%" at bounding box center [1355, 338] width 103 height 35
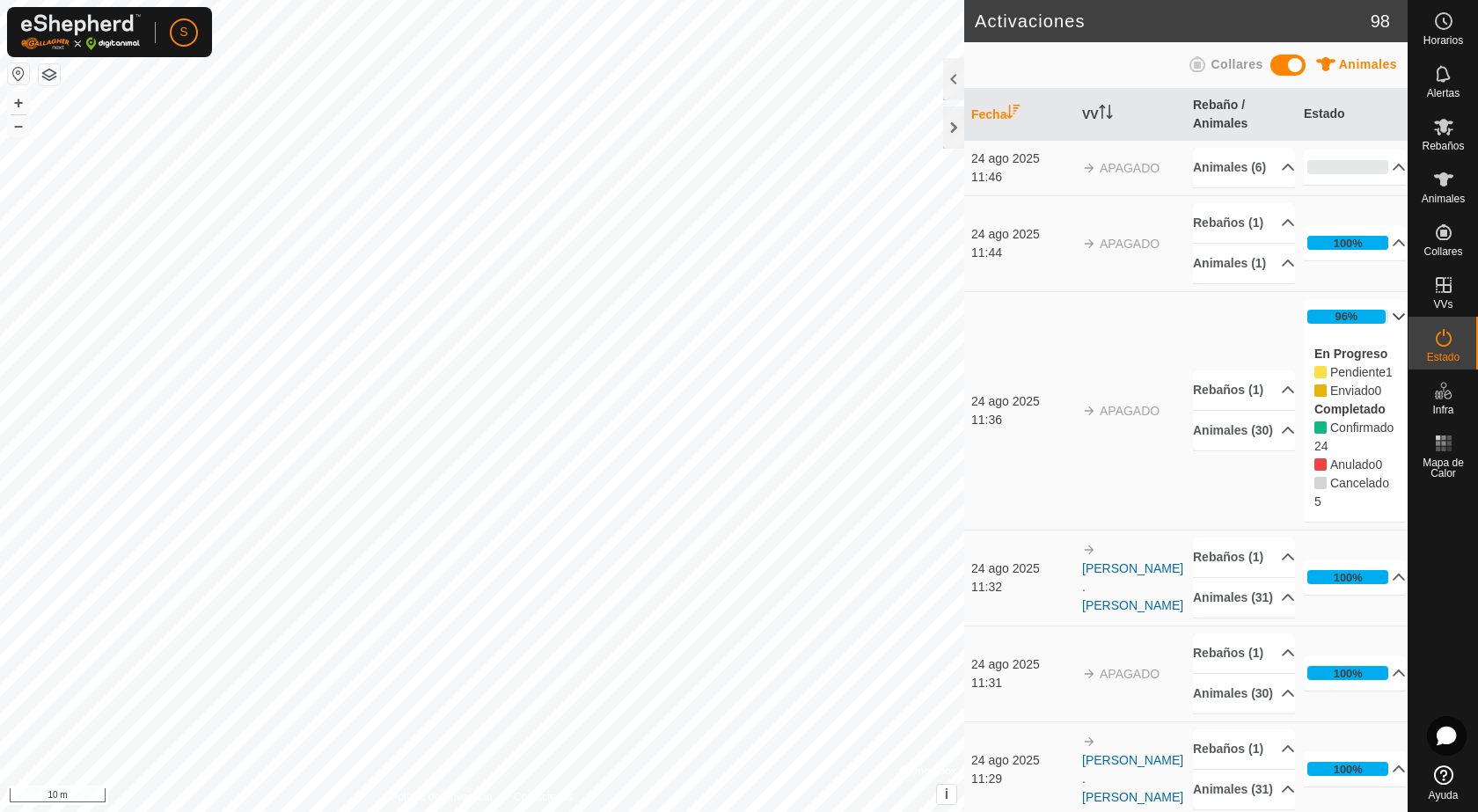
click at [1373, 334] on p-accordion-header "96%" at bounding box center [1355, 316] width 103 height 35
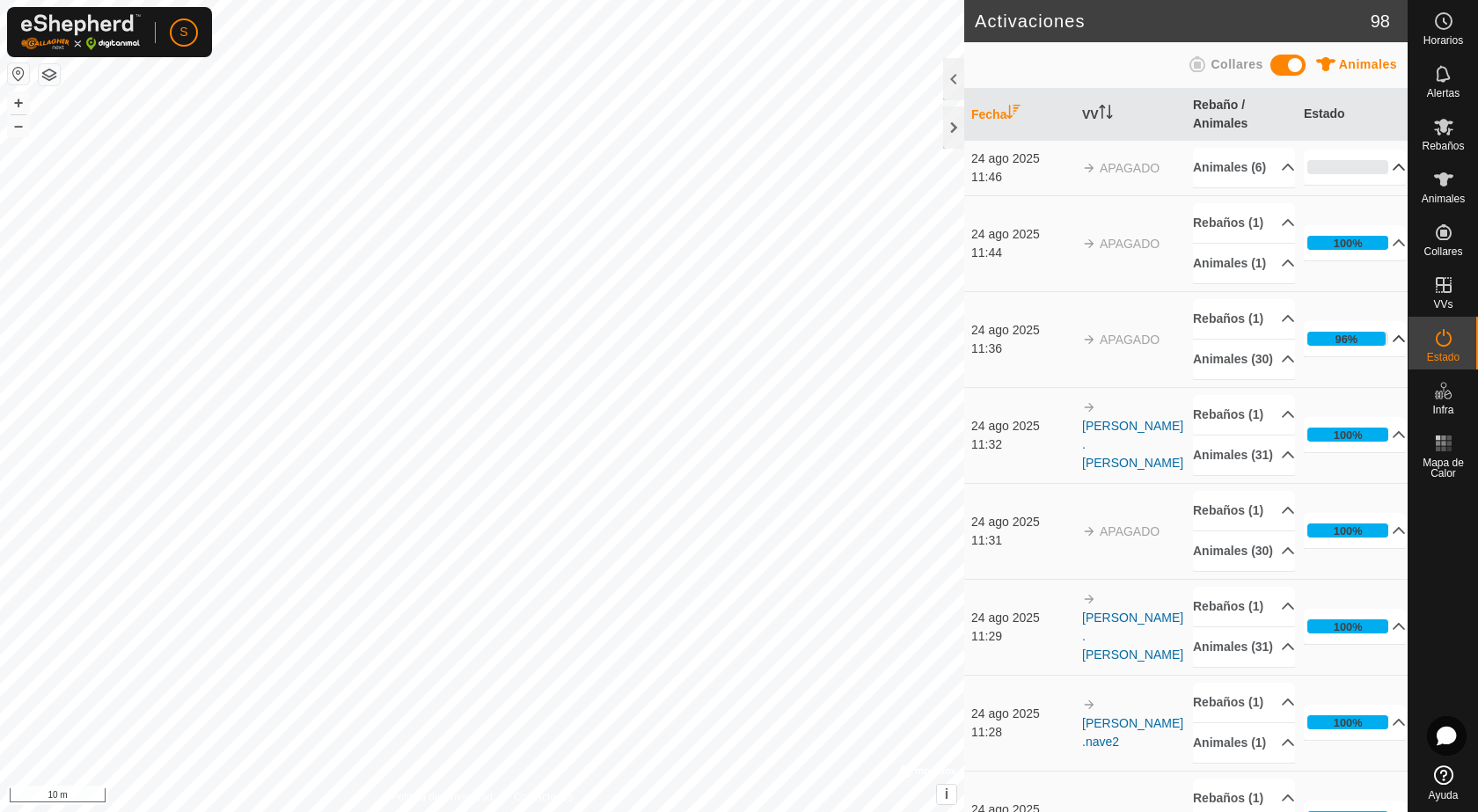
click at [1374, 175] on p-accordion-header "0%" at bounding box center [1355, 166] width 103 height 35
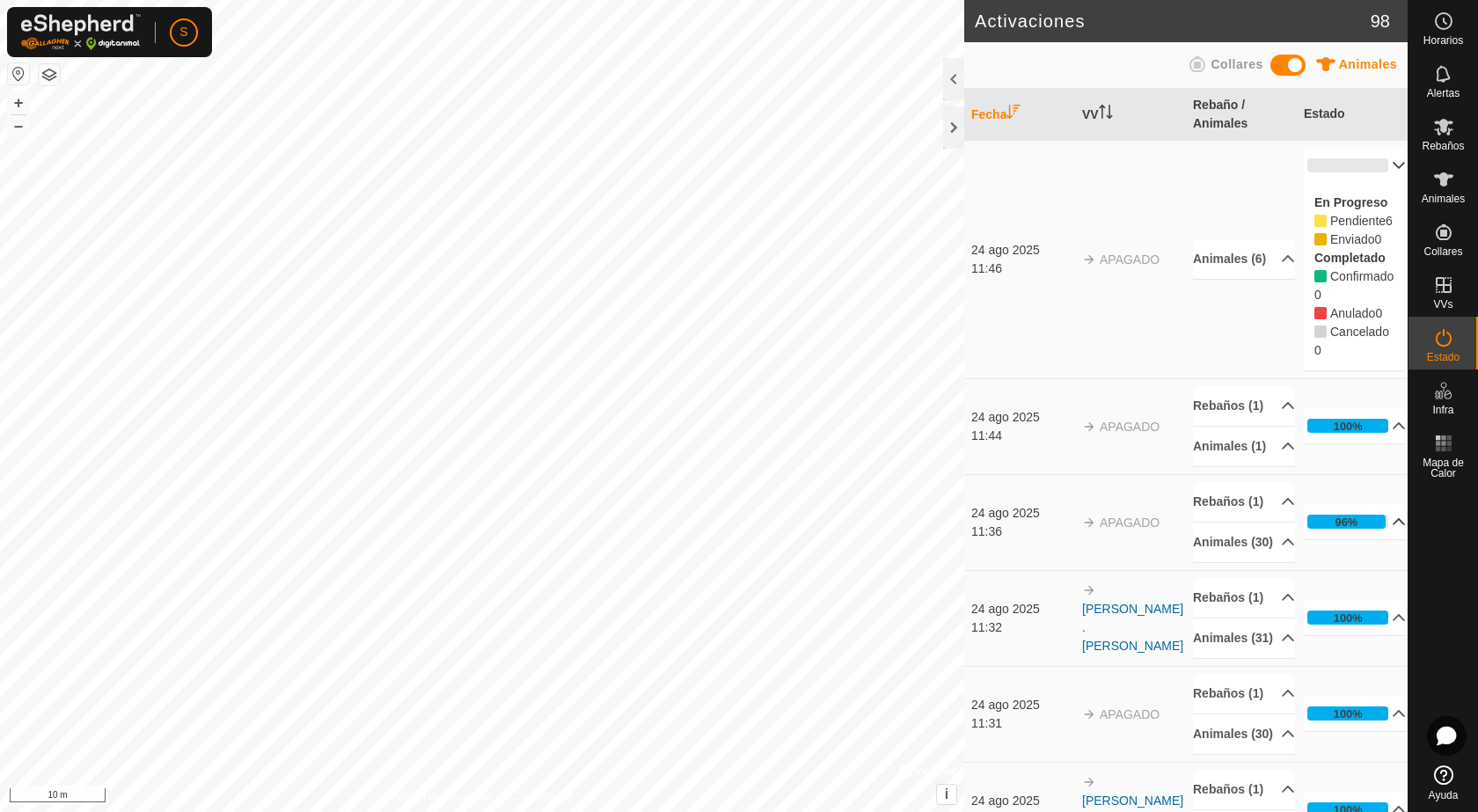
click at [1371, 161] on p-accordion-header "0%" at bounding box center [1355, 165] width 103 height 35
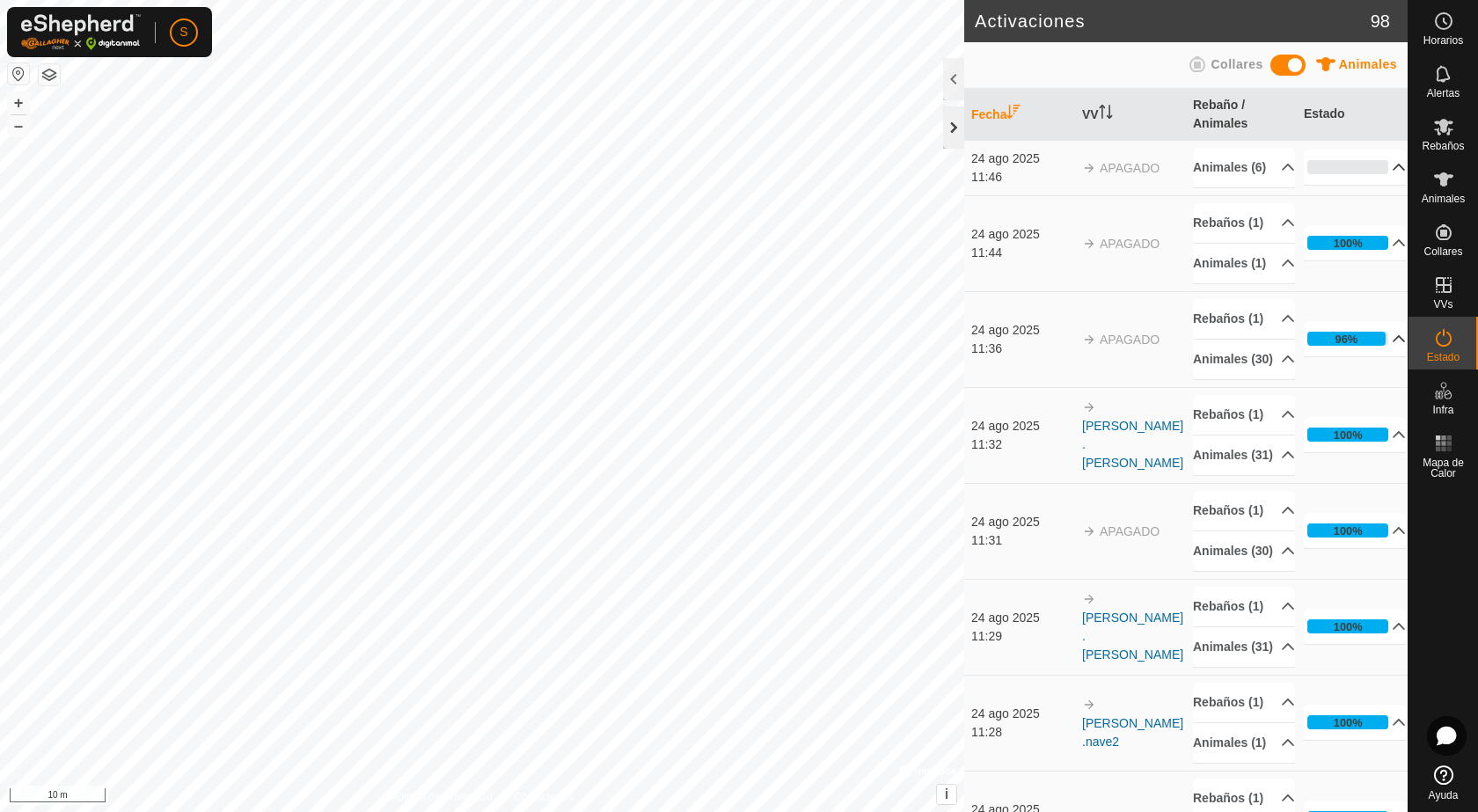
click at [953, 127] on div at bounding box center [953, 127] width 21 height 42
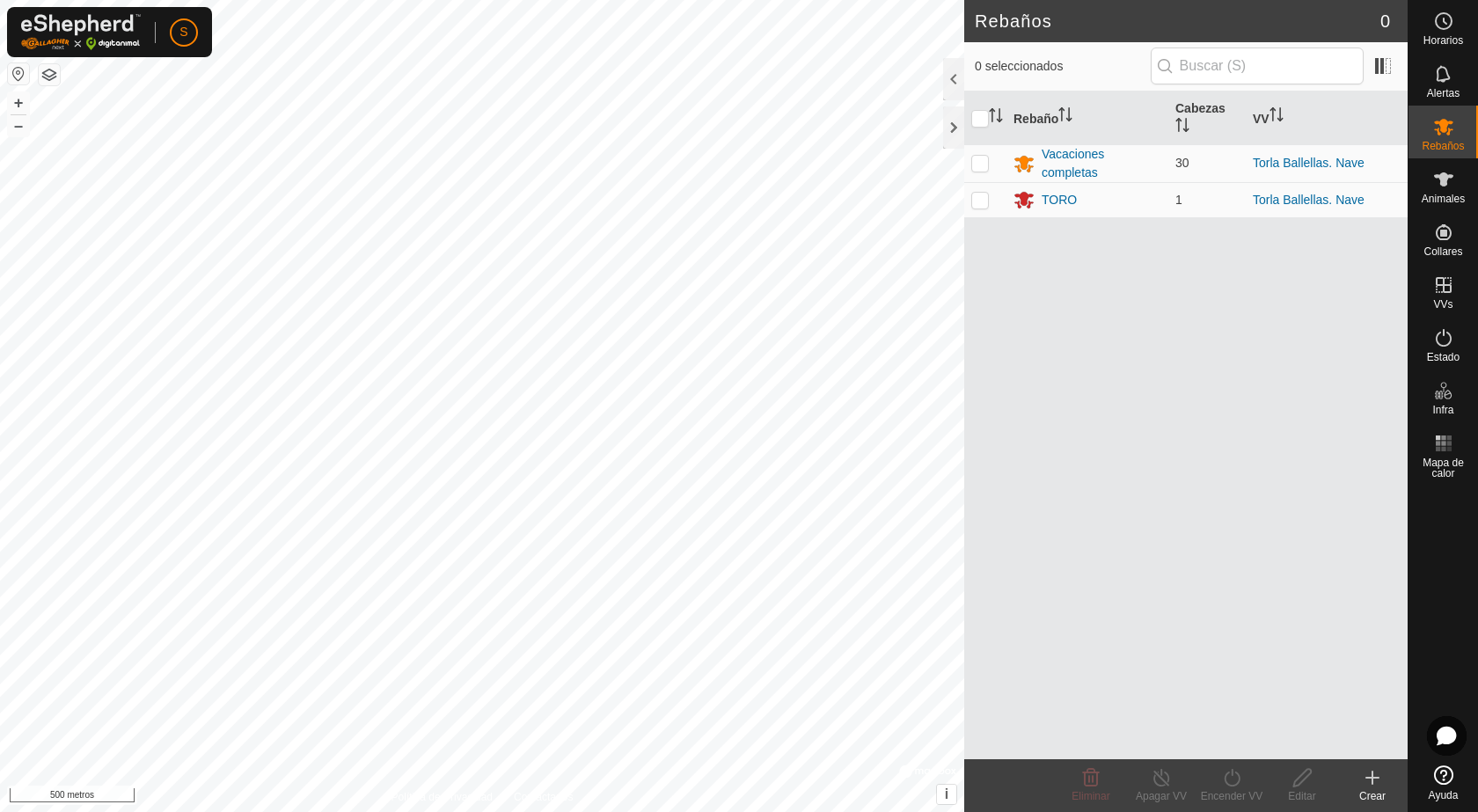
click at [14, 72] on button "button" at bounding box center [18, 74] width 21 height 21
click at [1452, 345] on icon at bounding box center [1443, 337] width 21 height 21
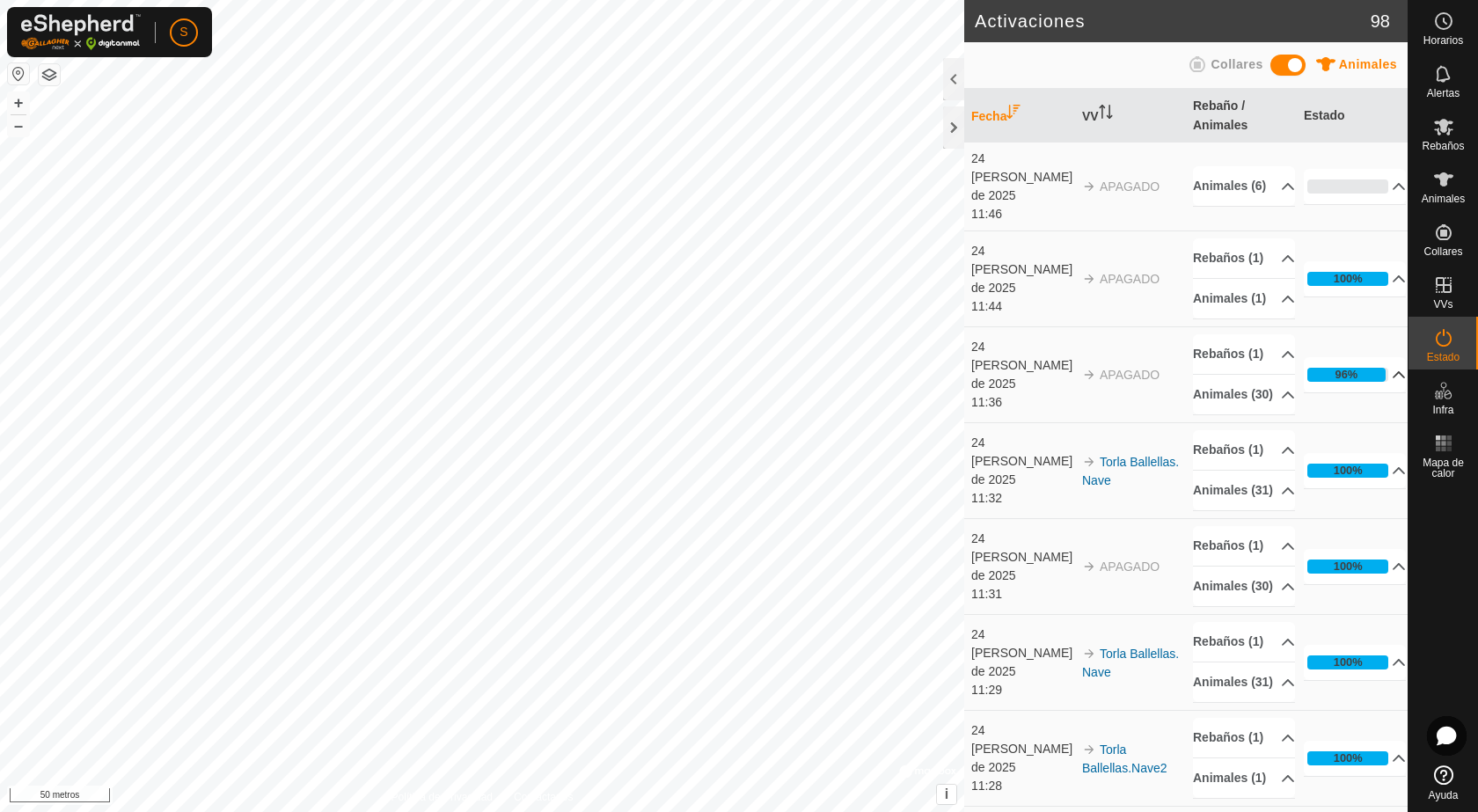
click at [1380, 392] on p-accordion-header "96%" at bounding box center [1355, 374] width 103 height 35
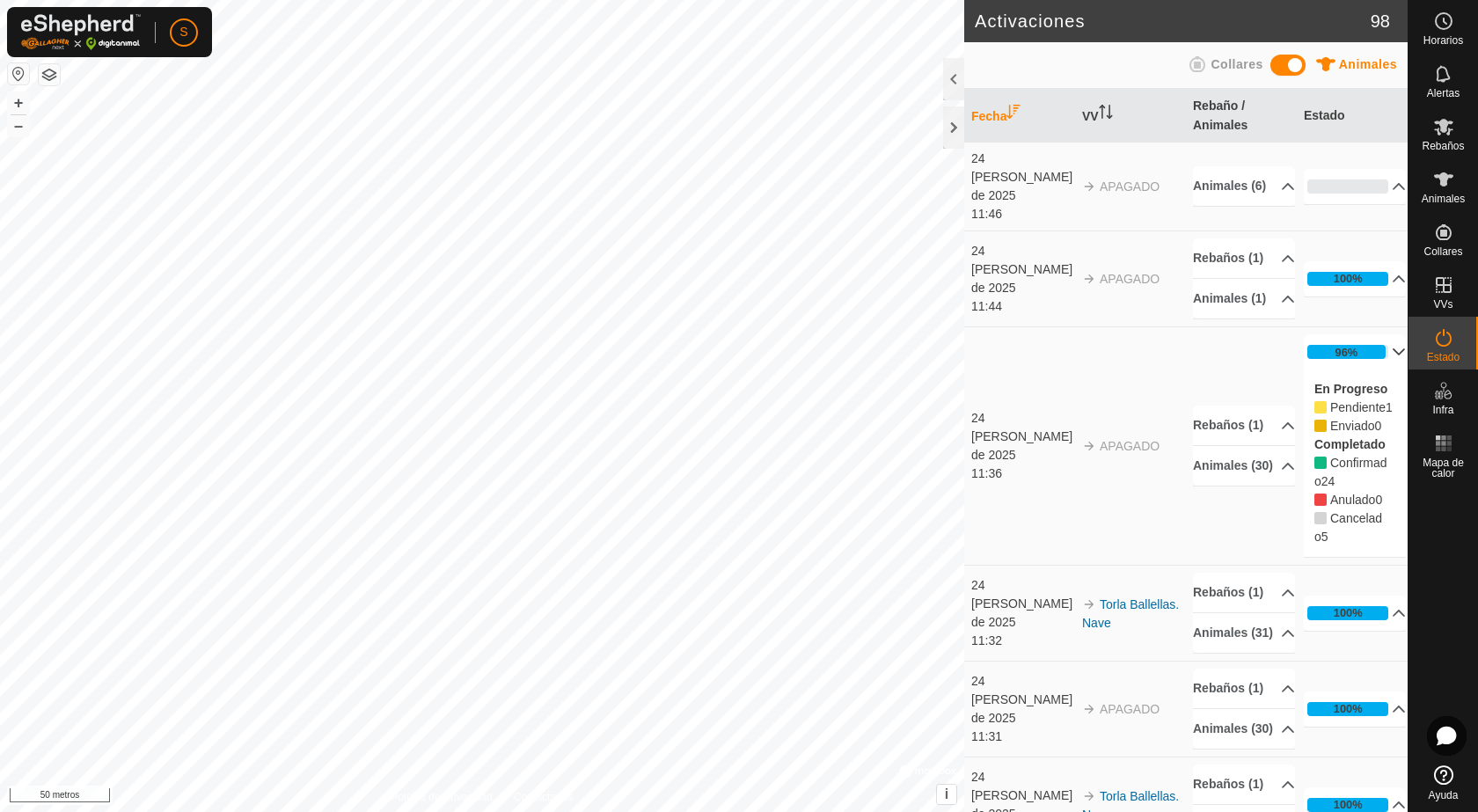
click at [1377, 369] on p-accordion-header "96%" at bounding box center [1355, 351] width 103 height 35
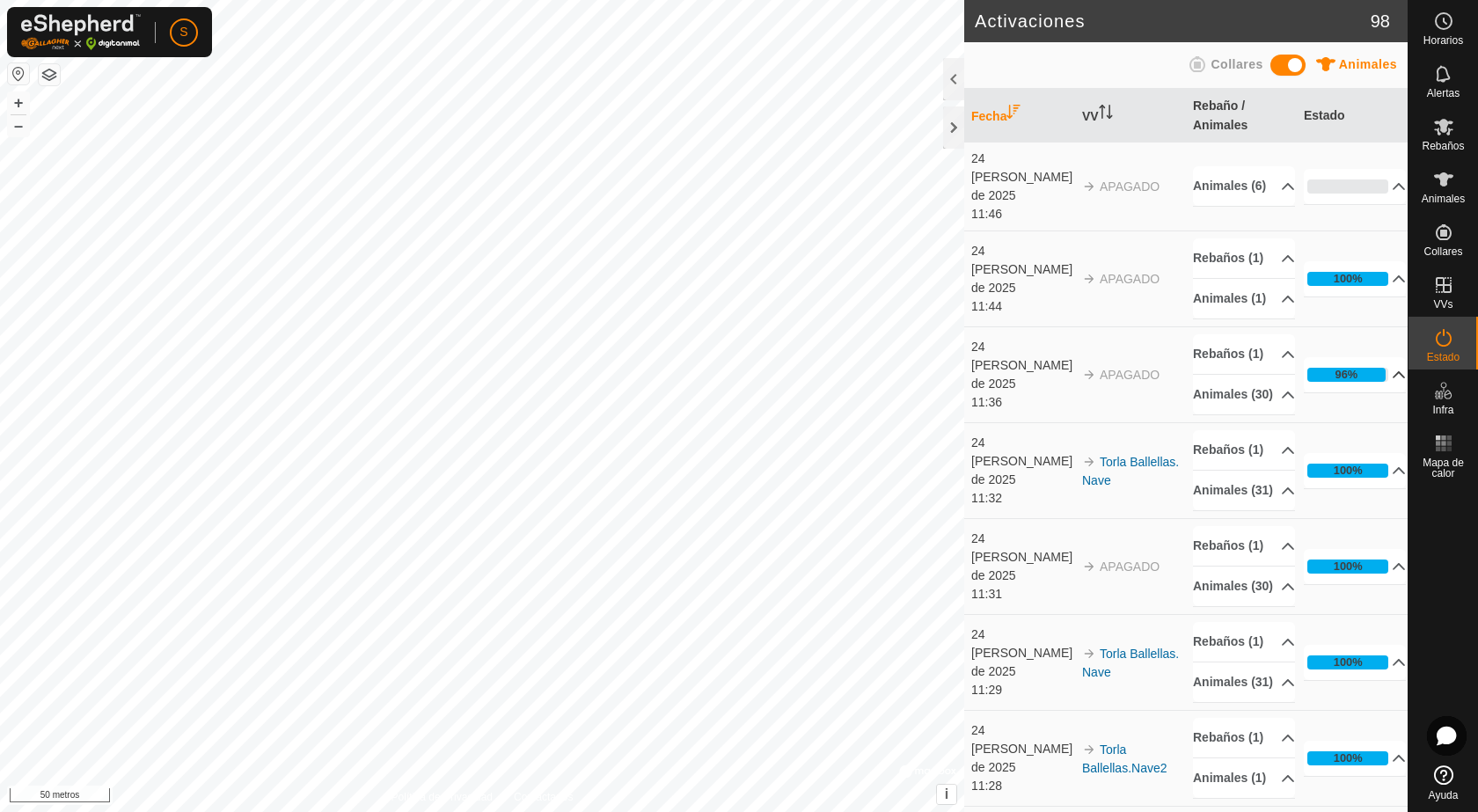
click at [1369, 392] on p-accordion-header "96%" at bounding box center [1355, 374] width 103 height 35
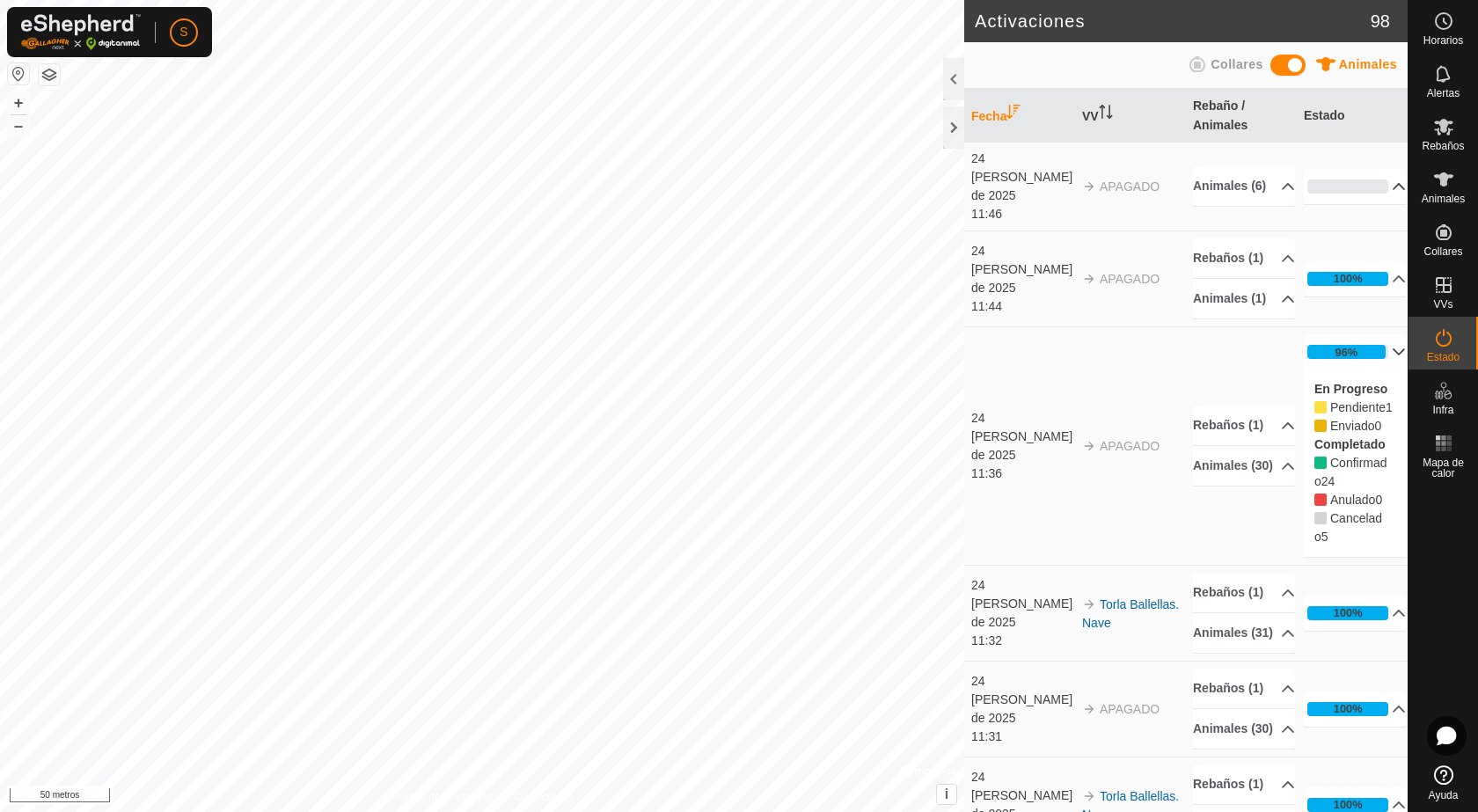
click at [1380, 181] on p-accordion-header "0%" at bounding box center [1355, 186] width 103 height 35
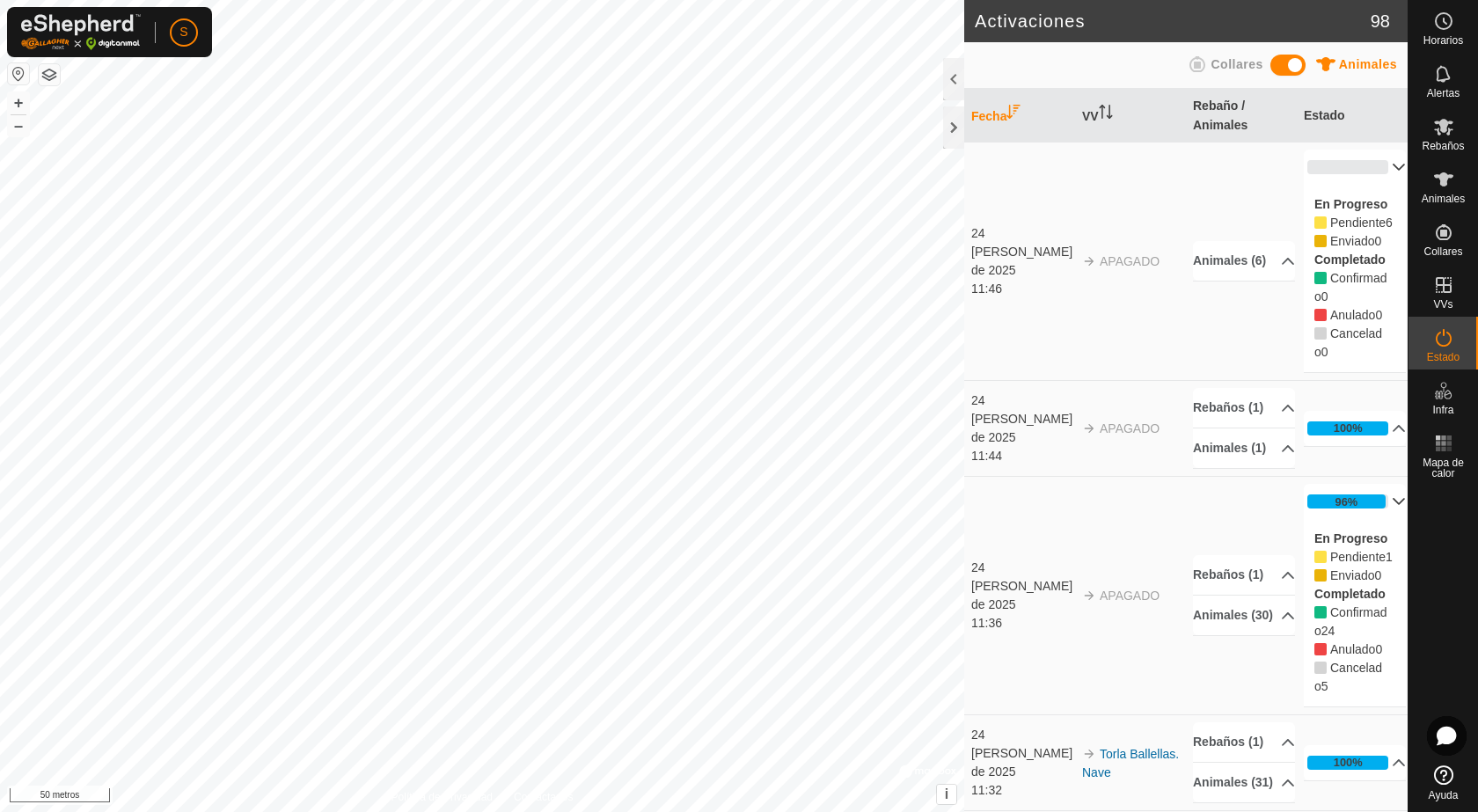
click at [1378, 166] on p-accordion-header "0%" at bounding box center [1355, 166] width 103 height 35
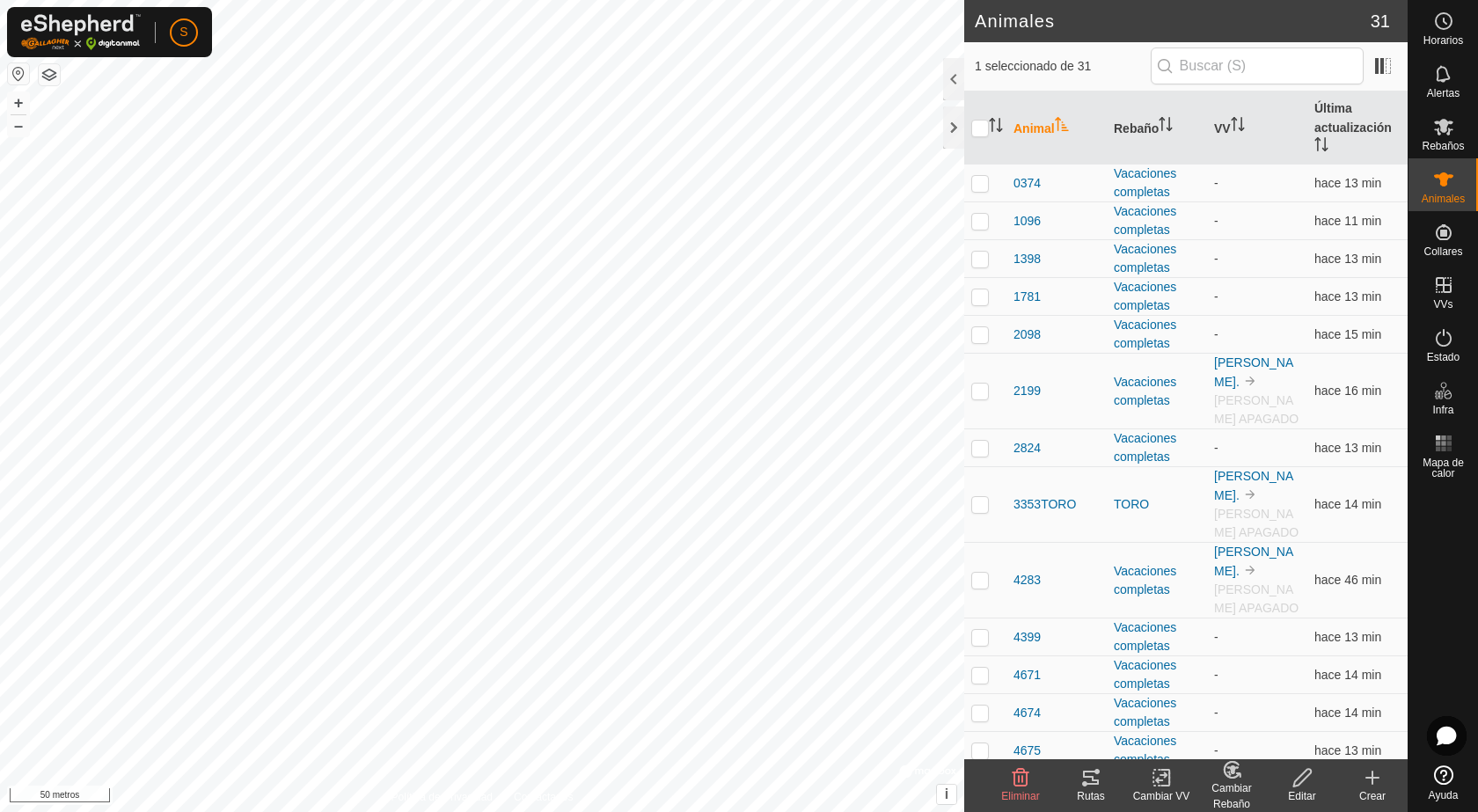
scroll to position [264, 0]
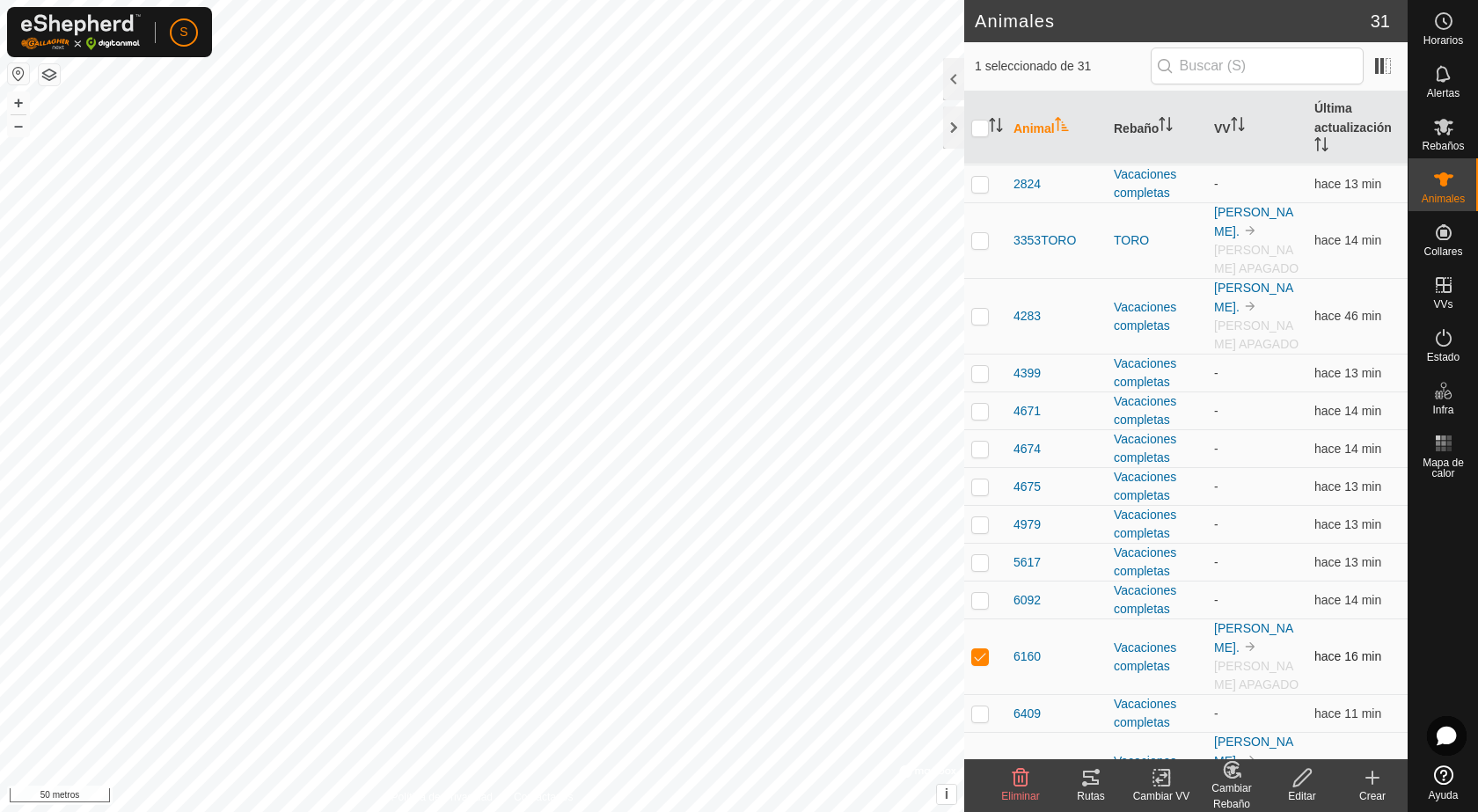
click at [980, 649] on p-tablecheckbox at bounding box center [980, 656] width 18 height 14
checkbox input "false"
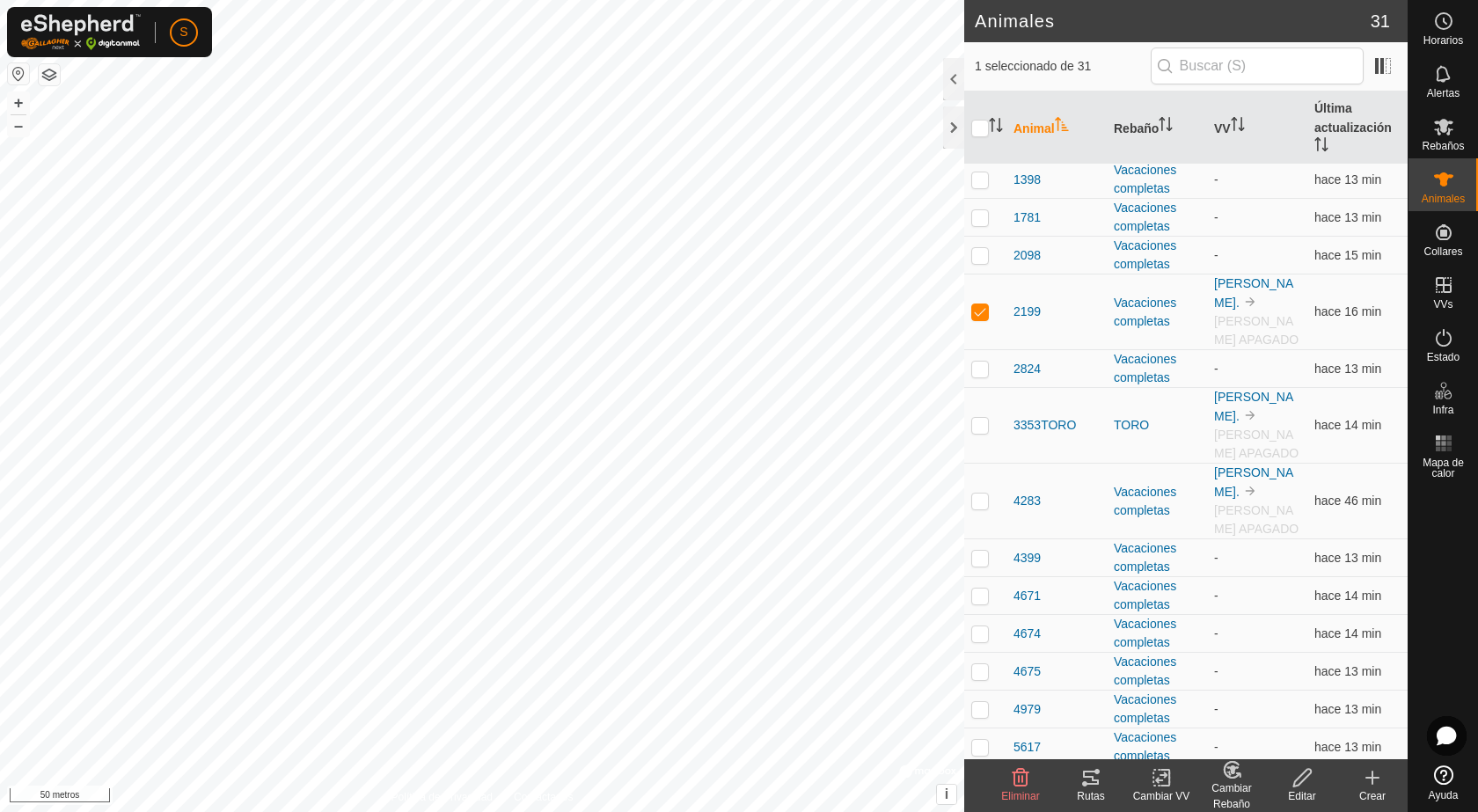
scroll to position [0, 0]
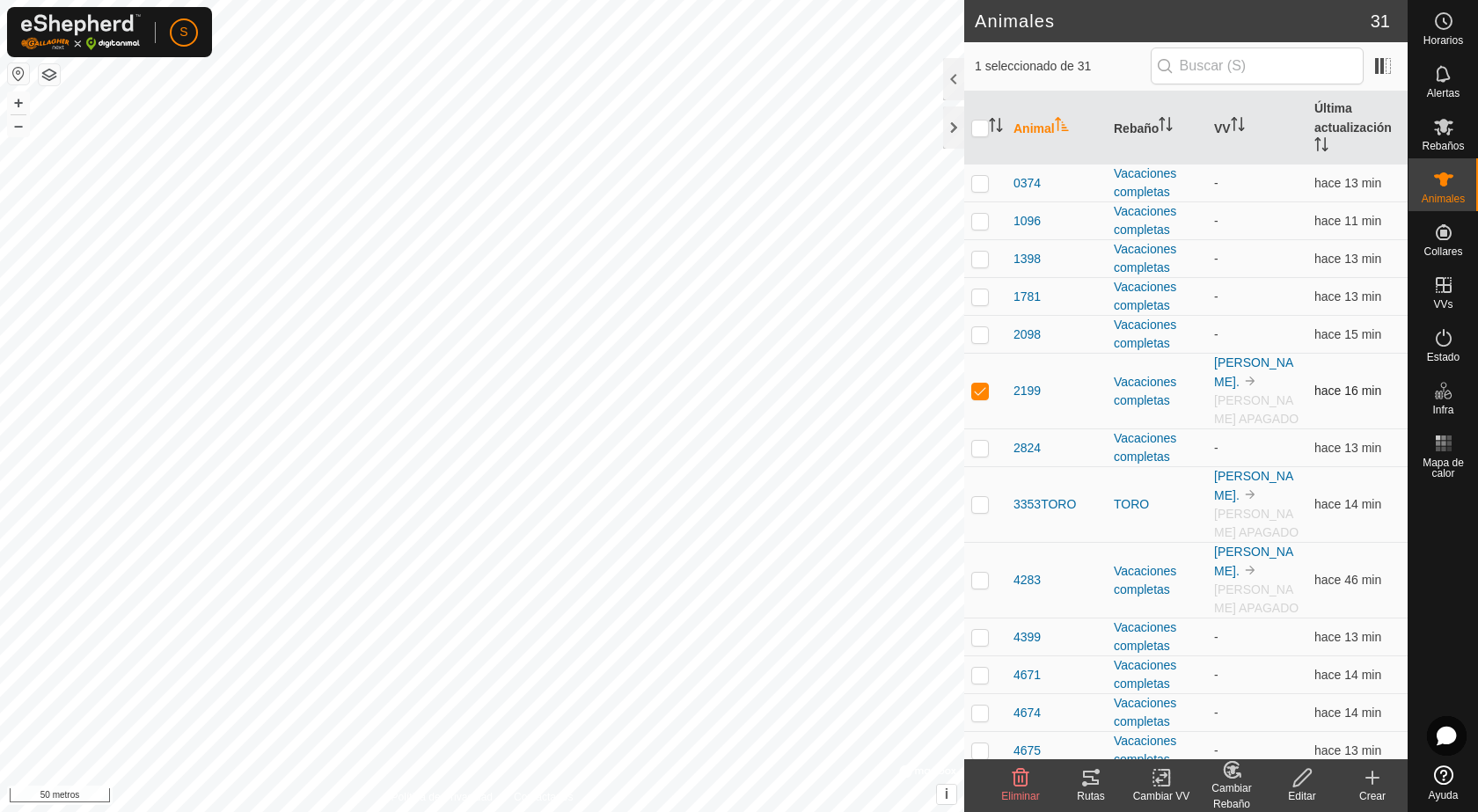
click at [982, 383] on p-checkbox at bounding box center [980, 390] width 18 height 14
checkbox input "false"
click at [954, 133] on div at bounding box center [953, 127] width 21 height 42
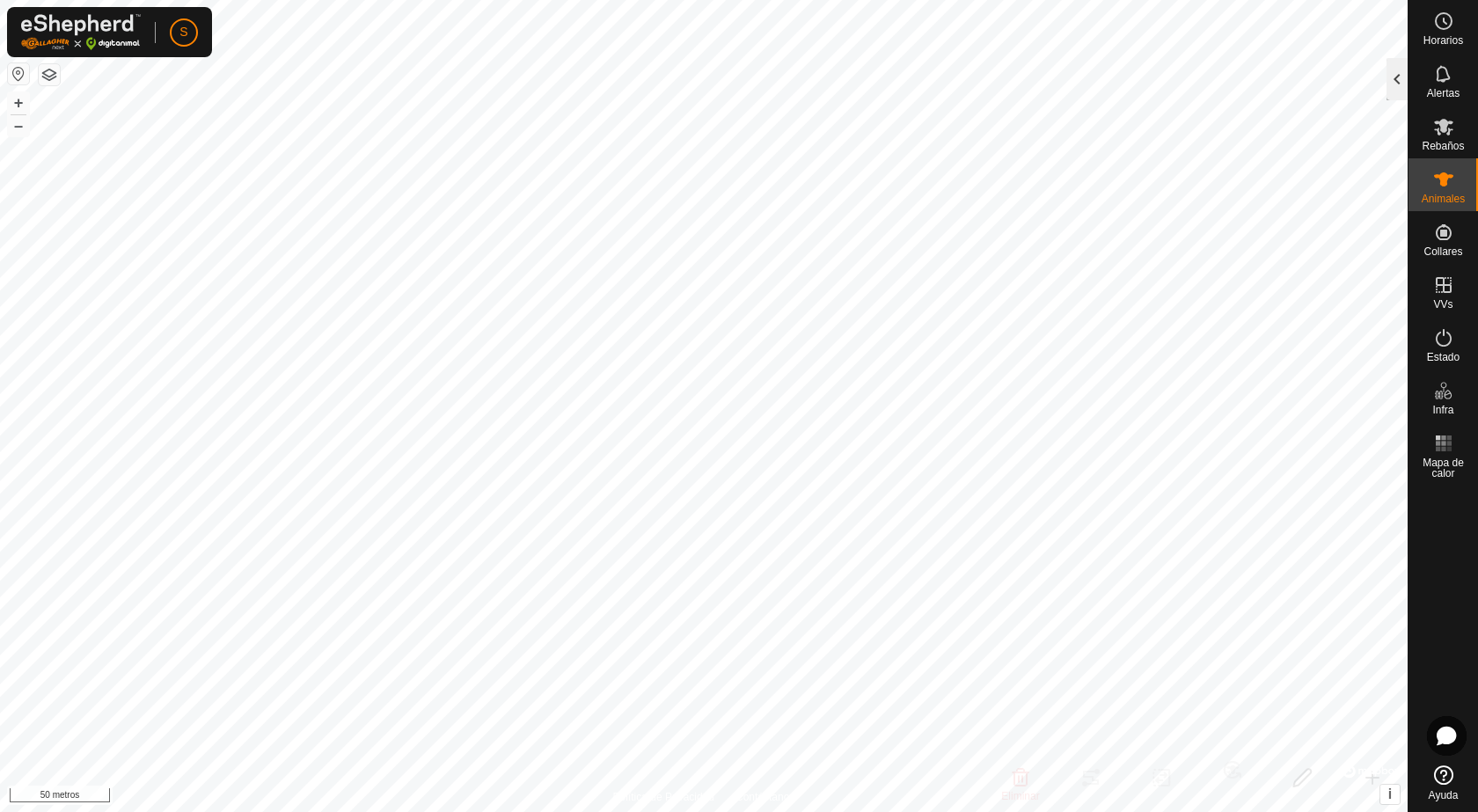
click at [1392, 73] on div at bounding box center [1396, 79] width 21 height 42
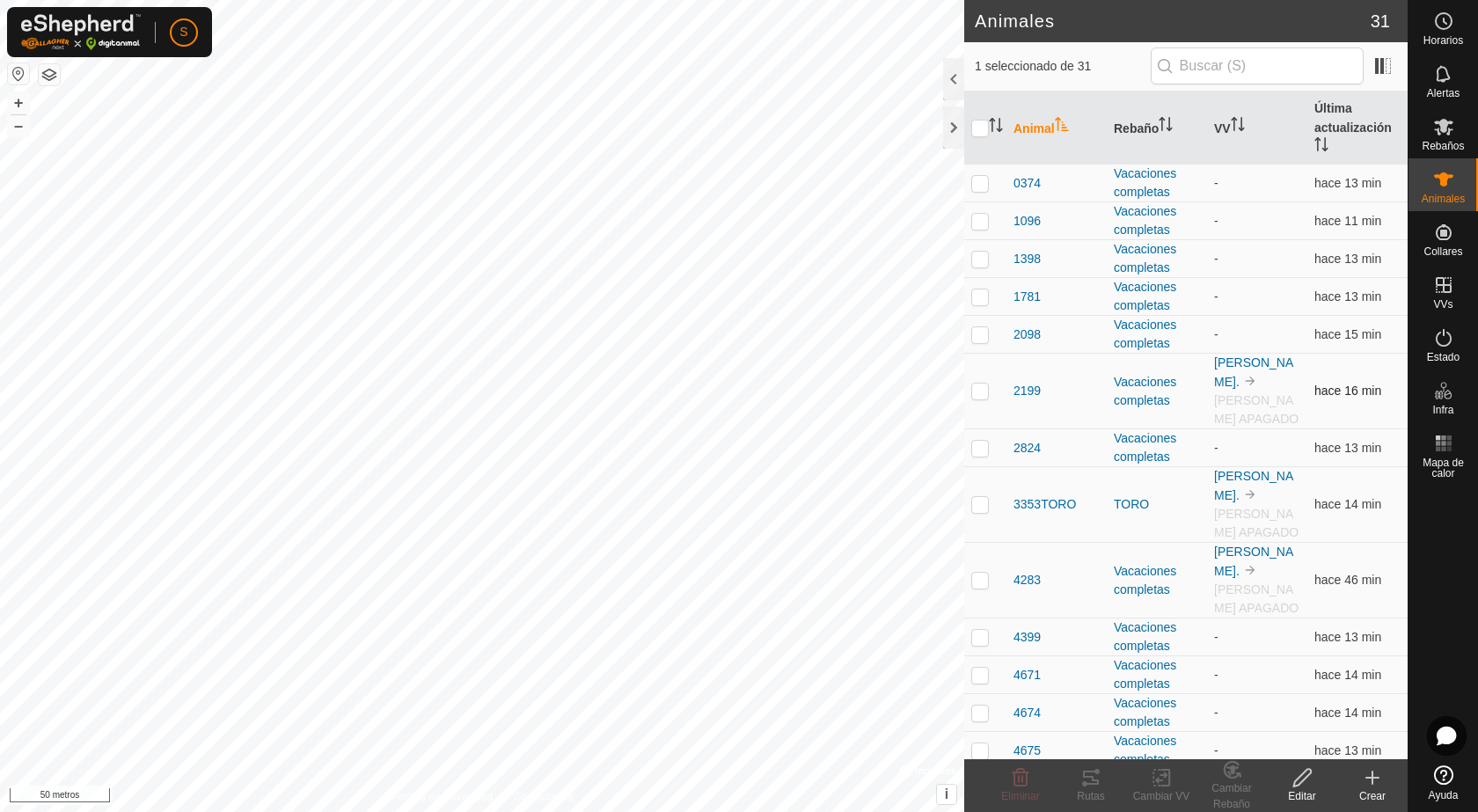
click at [1372, 385] on td "hace 16 min" at bounding box center [1358, 391] width 101 height 76
click at [8, 72] on button "button" at bounding box center [18, 74] width 21 height 21
click at [20, 77] on button "button" at bounding box center [18, 74] width 21 height 21
click at [1442, 133] on icon at bounding box center [1443, 126] width 21 height 21
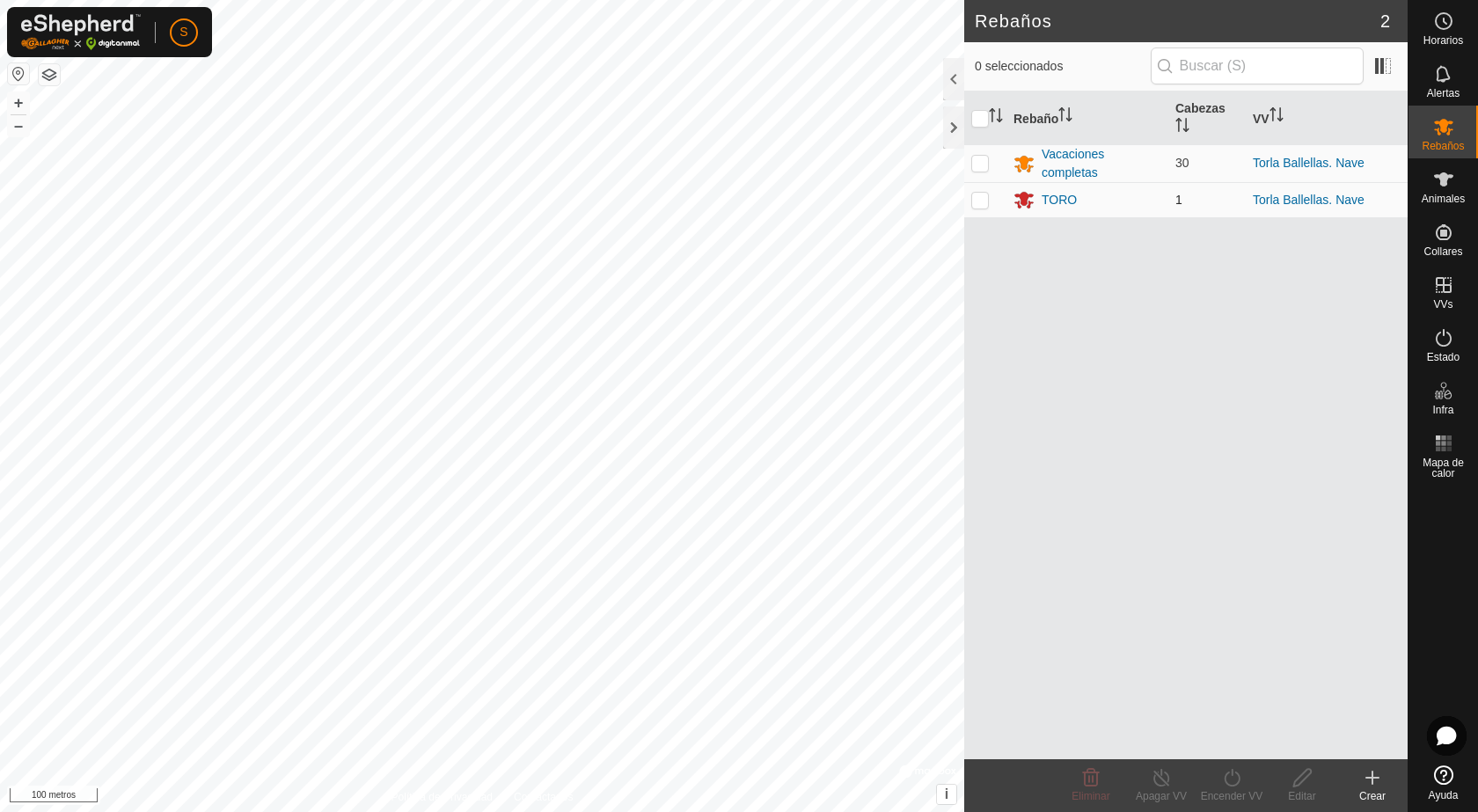
click at [979, 196] on p-checkbox at bounding box center [980, 200] width 18 height 14
click at [983, 201] on p-checkbox at bounding box center [980, 200] width 18 height 14
click at [983, 198] on p-checkbox at bounding box center [980, 200] width 18 height 14
drag, startPoint x: 1178, startPoint y: 355, endPoint x: 1169, endPoint y: 601, distance: 246.2
click at [1188, 600] on div "Rebaño [PERSON_NAME] Vacaciones completas 30 Torla Ballellas. [PERSON_NAME] TOR…" at bounding box center [1186, 425] width 444 height 668
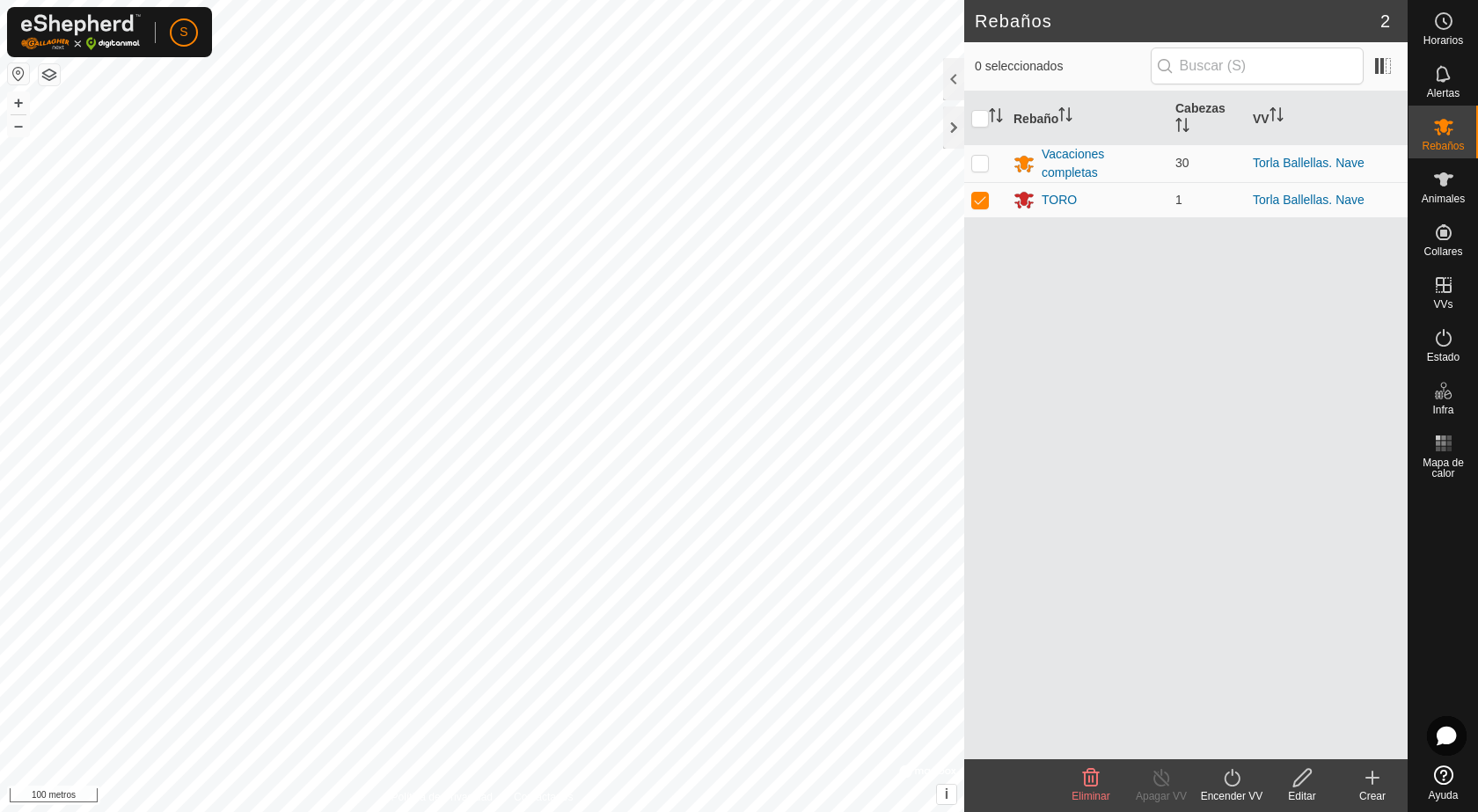
click at [1158, 406] on div "Rebaño [PERSON_NAME] Vacaciones completas 30 Torla Ballellas. [PERSON_NAME] TOR…" at bounding box center [1186, 425] width 444 height 668
click at [975, 201] on p-checkbox at bounding box center [980, 200] width 18 height 14
checkbox input "false"
click at [1054, 334] on div "Rebaño [PERSON_NAME] Vacaciones completas 30 Torla Ballellas. [PERSON_NAME] TOR…" at bounding box center [1186, 425] width 444 height 668
click at [954, 127] on div at bounding box center [953, 127] width 21 height 42
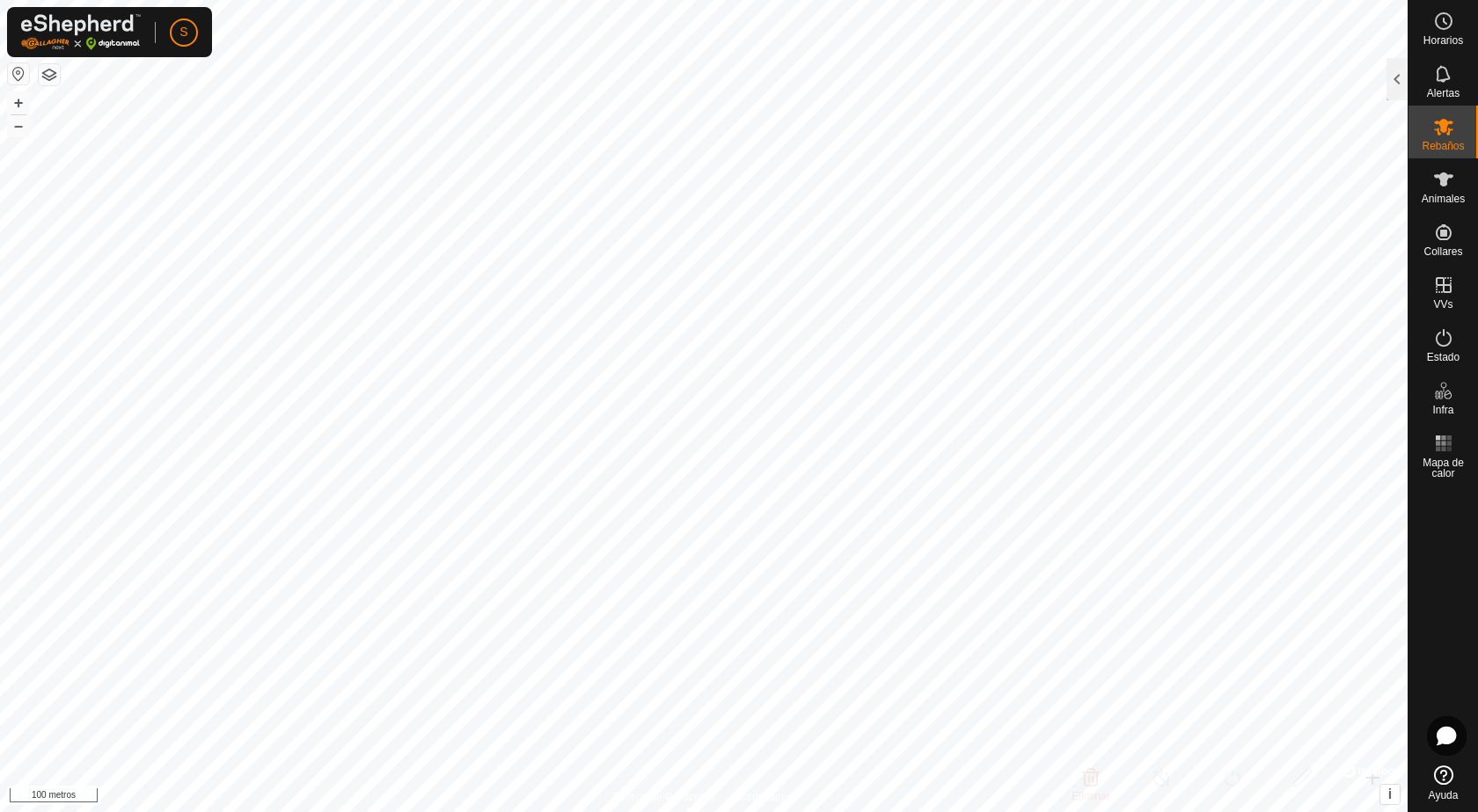
click at [168, 21] on div "S" at bounding box center [109, 32] width 205 height 50
click at [217, 136] on link "Sesión cerrada" at bounding box center [265, 138] width 174 height 28
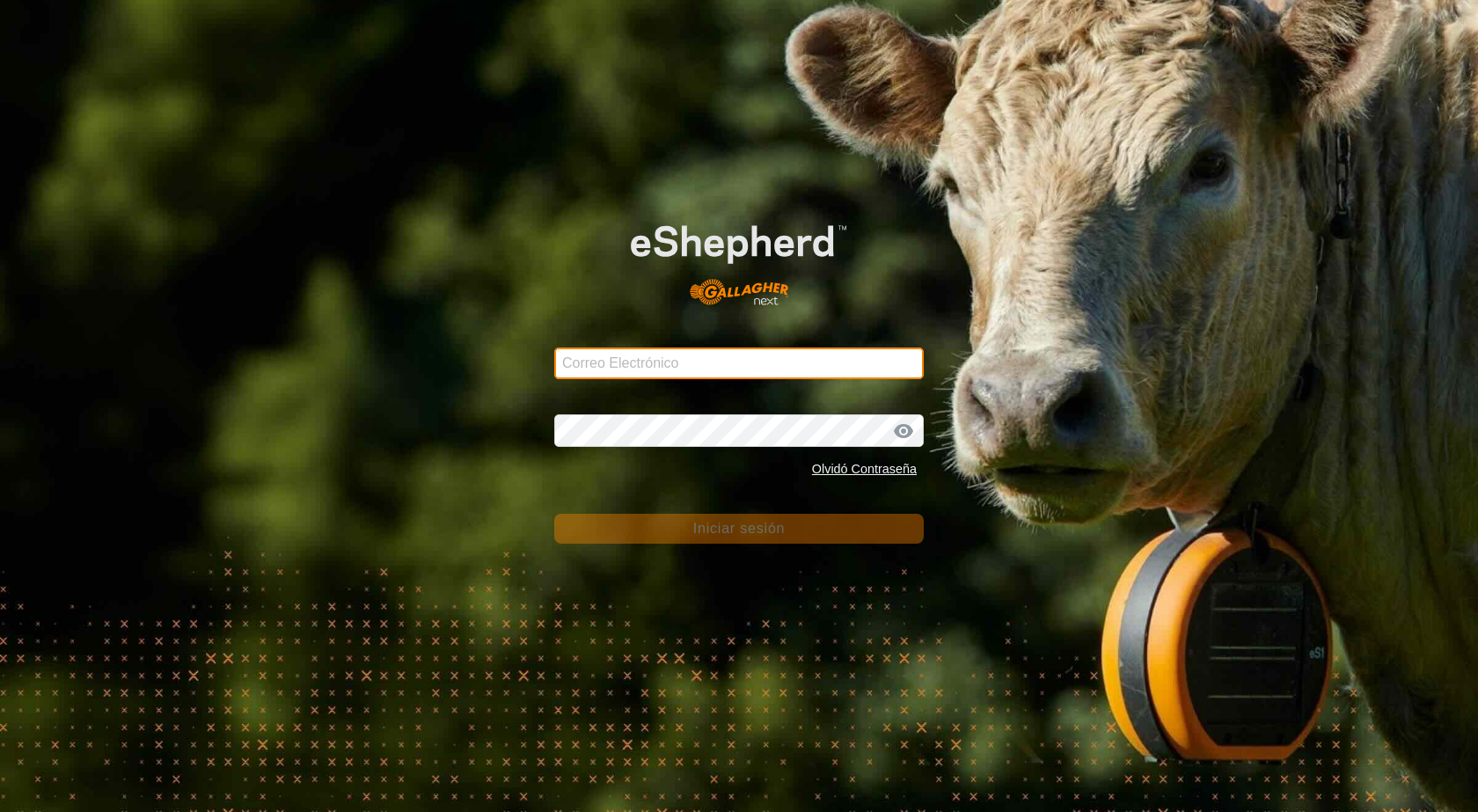
type input "[PERSON_NAME][EMAIL_ADDRESS][DOMAIN_NAME]"
